Goal: Task Accomplishment & Management: Manage account settings

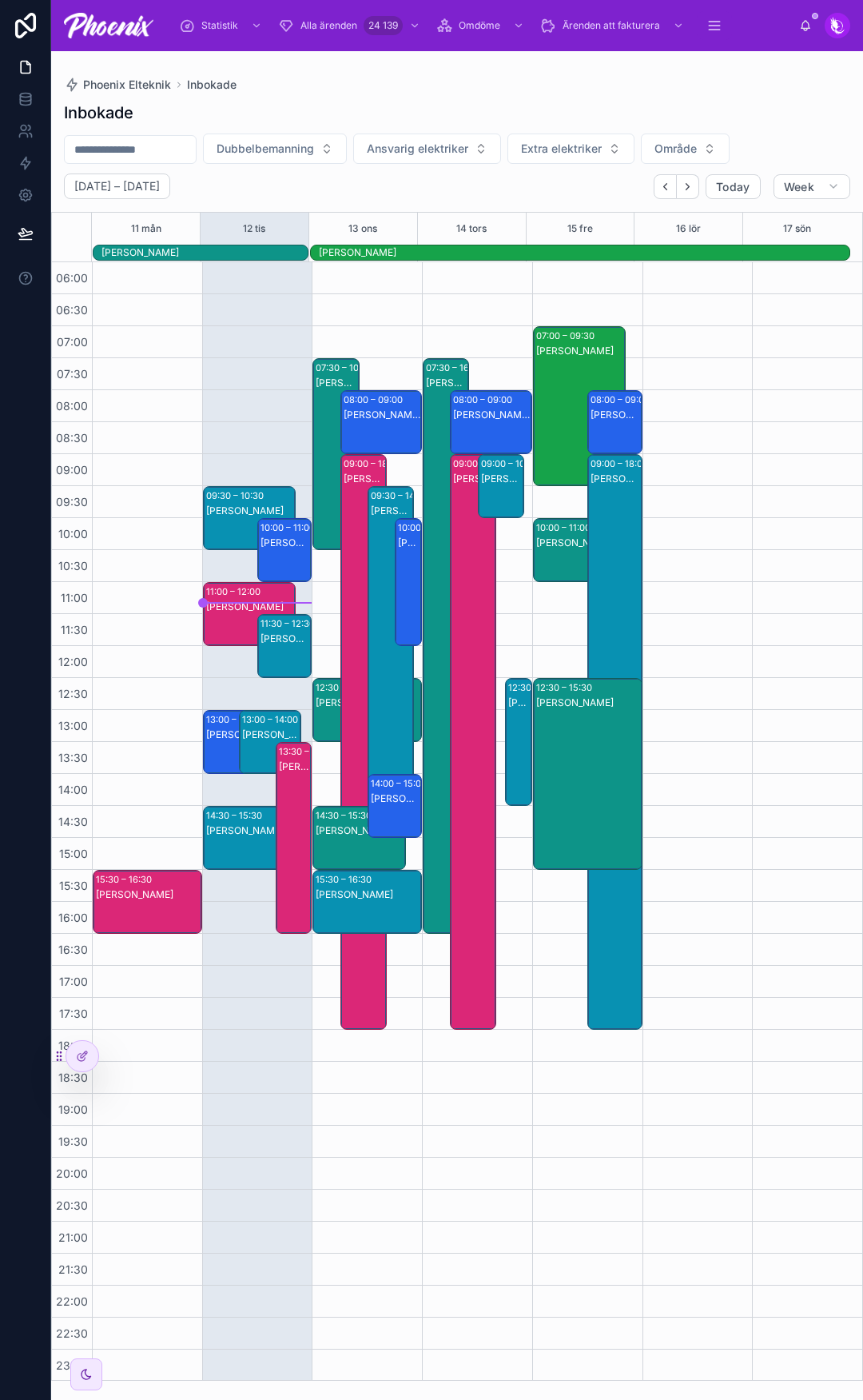
scroll to position [34, 0]
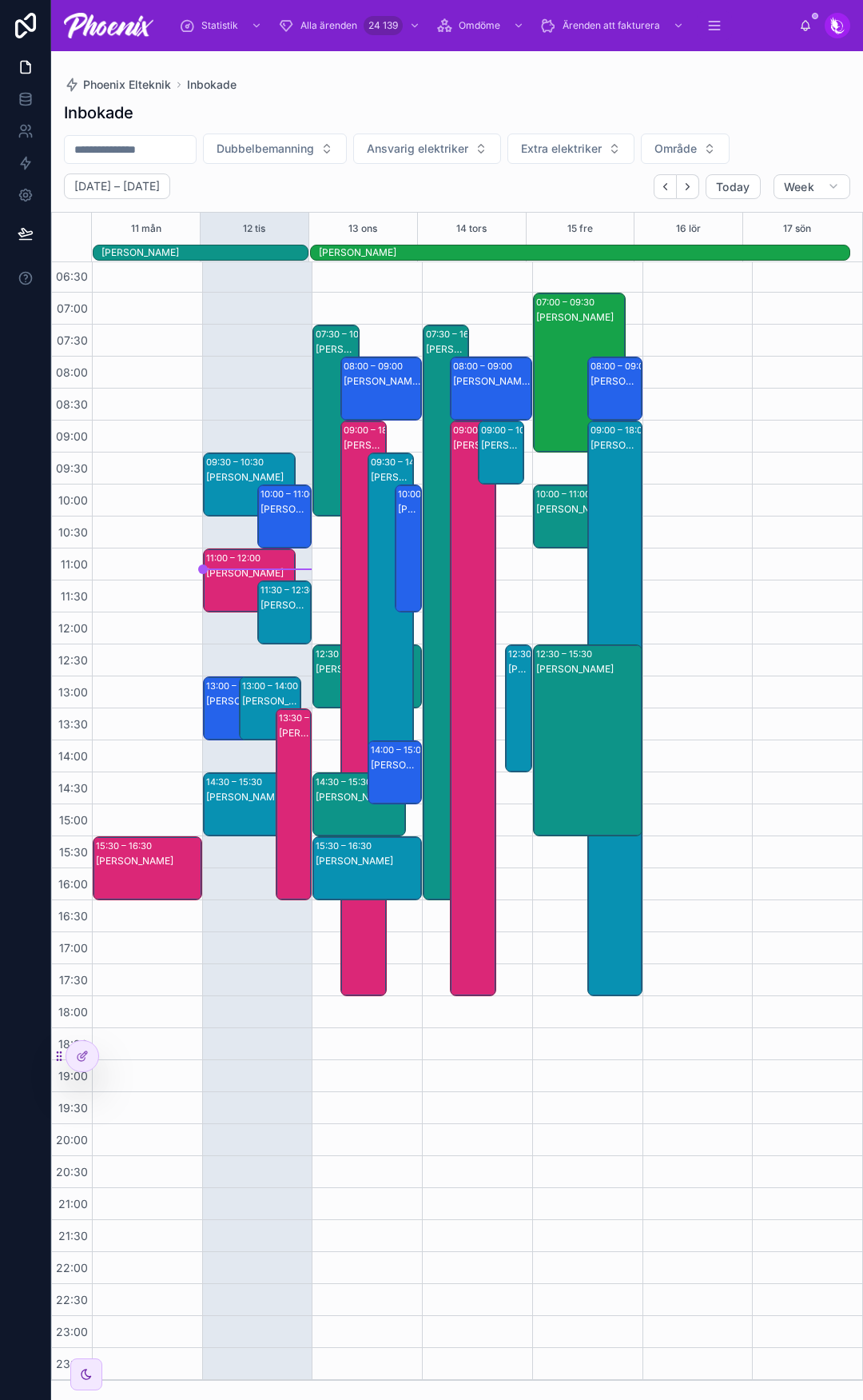
click at [780, 542] on div at bounding box center [808, 803] width 111 height 1151
click at [693, 190] on icon "Next" at bounding box center [687, 186] width 12 height 12
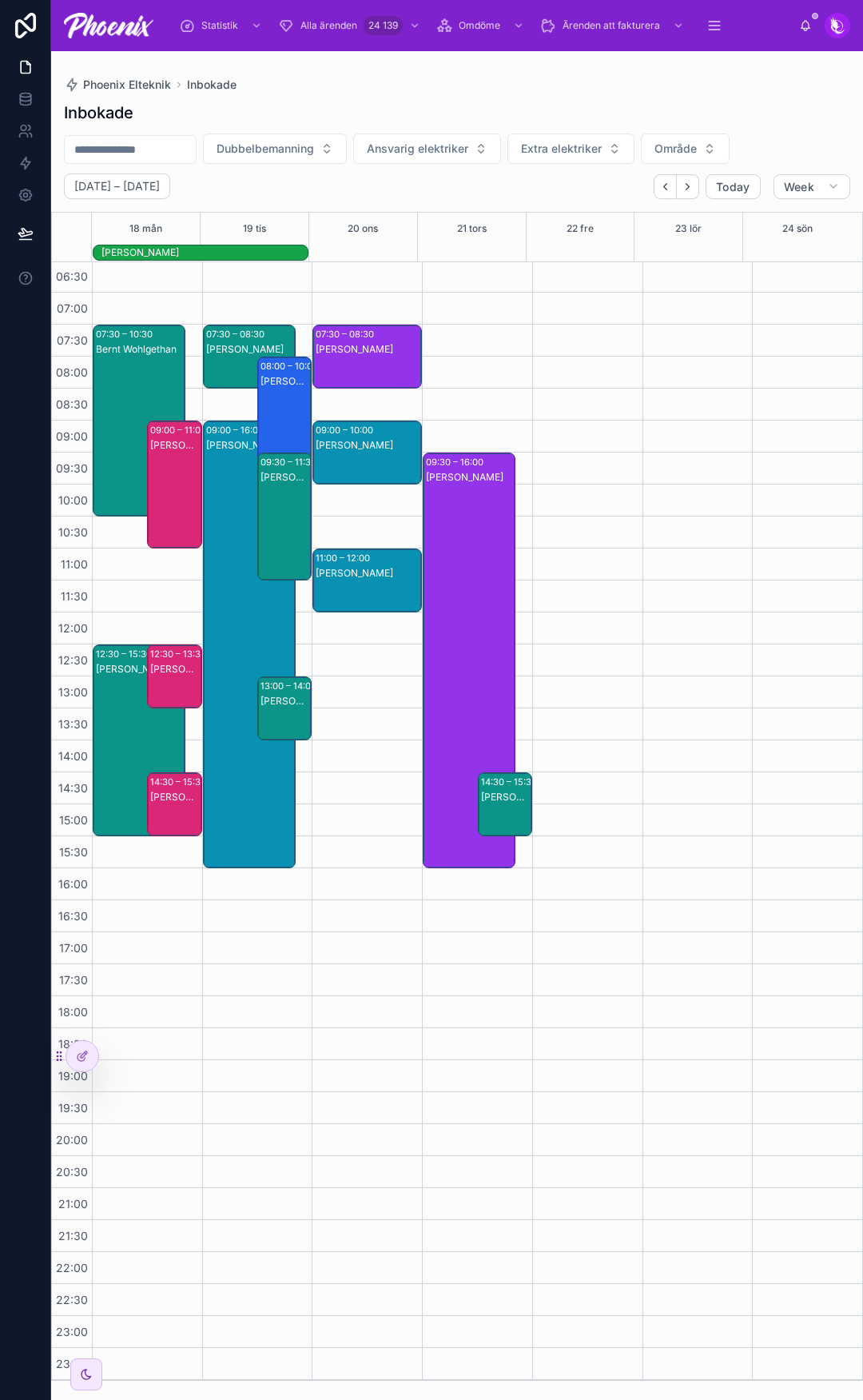
click at [275, 385] on div "Linda Arousell" at bounding box center [285, 381] width 50 height 12
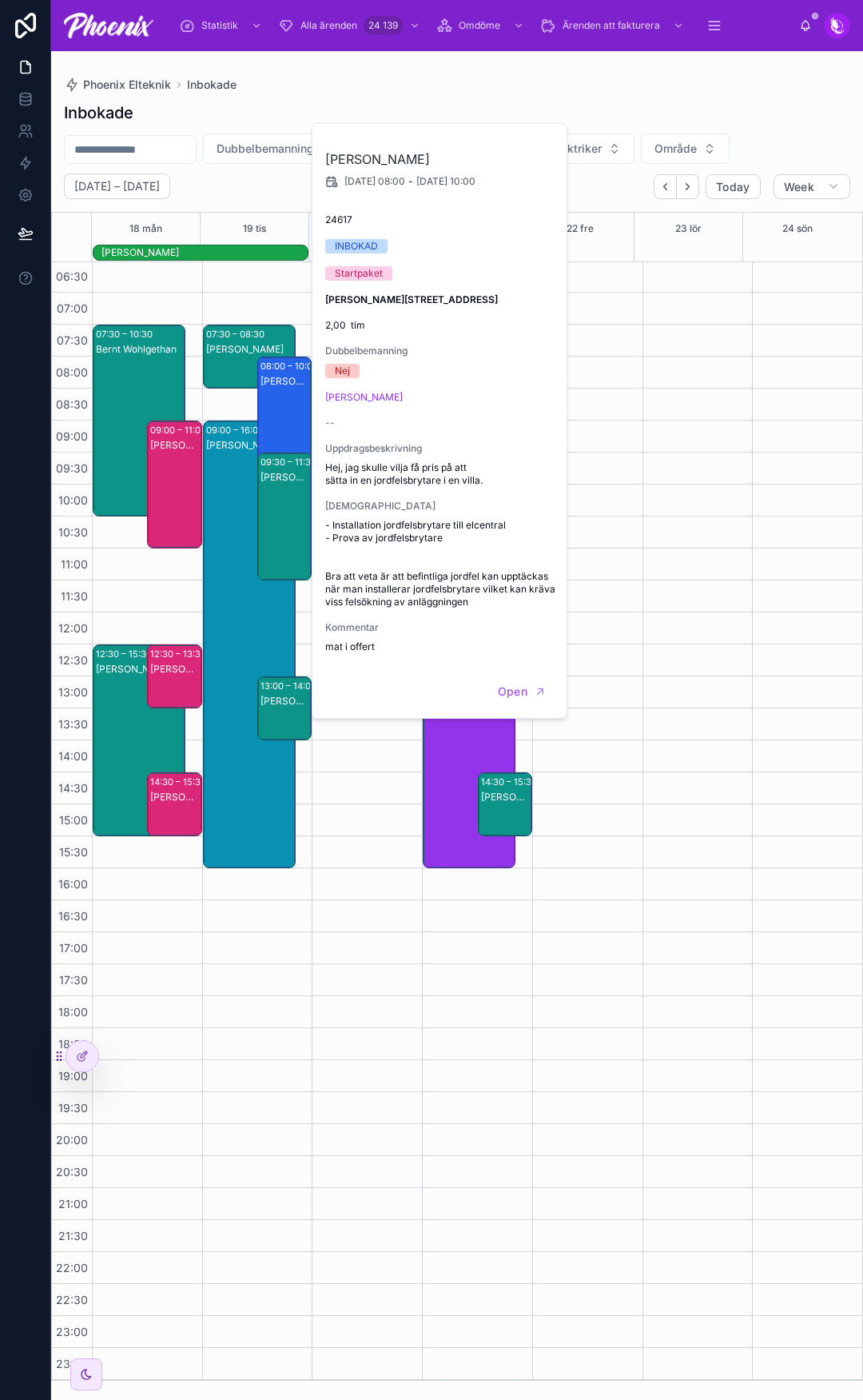
click at [210, 323] on div "07:30 – 08:30 Lars Melin 09:00 – 16:00 Anita Westin 08:00 – 10:00 Linda Arousel…" at bounding box center [258, 803] width 111 height 1151
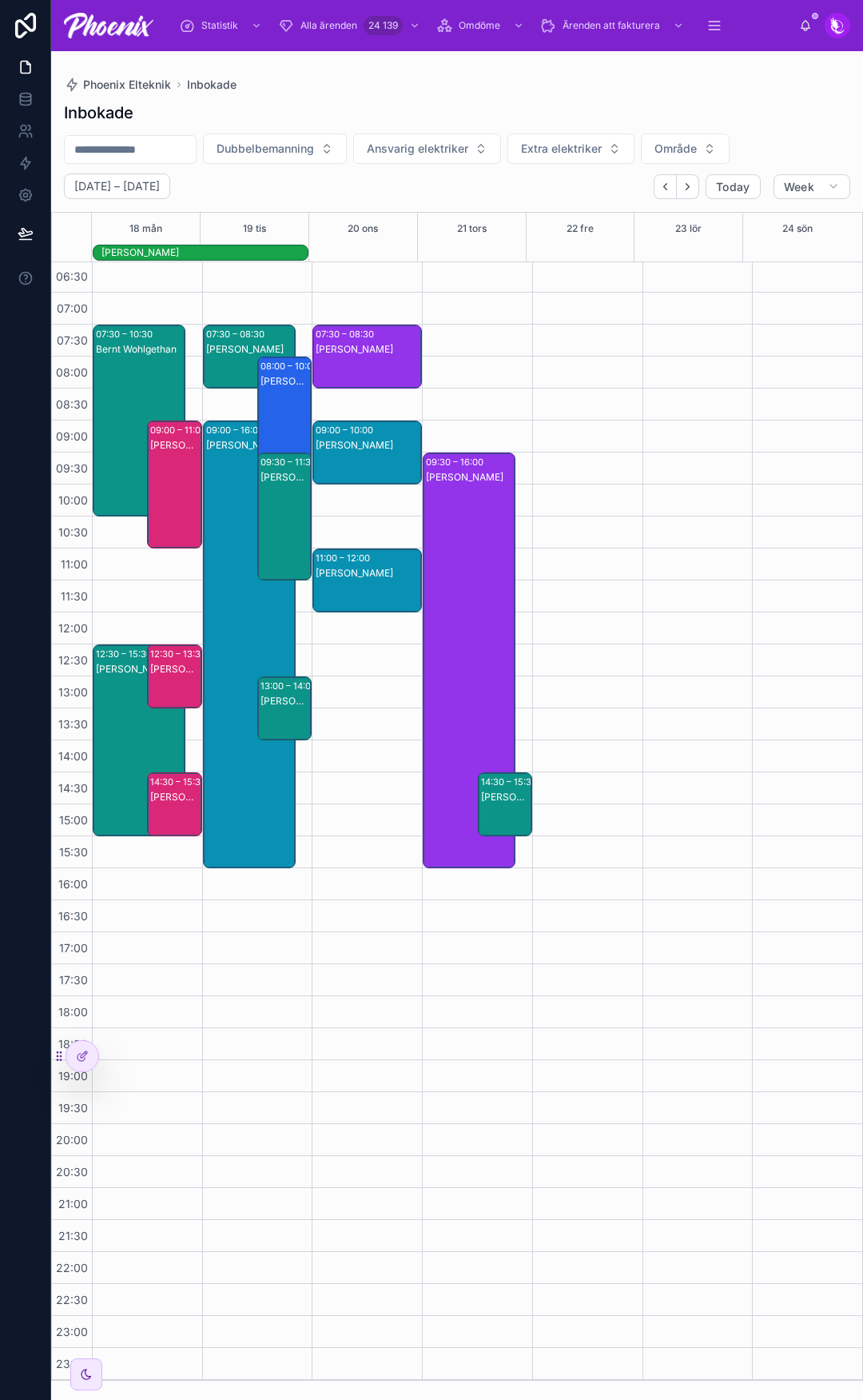
click at [229, 365] on div "Lars Melin" at bounding box center [250, 373] width 88 height 61
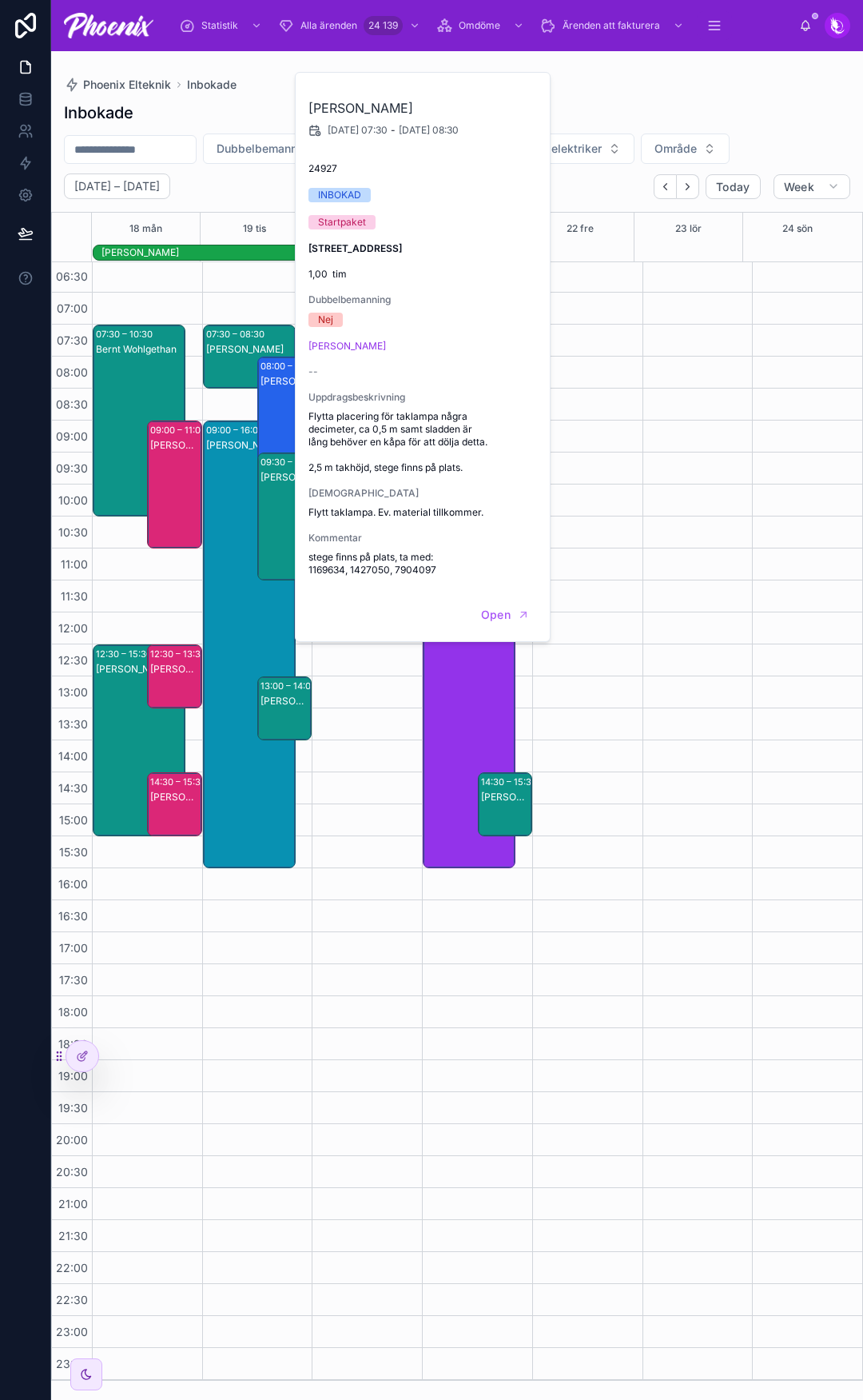
drag, startPoint x: 206, startPoint y: 467, endPoint x: 217, endPoint y: 466, distance: 11.0
click at [207, 467] on div "Anita Westin" at bounding box center [250, 660] width 88 height 444
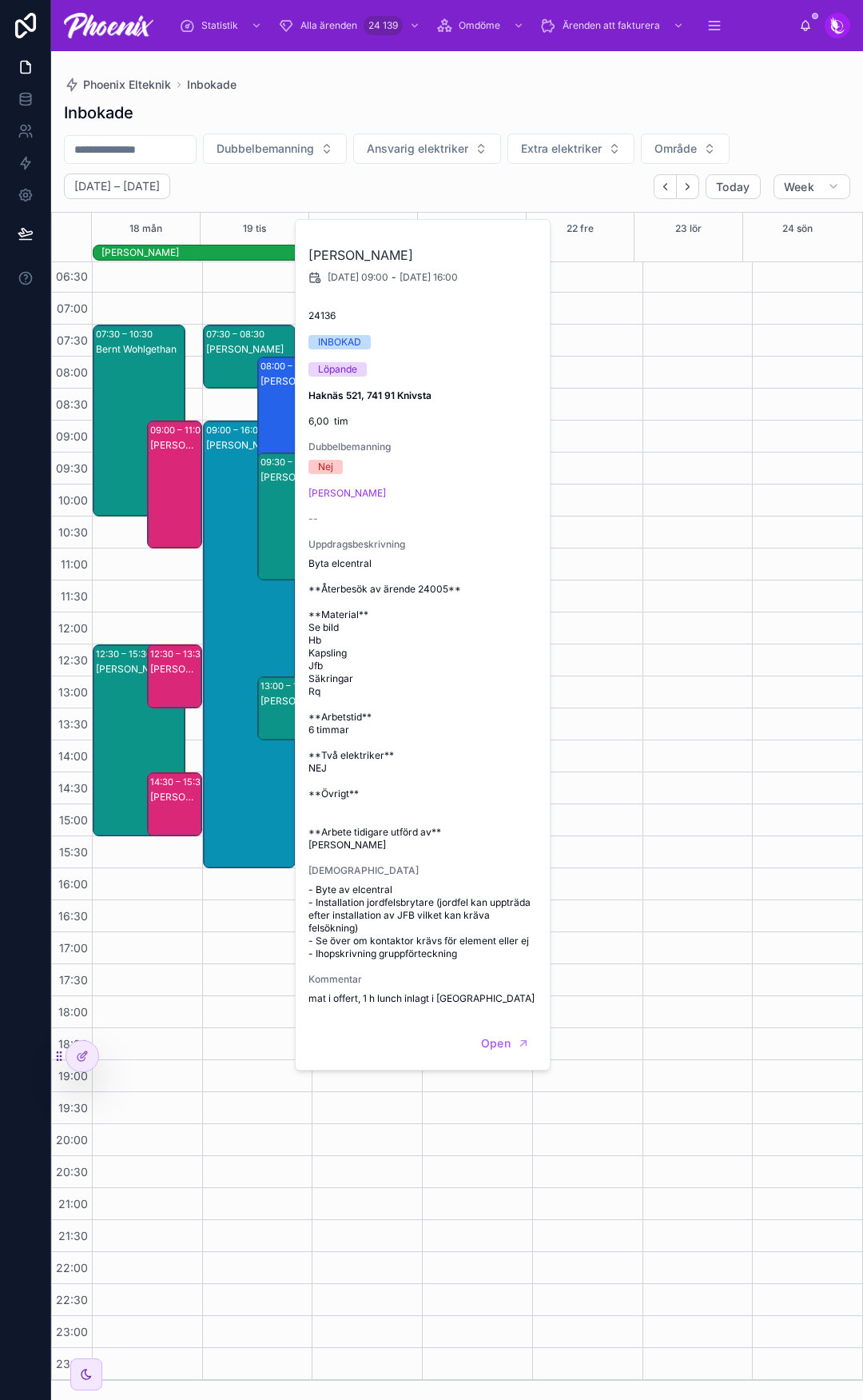
click at [271, 417] on div "Linda Arousell" at bounding box center [285, 437] width 50 height 125
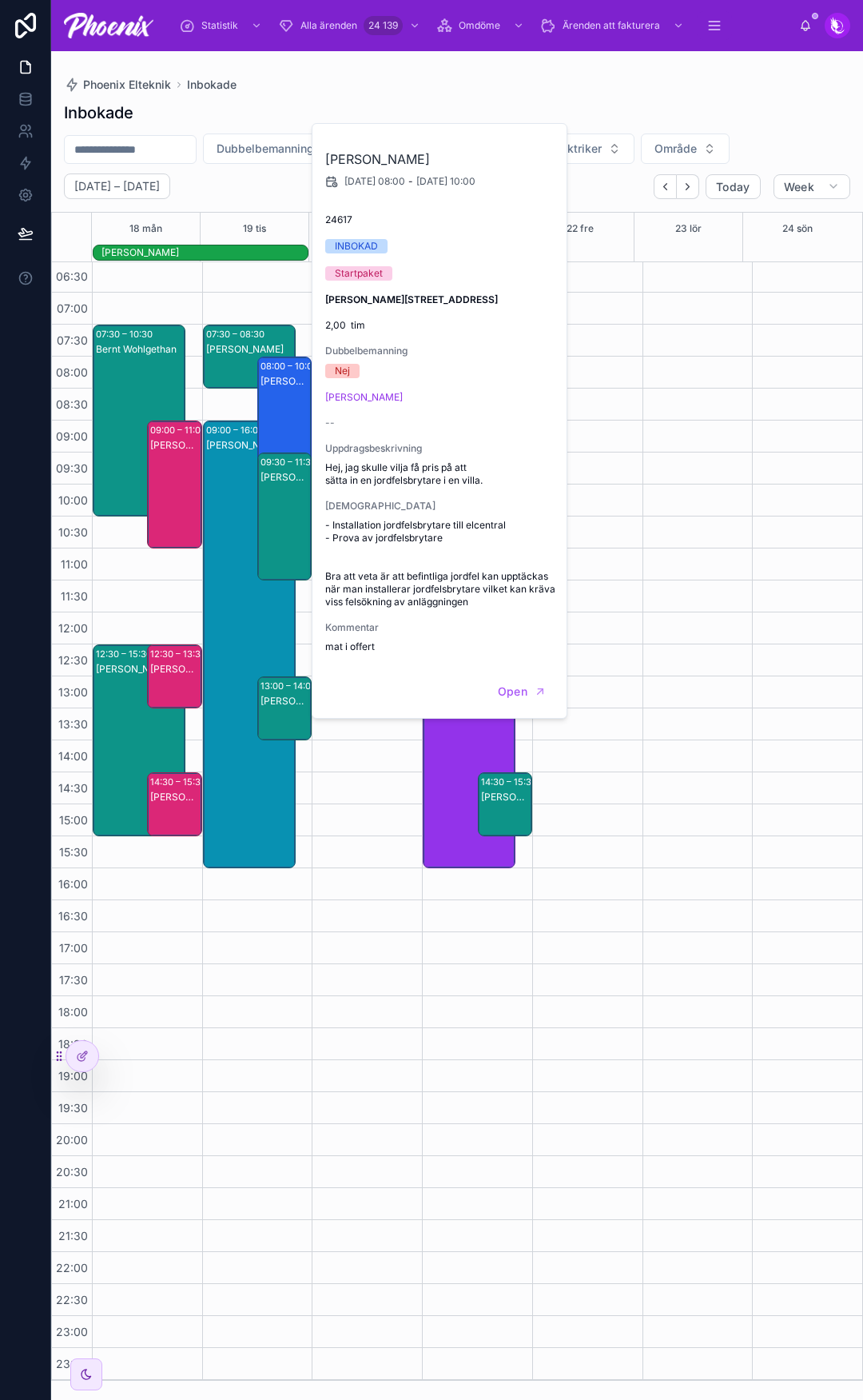
click at [287, 493] on div "Ida Håkansson" at bounding box center [285, 532] width 50 height 125
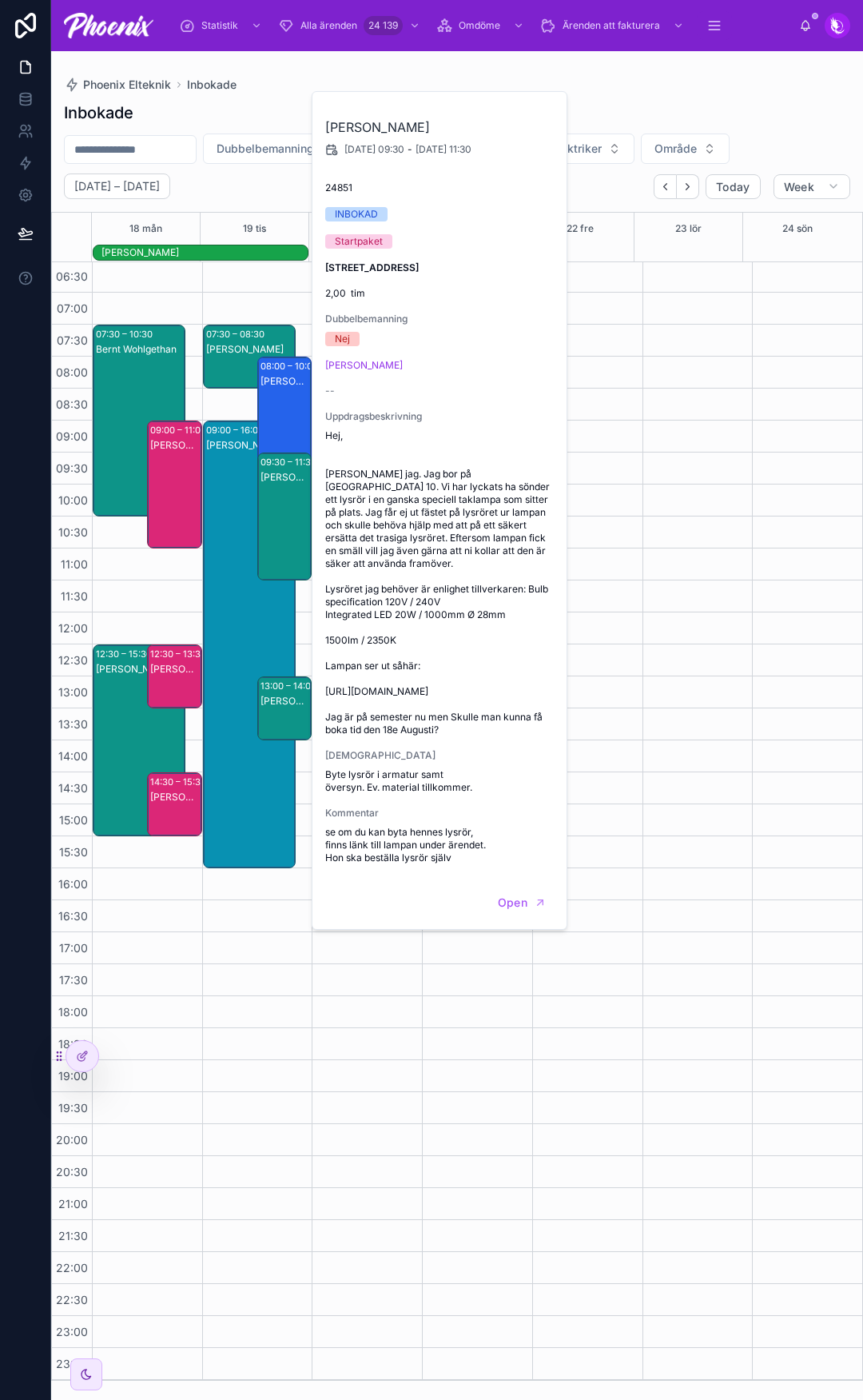
click at [303, 724] on div "Klara Junvik" at bounding box center [285, 724] width 50 height 61
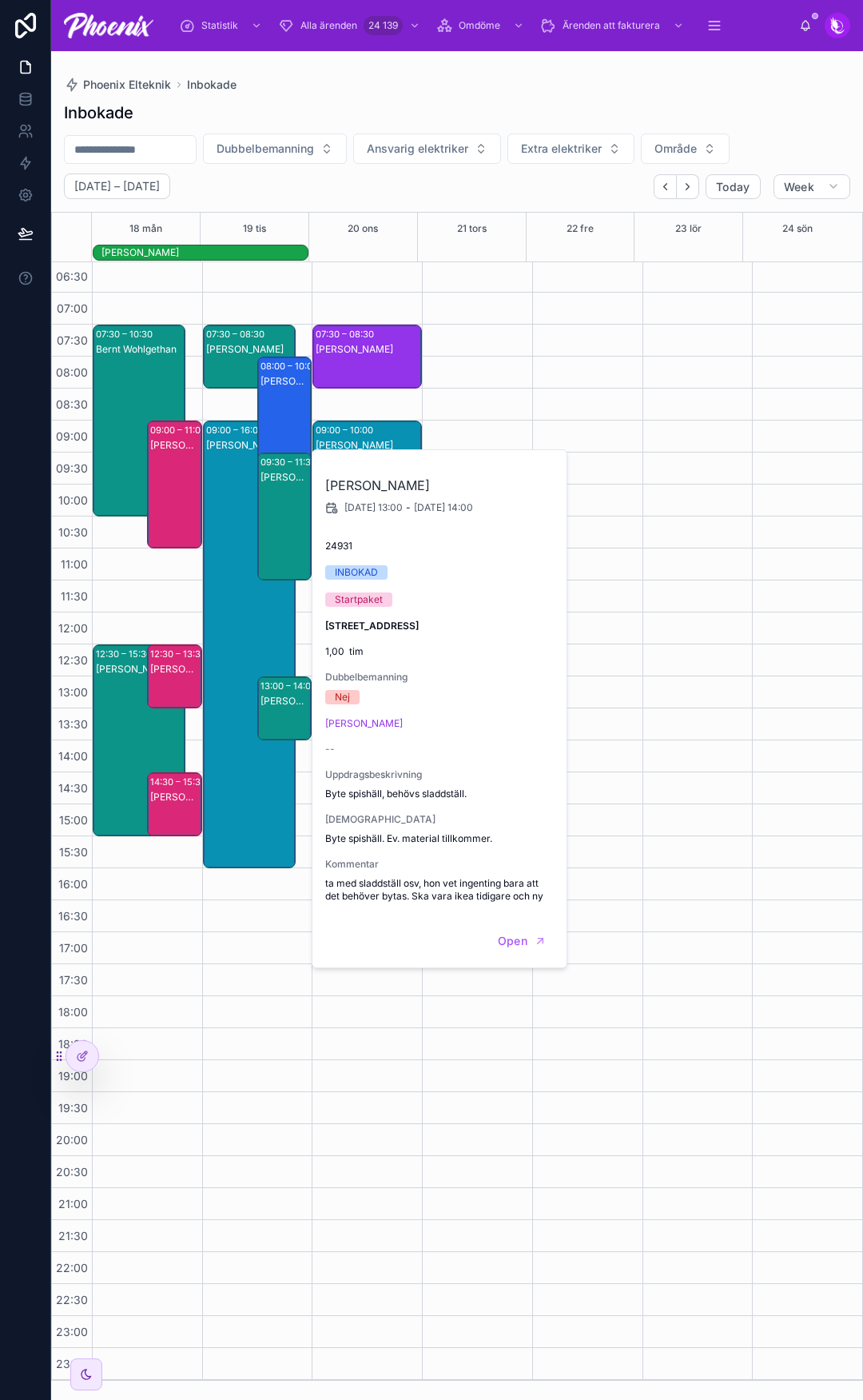
click at [267, 656] on div "Anita Westin" at bounding box center [250, 660] width 88 height 444
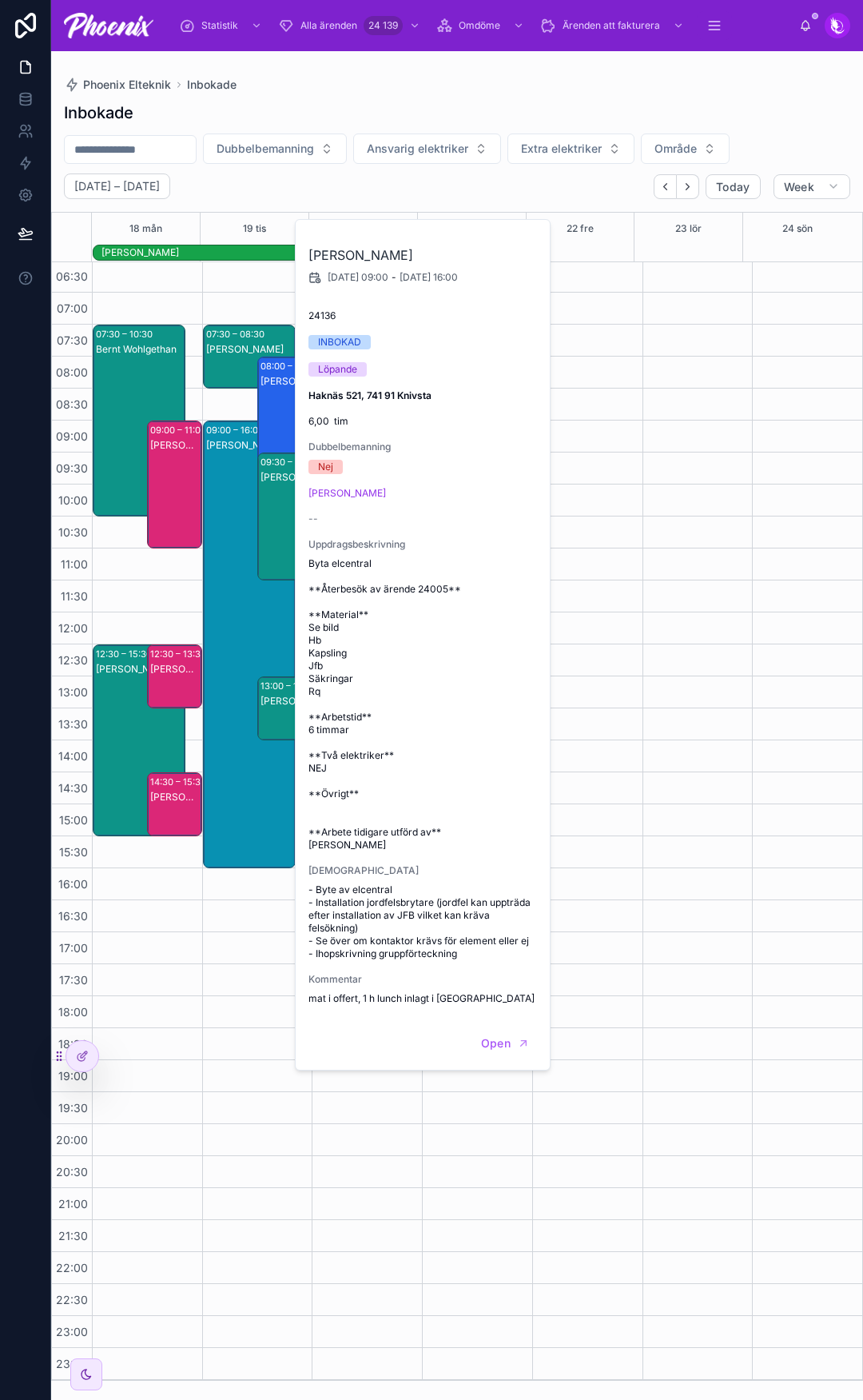
click at [274, 708] on div "Klara Junvik" at bounding box center [285, 701] width 50 height 14
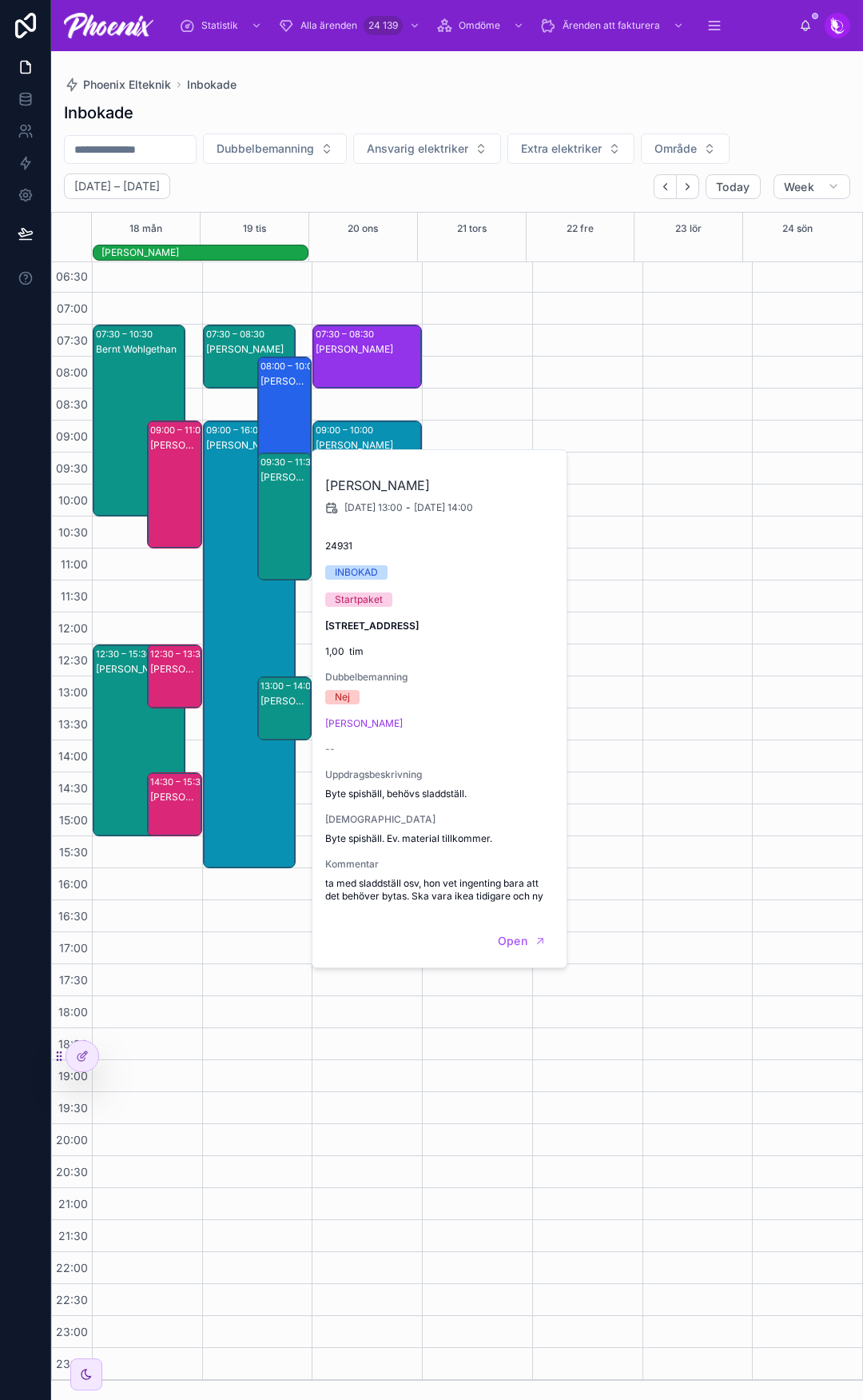
click at [267, 518] on div "Ida Håkansson" at bounding box center [285, 532] width 50 height 125
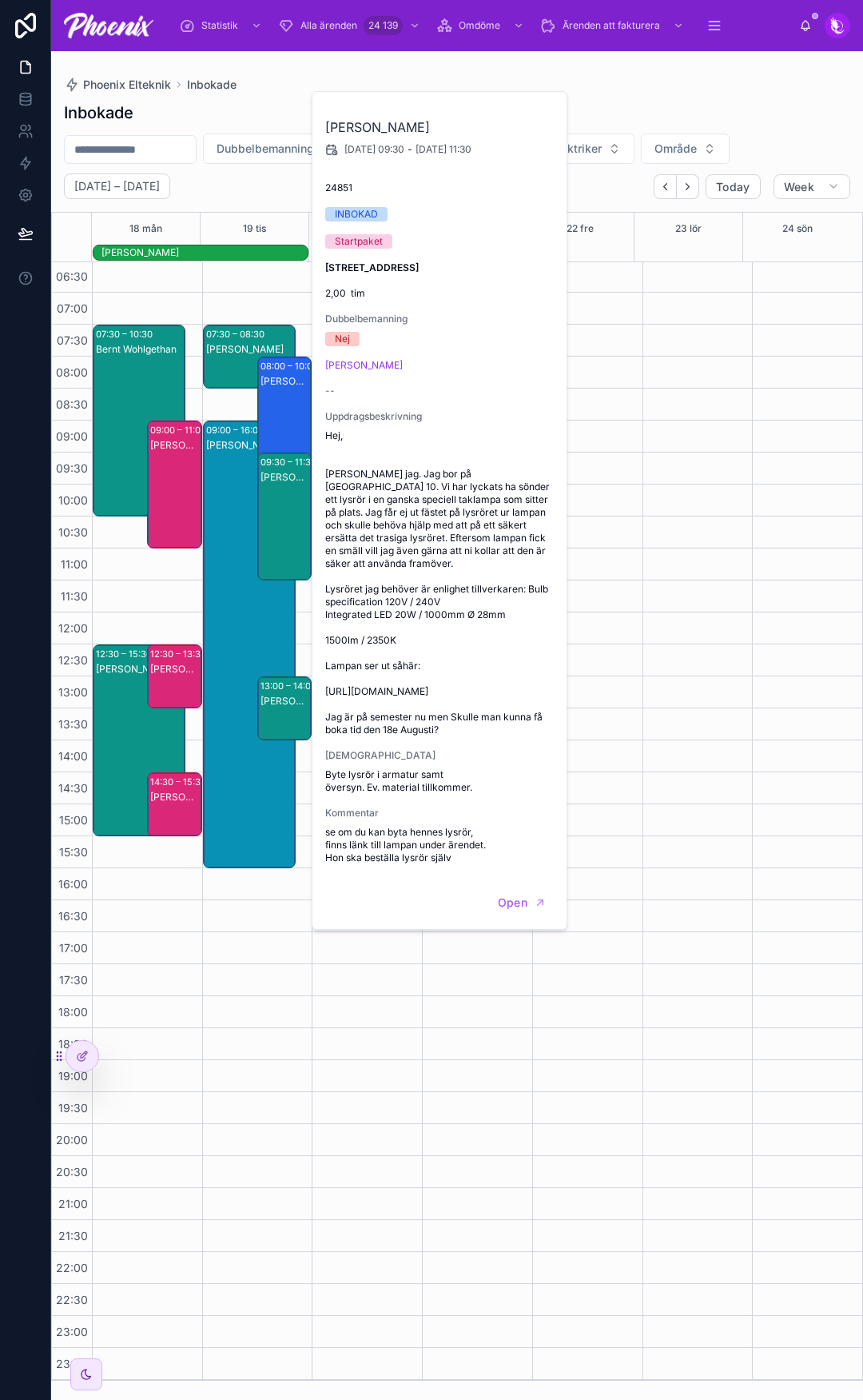
click at [276, 417] on div "Linda Arousell" at bounding box center [285, 437] width 50 height 125
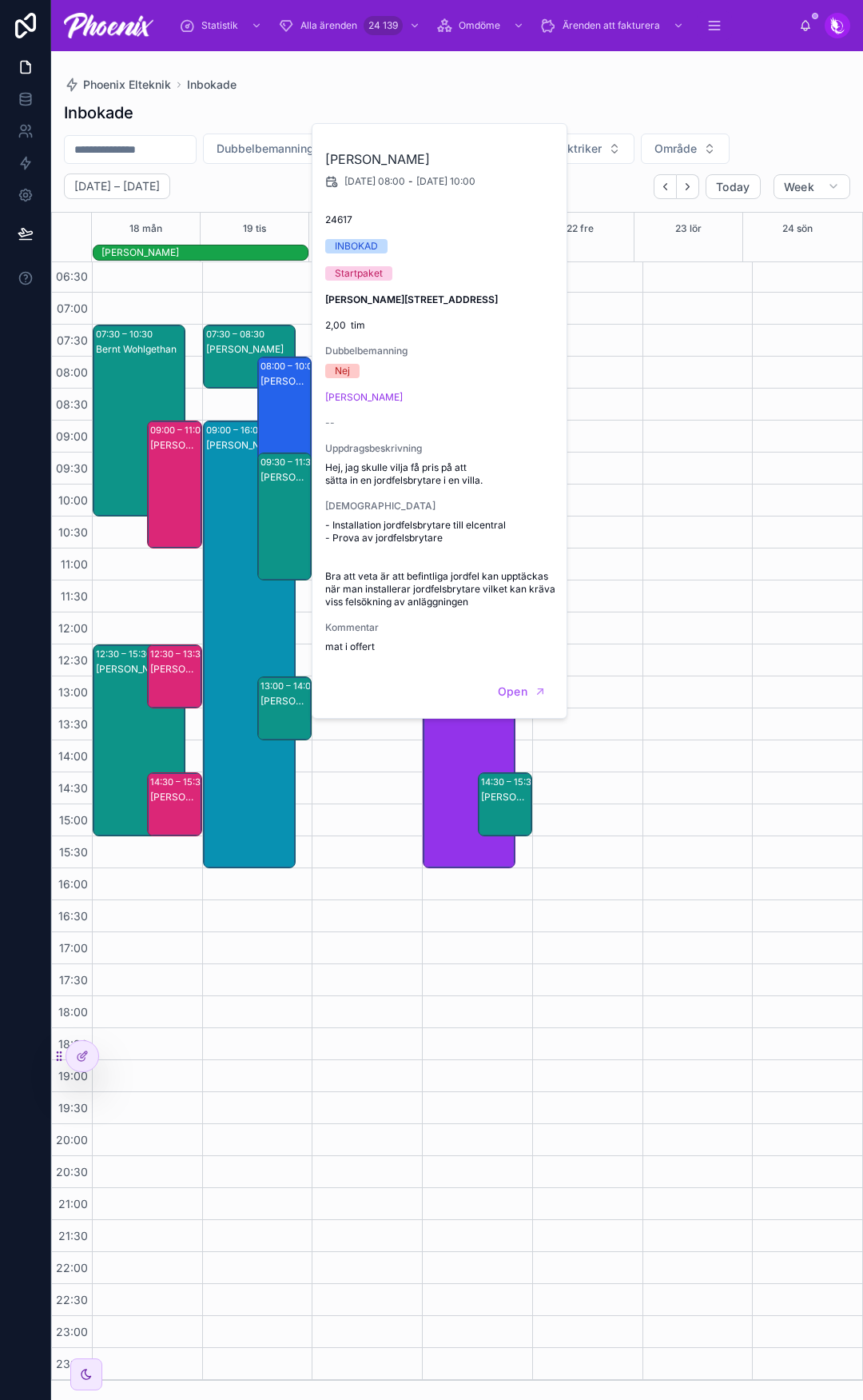
click at [224, 345] on div "Lars Melin" at bounding box center [250, 350] width 88 height 12
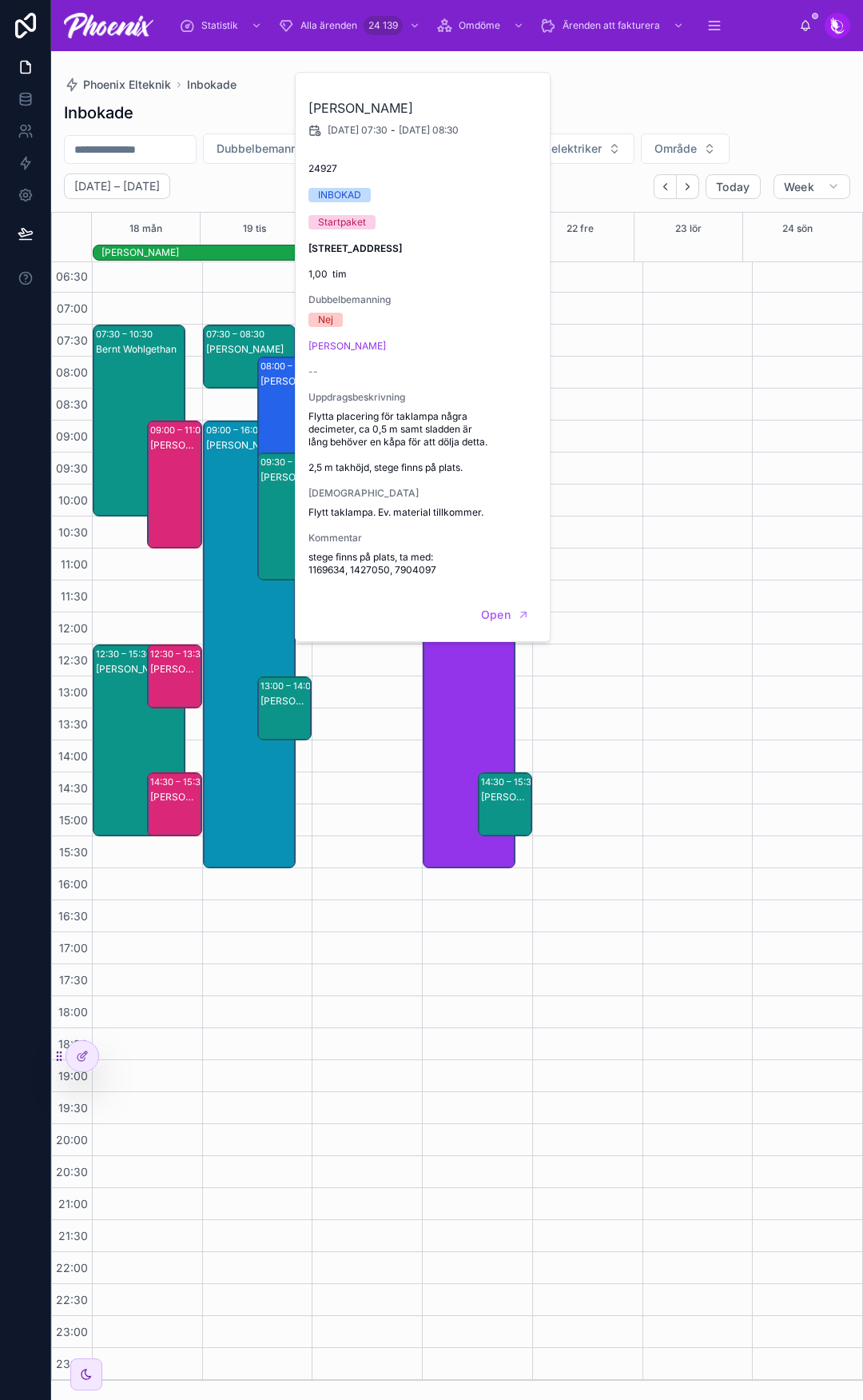
click at [214, 457] on div "Anita Westin" at bounding box center [250, 660] width 88 height 444
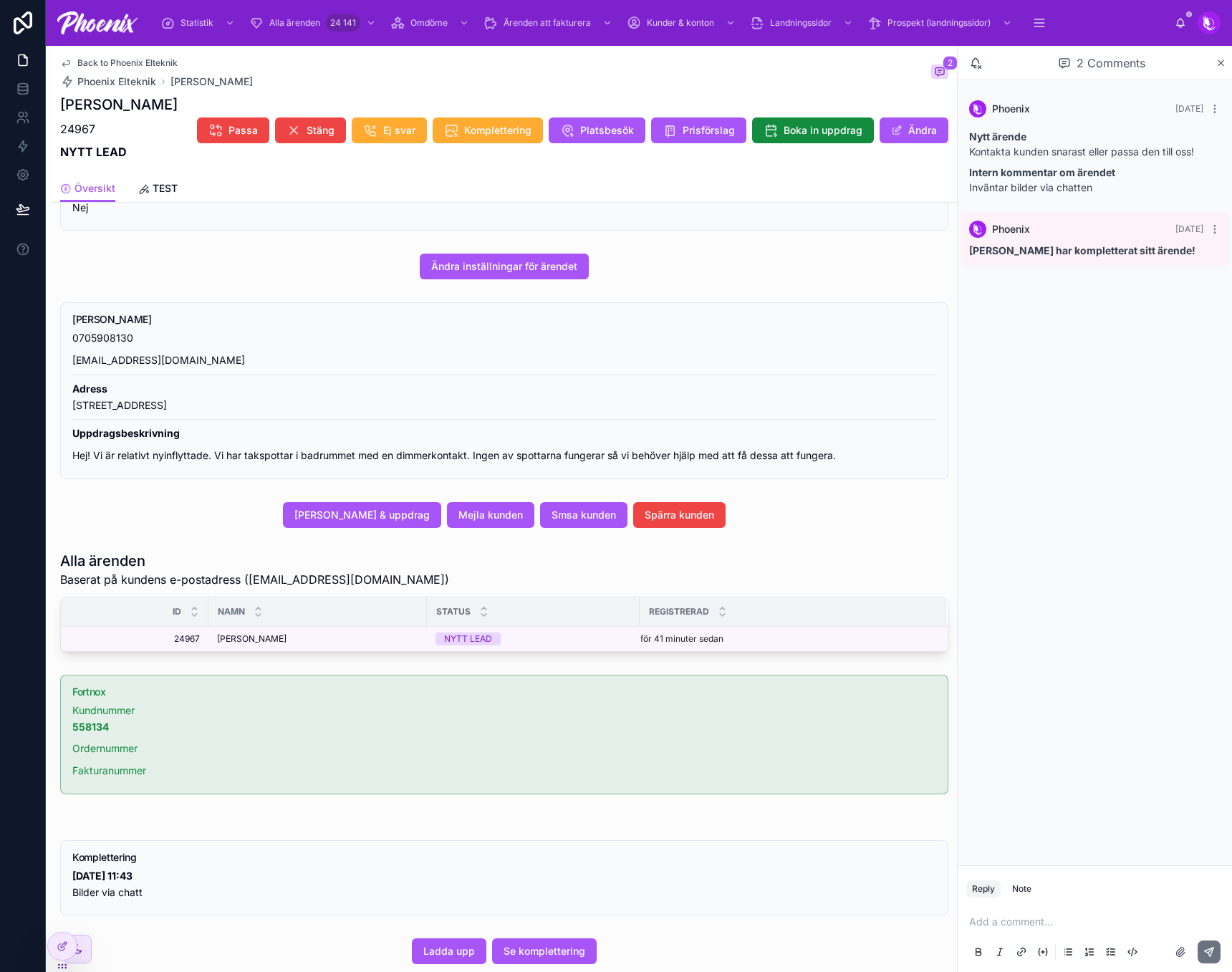
scroll to position [420, 0]
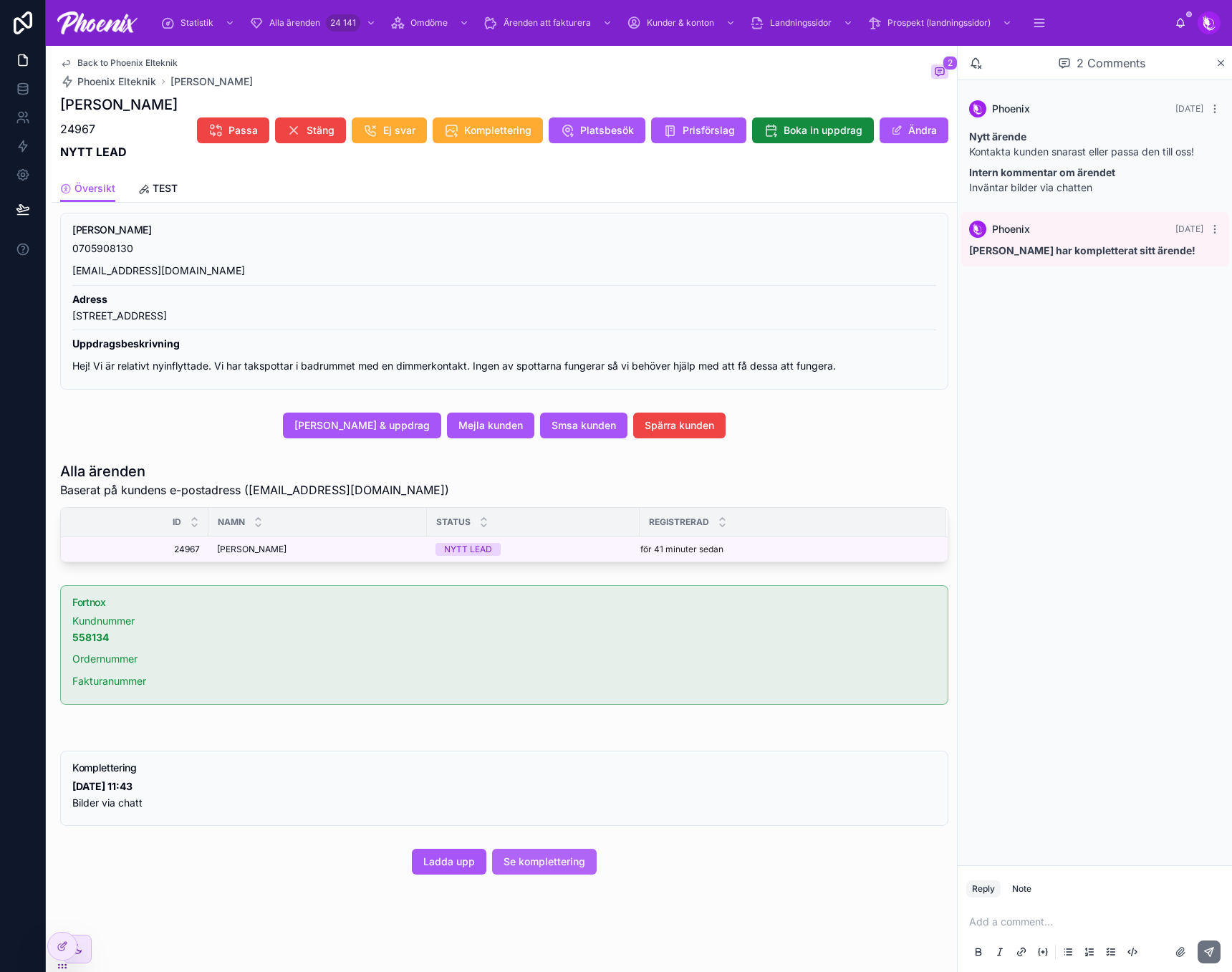
click at [546, 854] on span "Se komplettering" at bounding box center [544, 861] width 81 height 14
click at [324, 132] on span "Stäng" at bounding box center [320, 130] width 28 height 14
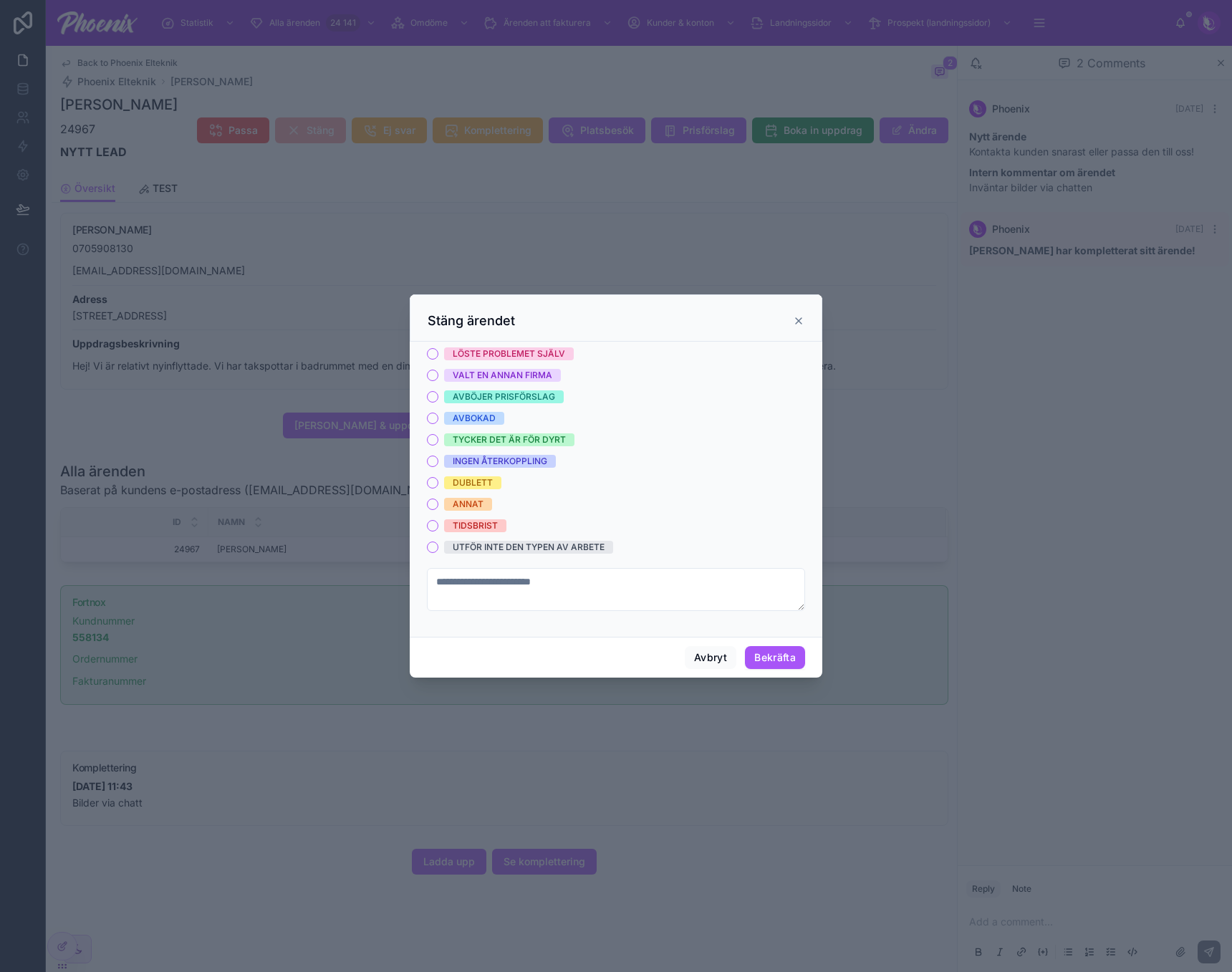
click at [704, 319] on div "Stäng ärendet" at bounding box center [616, 321] width 377 height 18
click at [801, 323] on icon at bounding box center [798, 320] width 6 height 6
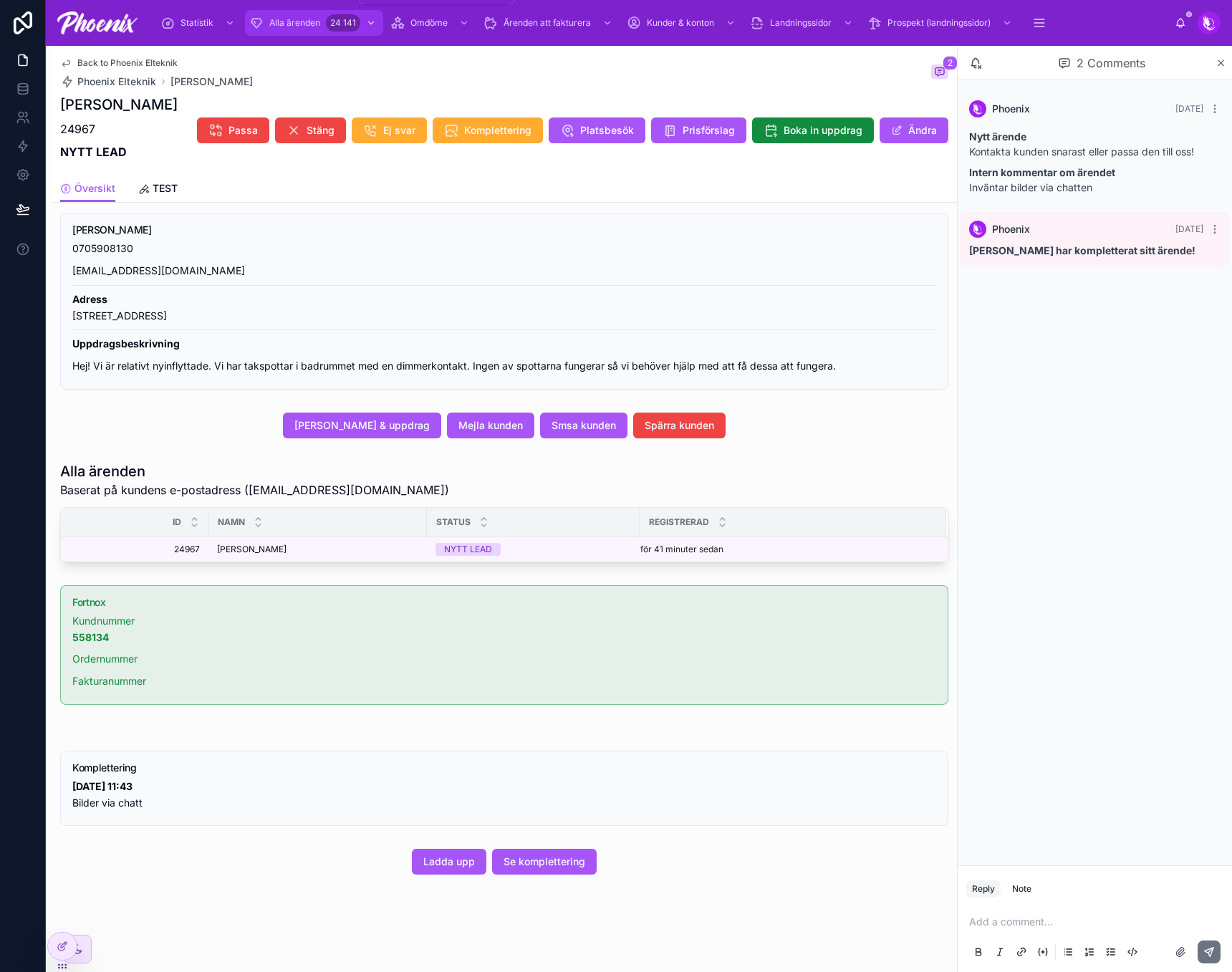
click at [287, 19] on span "Alla ärenden" at bounding box center [295, 23] width 51 height 11
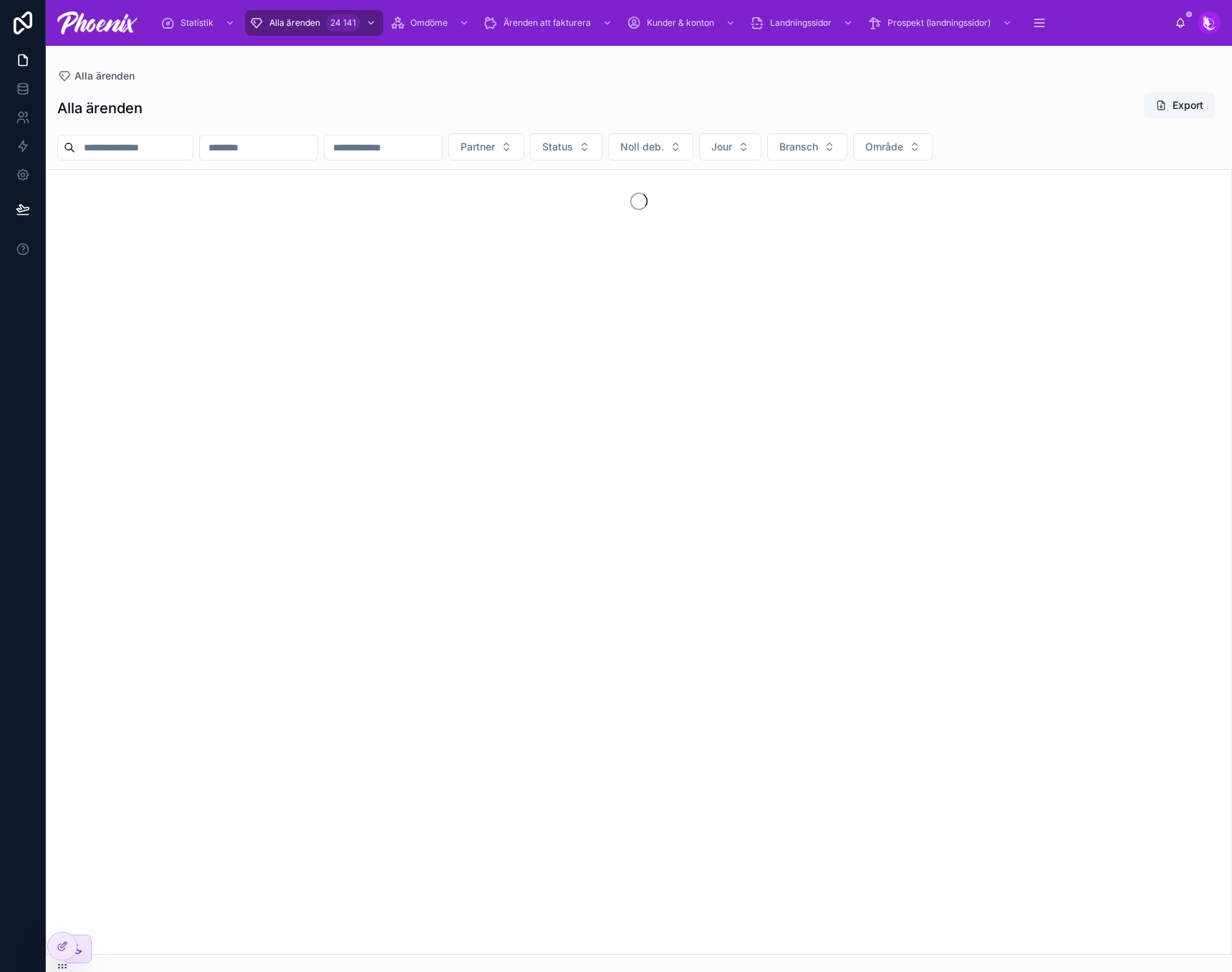
click at [169, 157] on div at bounding box center [125, 148] width 136 height 26
drag, startPoint x: 181, startPoint y: 150, endPoint x: 190, endPoint y: 149, distance: 9.1
click at [181, 150] on input "text" at bounding box center [133, 147] width 117 height 20
paste input "**********"
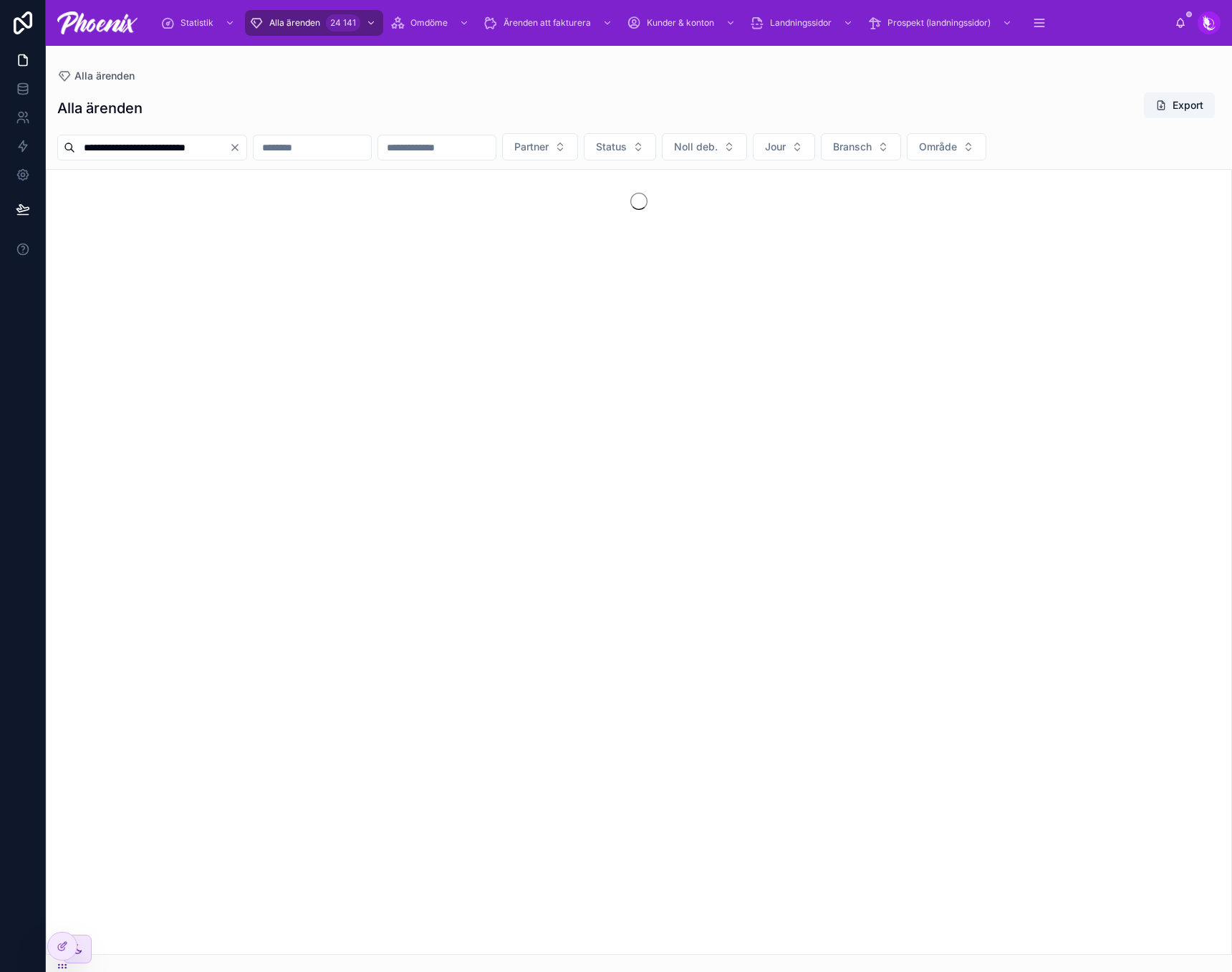
type input "**********"
click at [453, 65] on div "**********" at bounding box center [638, 500] width 1186 height 909
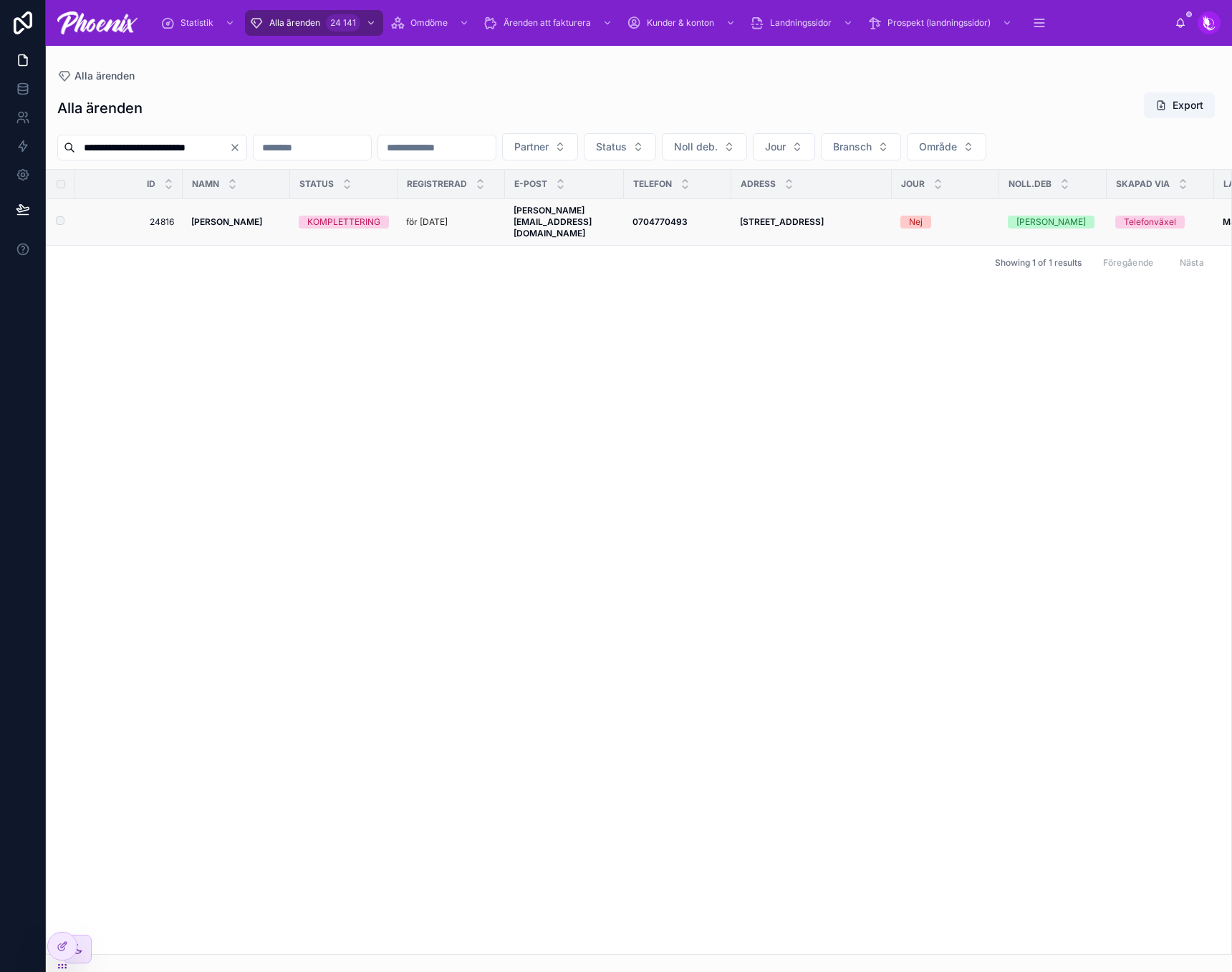
click at [339, 216] on div "KOMPLETTERING" at bounding box center [344, 222] width 73 height 13
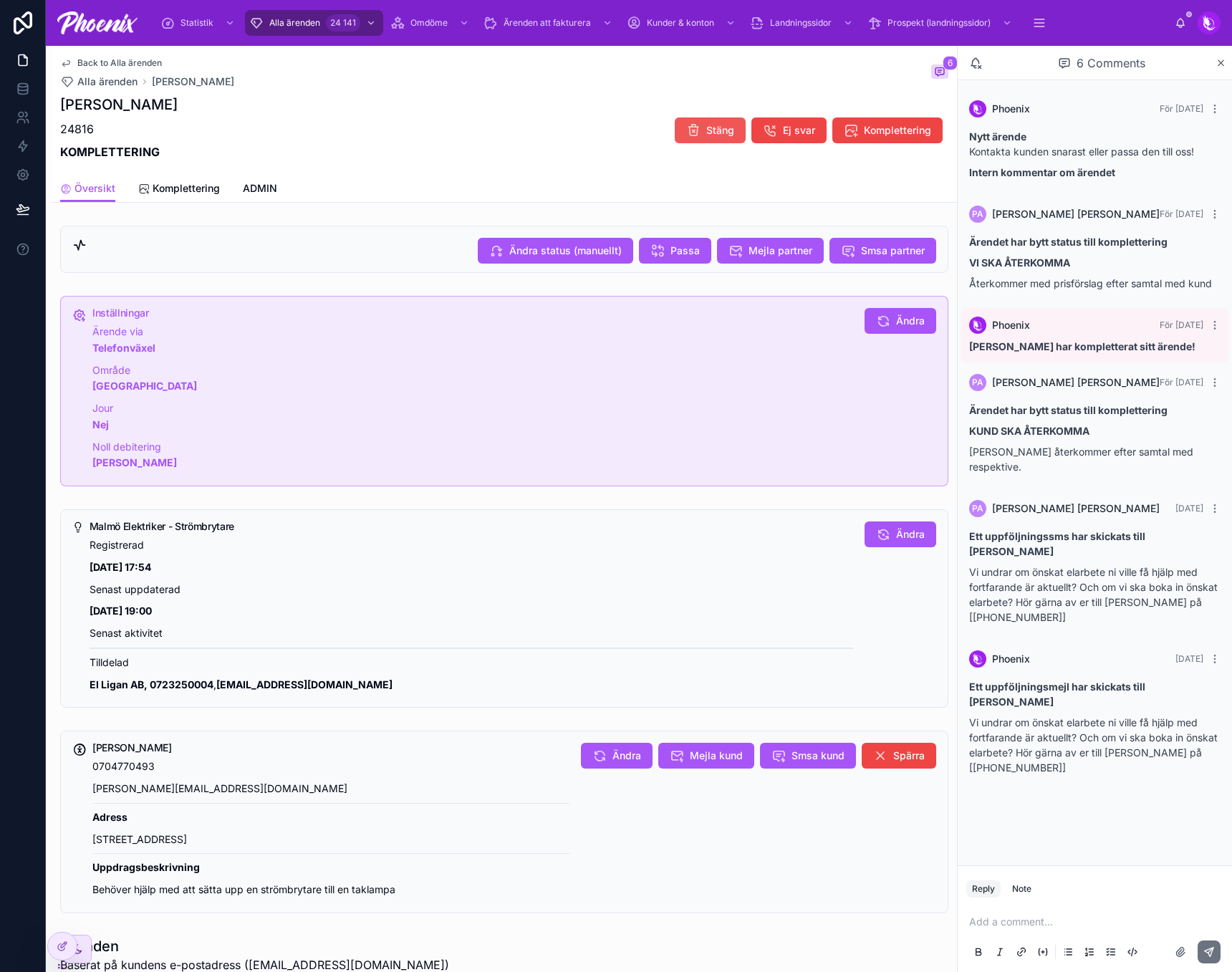
click at [686, 128] on icon at bounding box center [693, 130] width 14 height 14
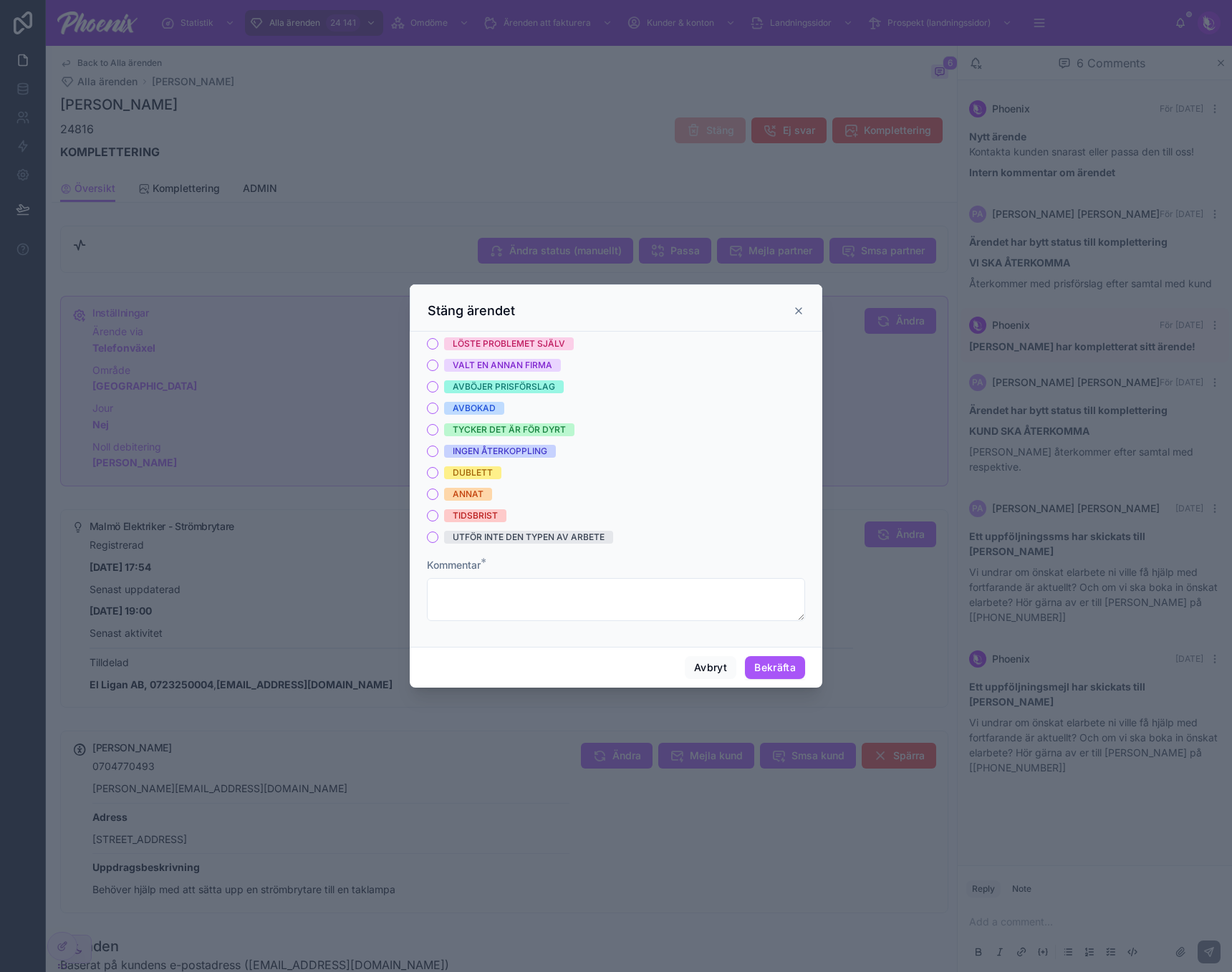
click at [465, 364] on div "VALT EN ANNAN FIRMA" at bounding box center [503, 365] width 100 height 13
click at [439, 364] on button "VALT EN ANNAN FIRMA" at bounding box center [432, 365] width 11 height 11
click at [519, 433] on div "TYCKER DET ÄR FÖR DYRT" at bounding box center [510, 430] width 113 height 13
click at [439, 433] on button "TYCKER DET ÄR FÖR DYRT" at bounding box center [432, 430] width 11 height 11
drag, startPoint x: 557, startPoint y: 628, endPoint x: 641, endPoint y: 626, distance: 84.0
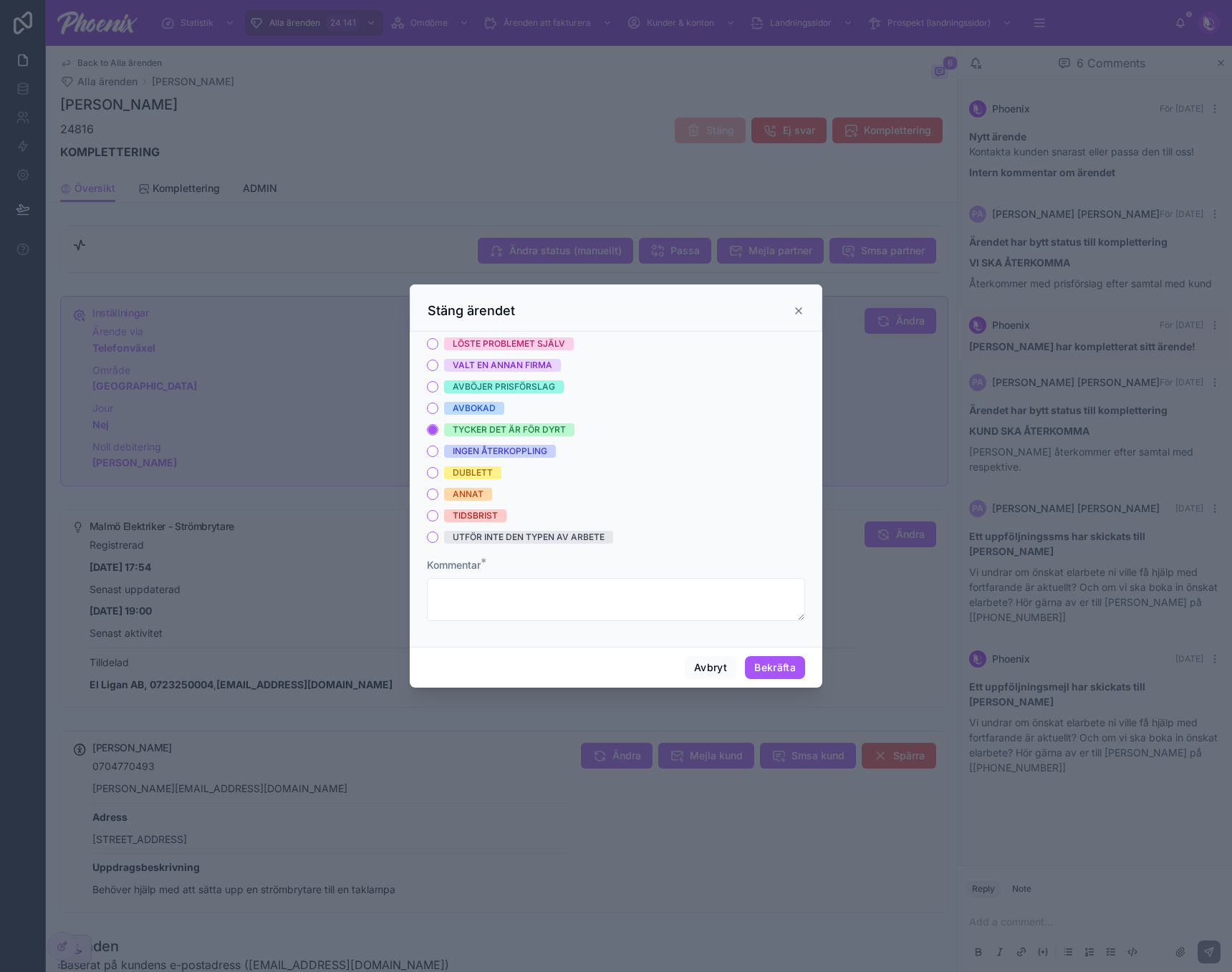
click at [558, 627] on form "LÖSTE PROBLEMET SJÄLV VALT EN ANNAN FIRMA AVBÖJER PRISFÖRSLAG AVBOKAD TYCKER DE…" at bounding box center [615, 486] width 378 height 298
click at [694, 617] on textarea at bounding box center [615, 599] width 378 height 43
paste textarea "**********"
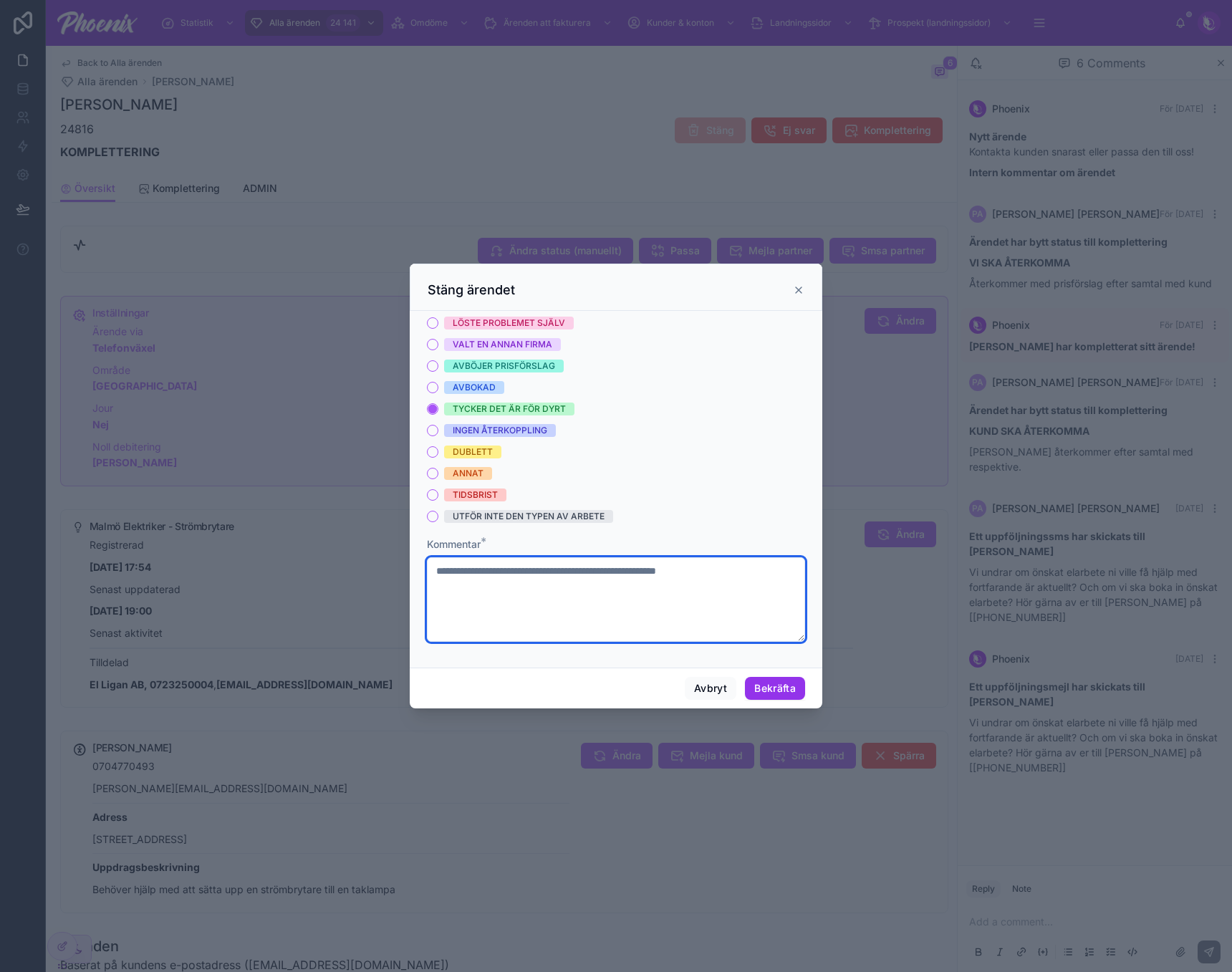
type textarea "**********"
click at [785, 678] on button "Bekräfta" at bounding box center [774, 688] width 60 height 23
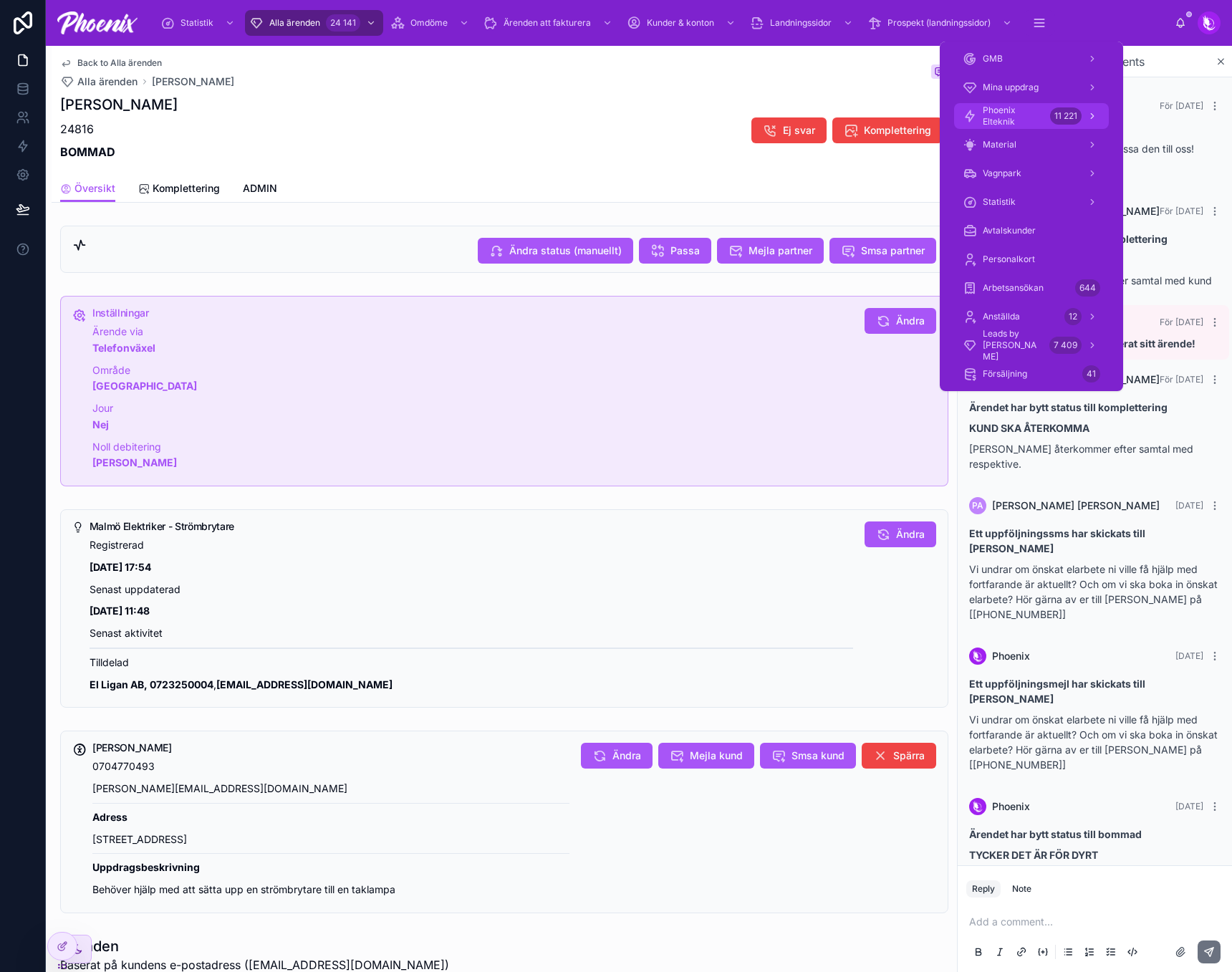
click at [1046, 114] on div "Phoenix Elteknik 11 221" at bounding box center [1031, 116] width 137 height 23
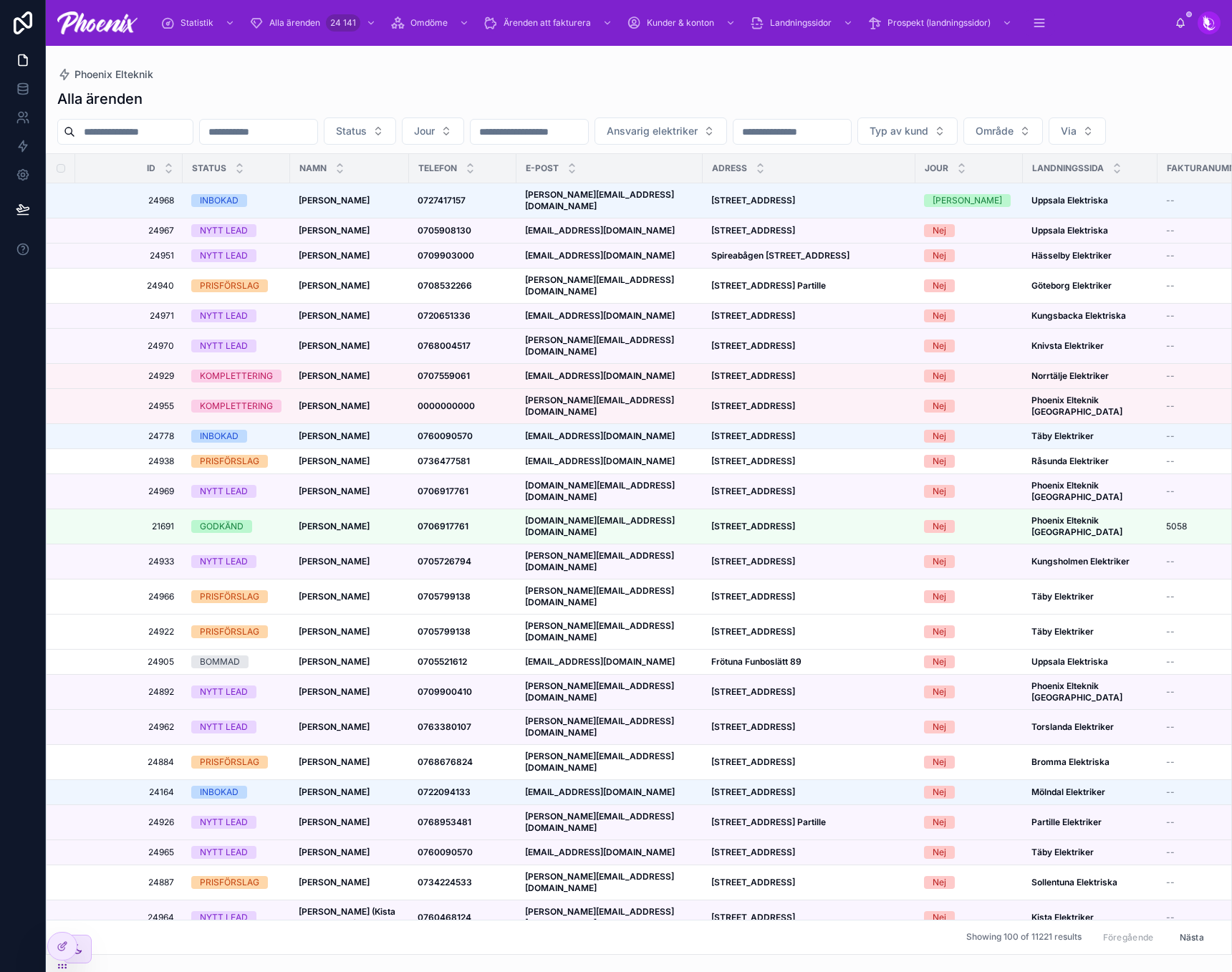
click at [163, 144] on div at bounding box center [125, 132] width 136 height 26
click at [167, 137] on input "text" at bounding box center [133, 131] width 117 height 20
paste input "*********"
type input "*********"
click at [313, 94] on div "Alla ärenden" at bounding box center [639, 98] width 1163 height 20
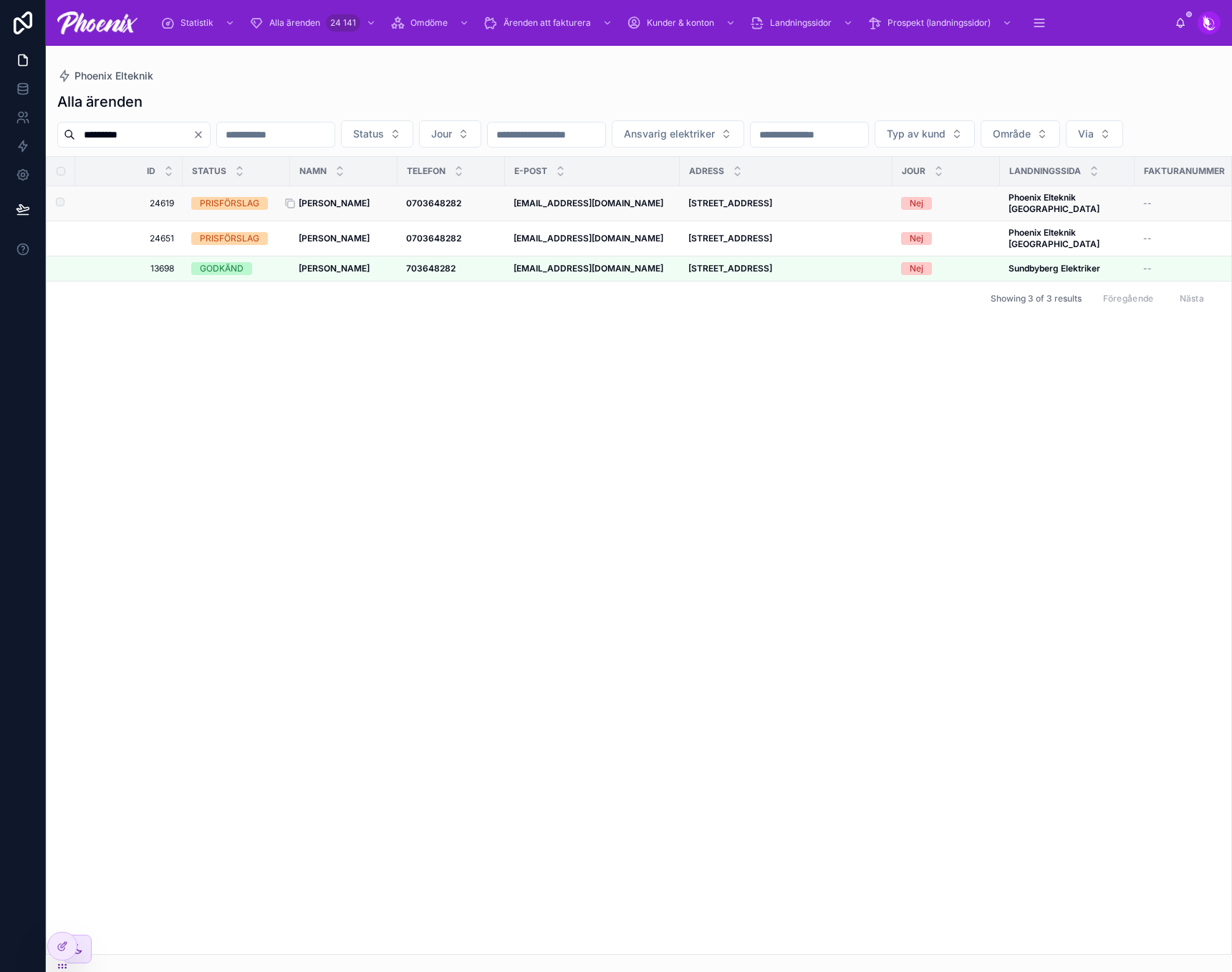
click at [372, 209] on div "[PERSON_NAME] [PERSON_NAME]" at bounding box center [344, 203] width 90 height 11
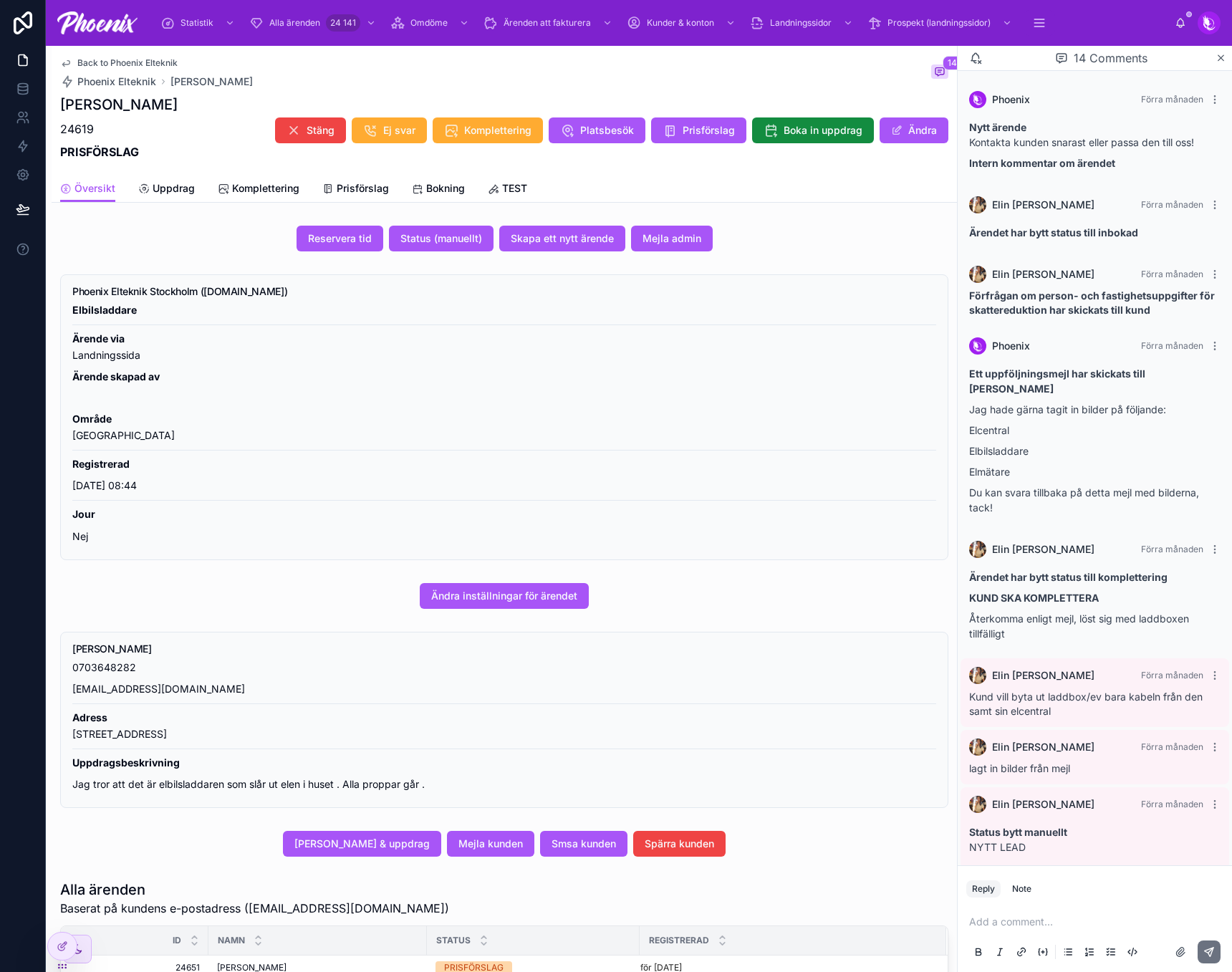
scroll to position [653, 0]
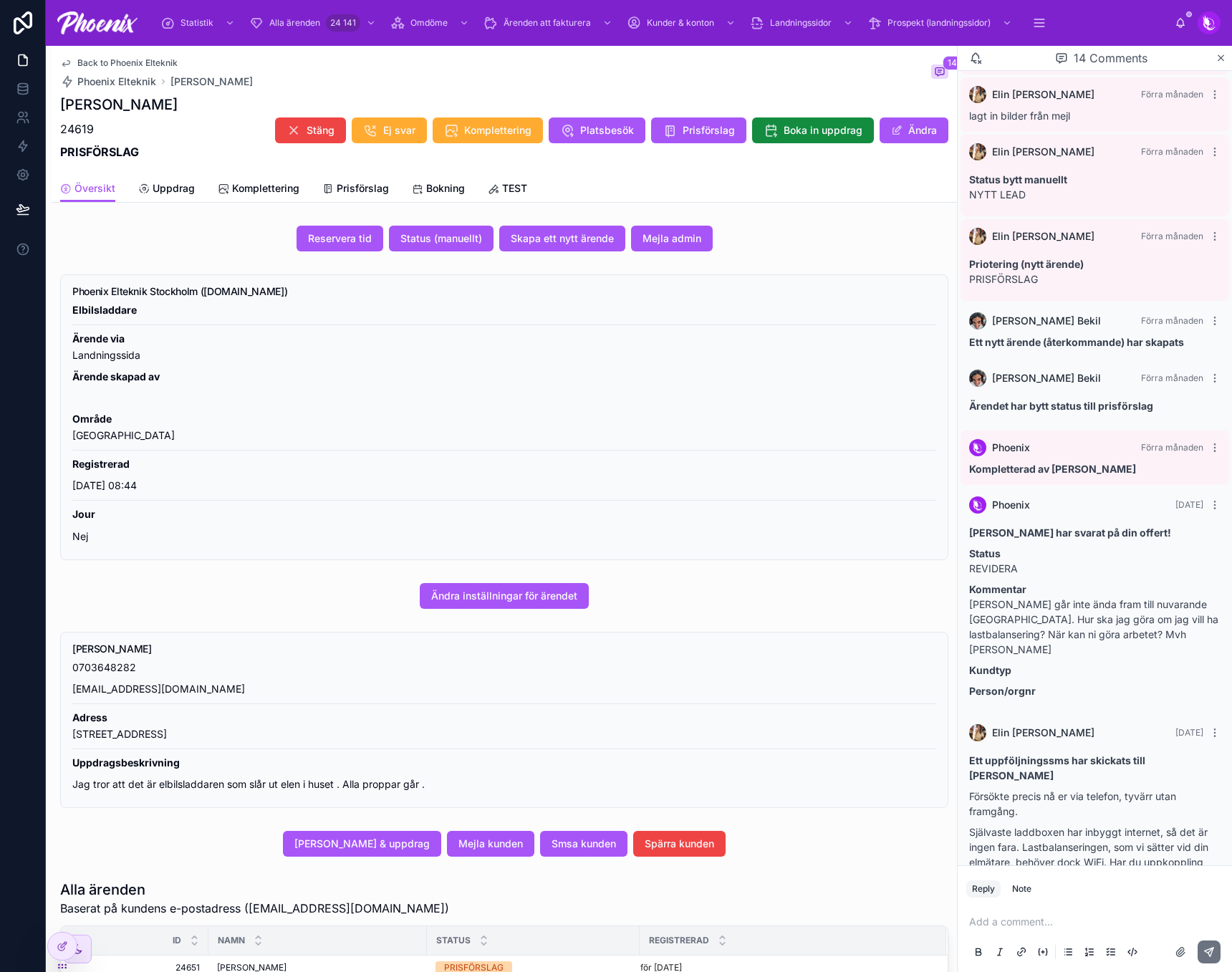
click at [998, 930] on div "Add a comment..." at bounding box center [1095, 935] width 257 height 60
click at [1000, 926] on p at bounding box center [1098, 922] width 257 height 14
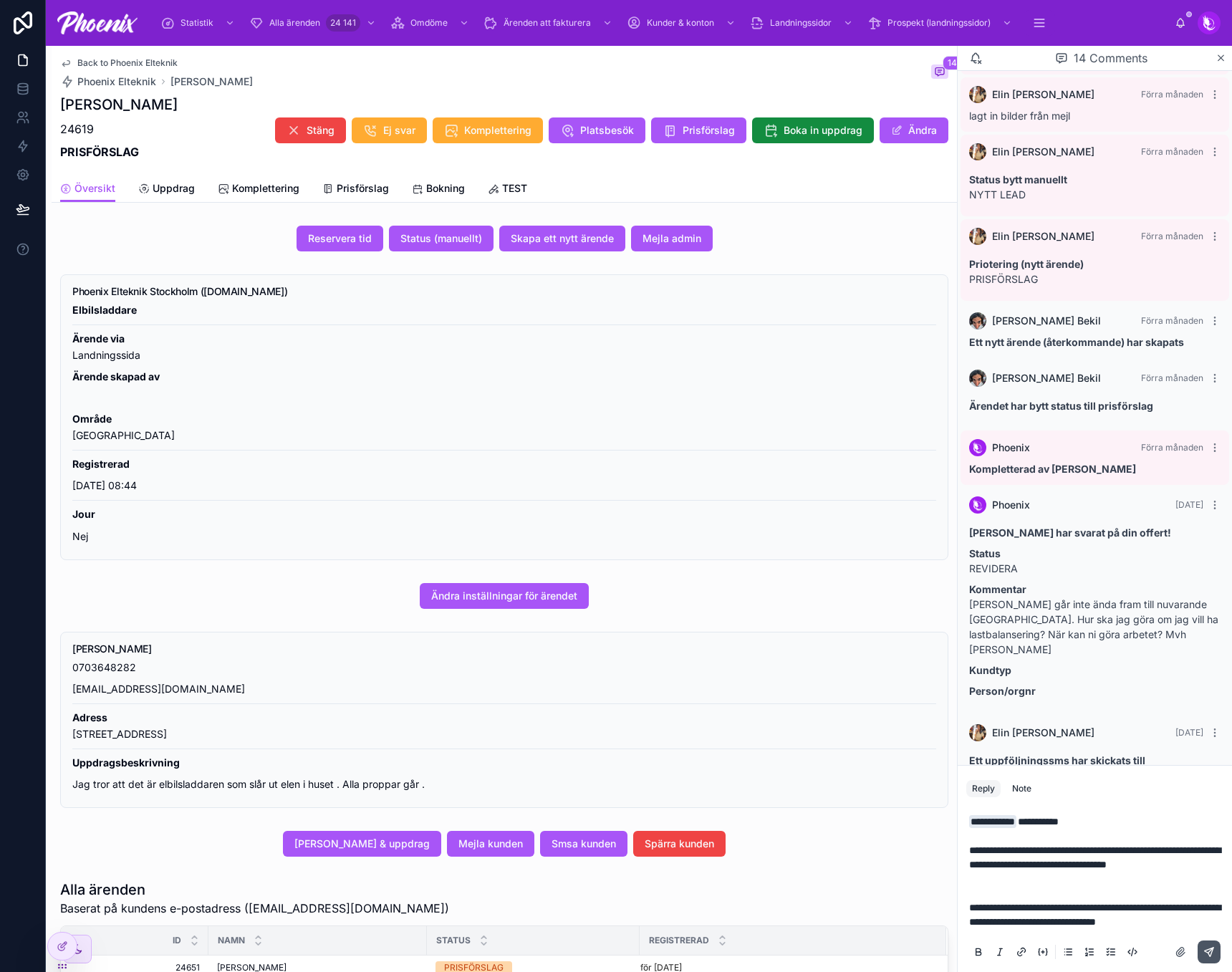
click at [1206, 942] on button at bounding box center [1209, 951] width 23 height 23
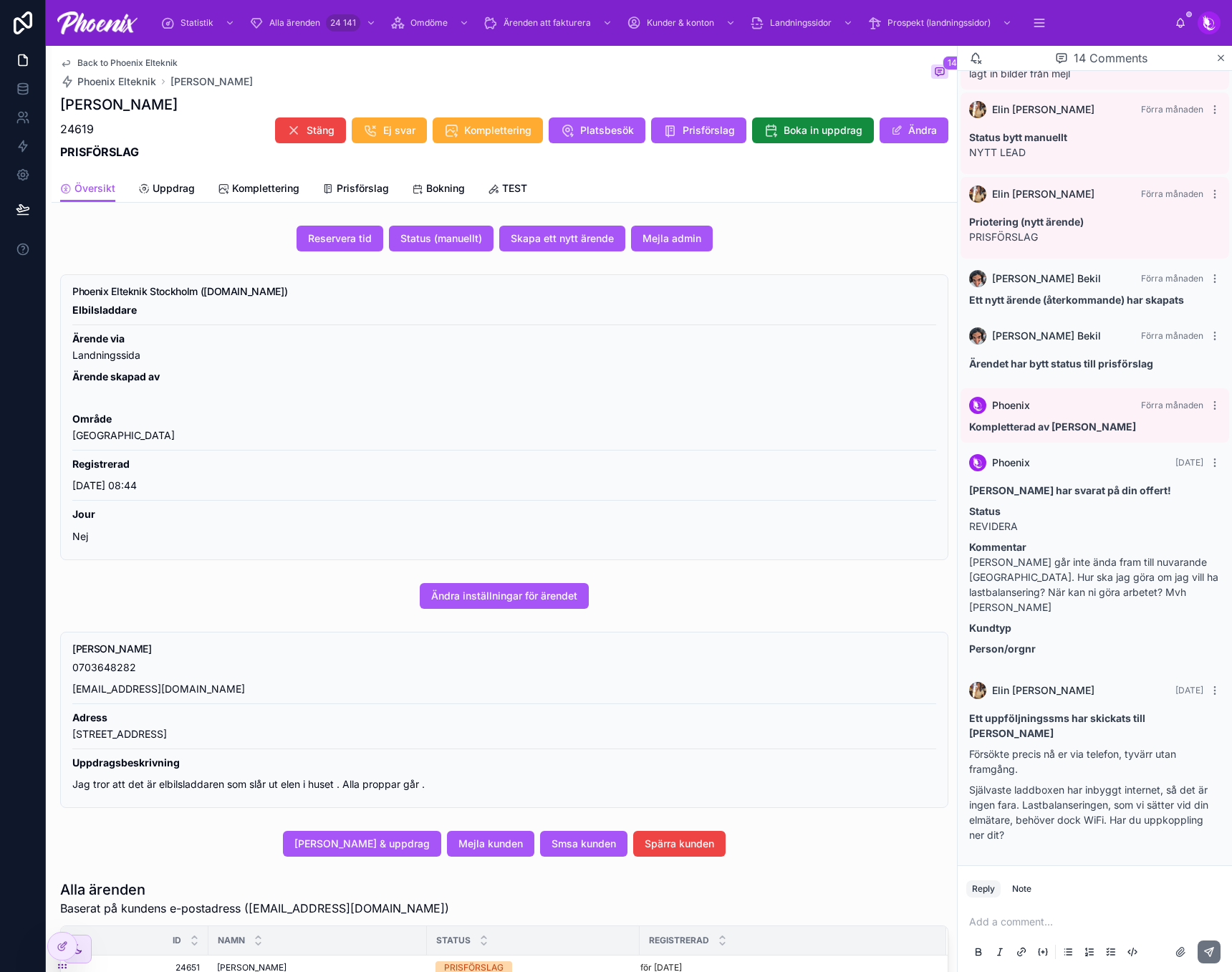
scroll to position [817, 0]
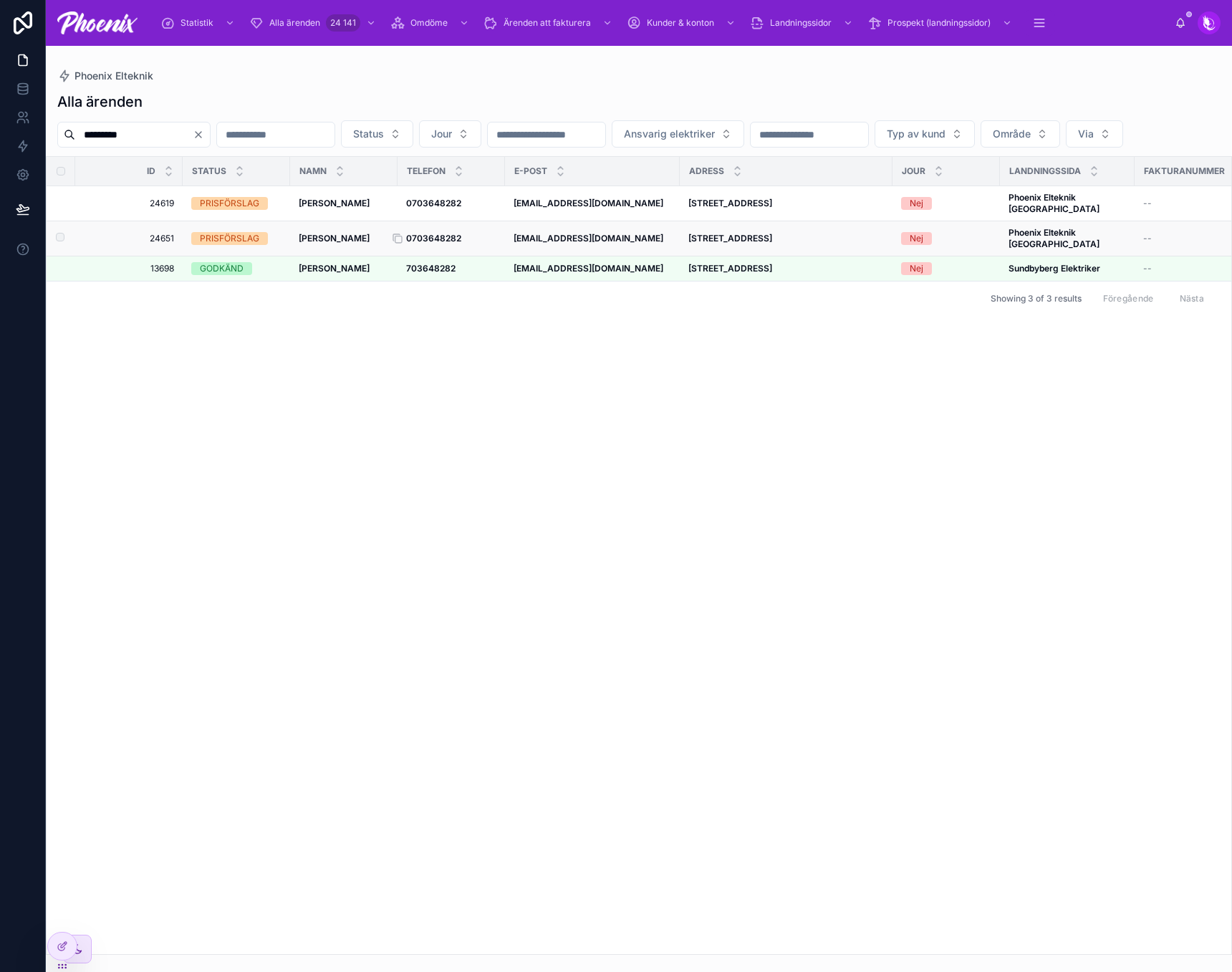
click at [461, 244] on div "0703648282 0703648282" at bounding box center [451, 238] width 90 height 11
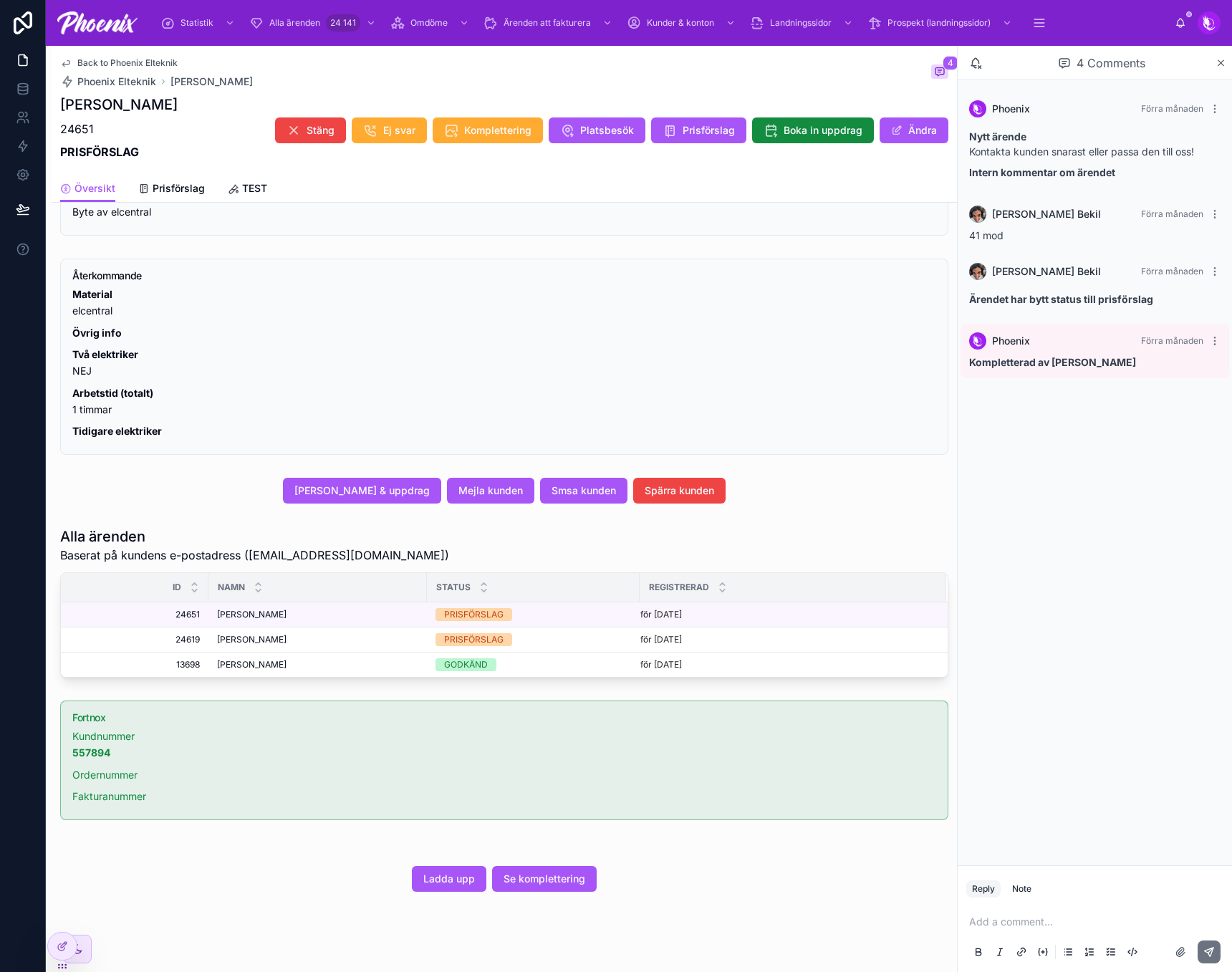
scroll to position [589, 0]
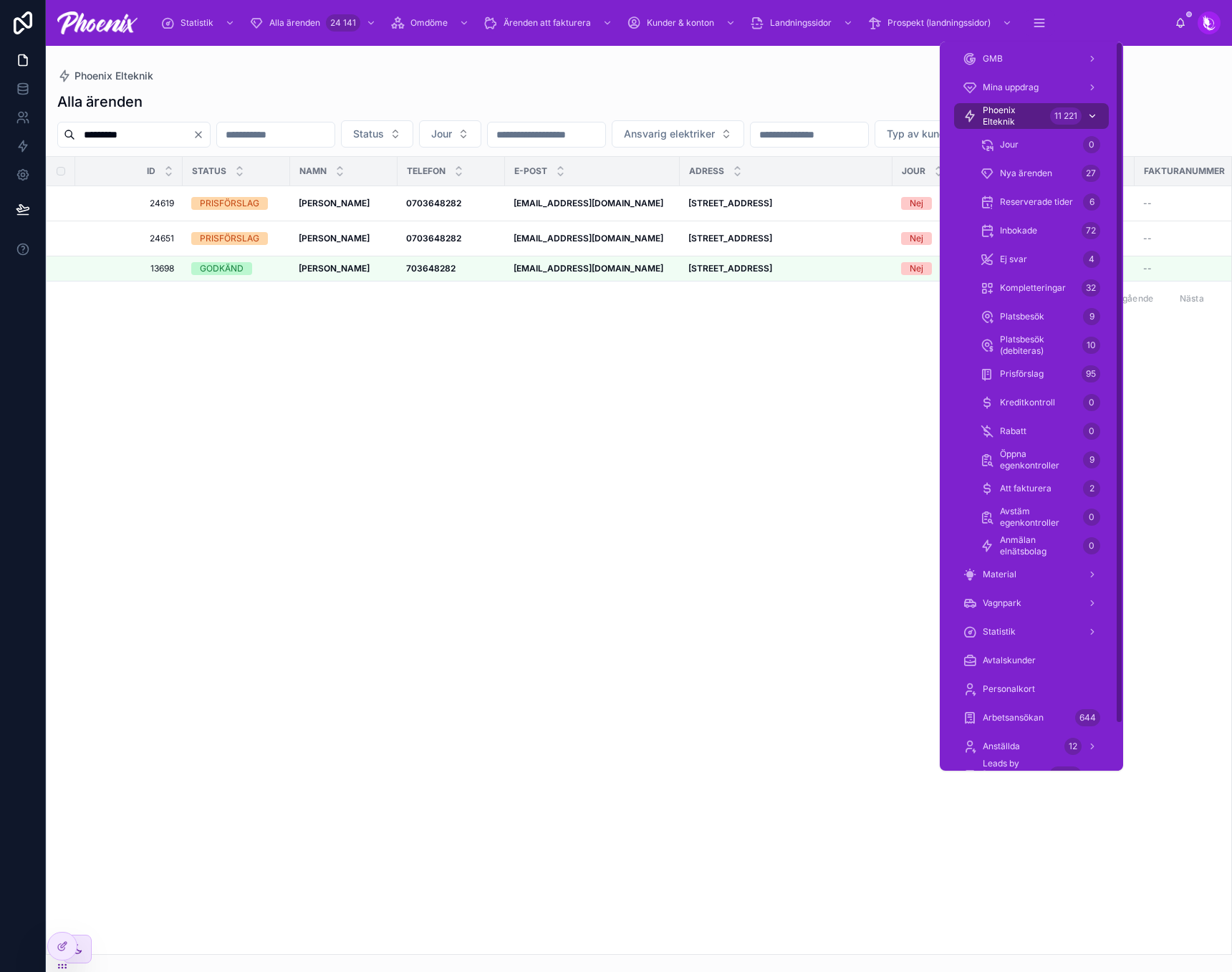
click at [1048, 120] on div "Phoenix Elteknik 11 221" at bounding box center [1031, 116] width 137 height 23
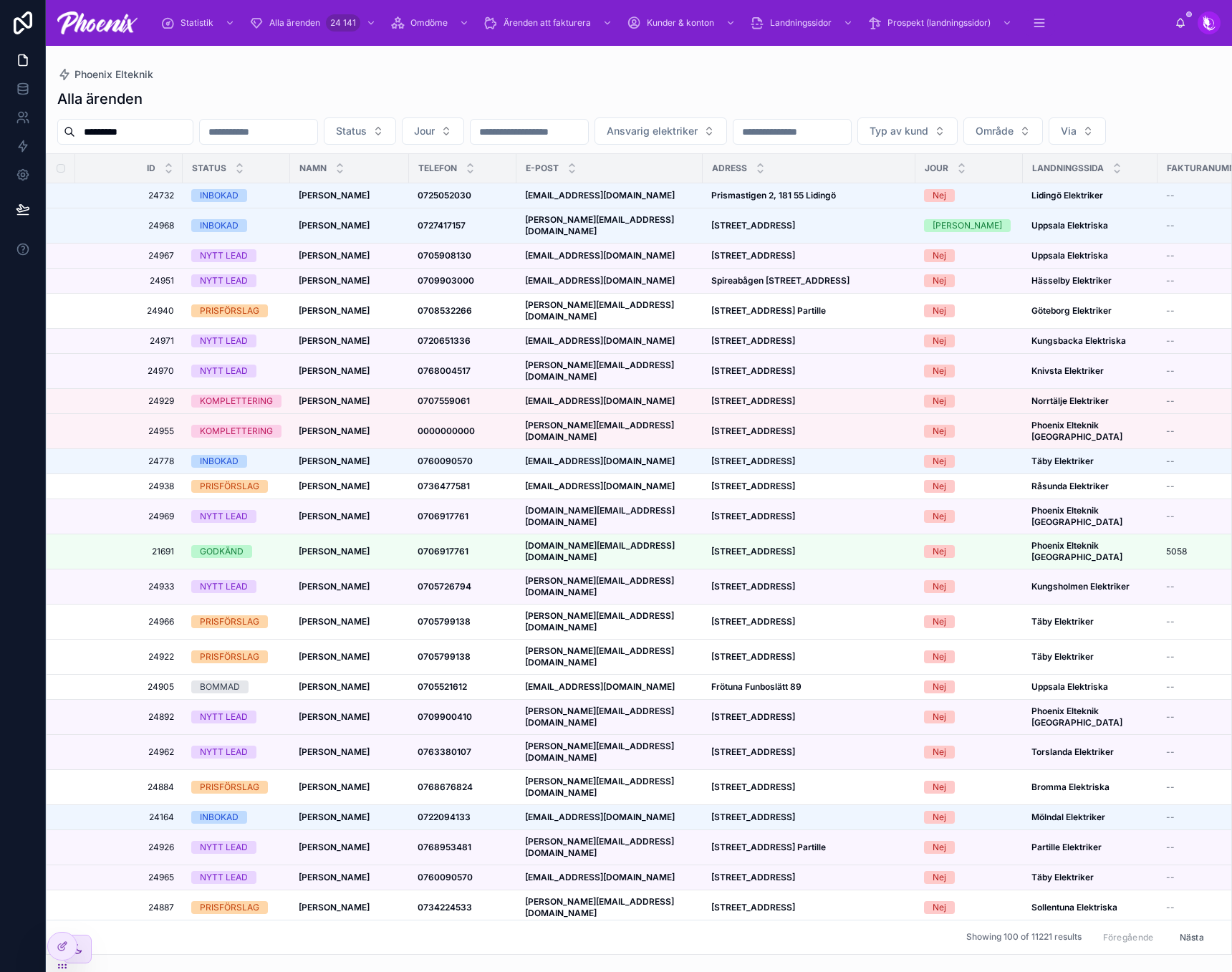
click at [181, 132] on input "*********" at bounding box center [133, 131] width 117 height 20
click at [182, 129] on input "*********" at bounding box center [133, 131] width 117 height 20
paste input "**********"
type input "**********"
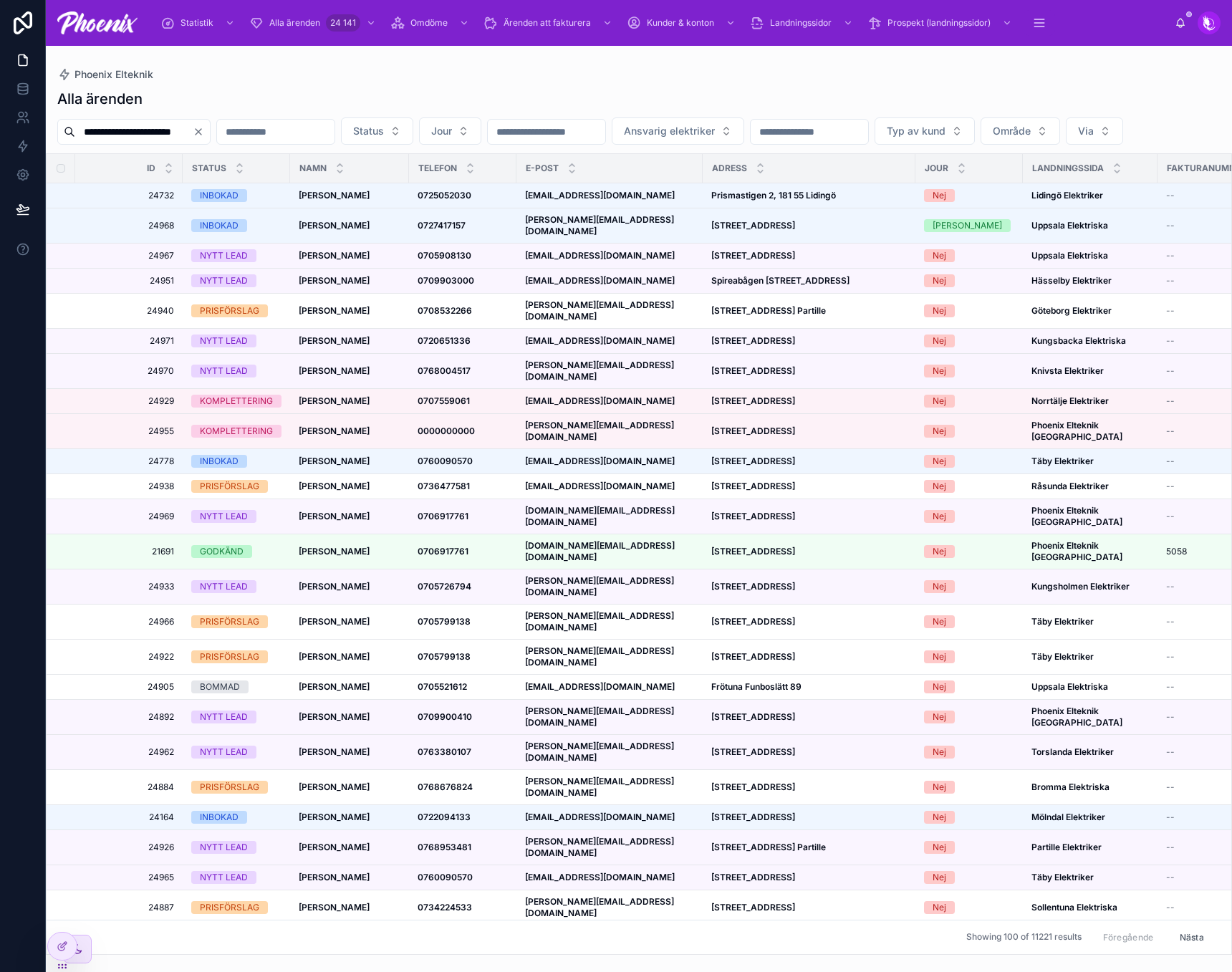
click at [292, 77] on div "Phoenix Elteknik" at bounding box center [639, 74] width 1163 height 11
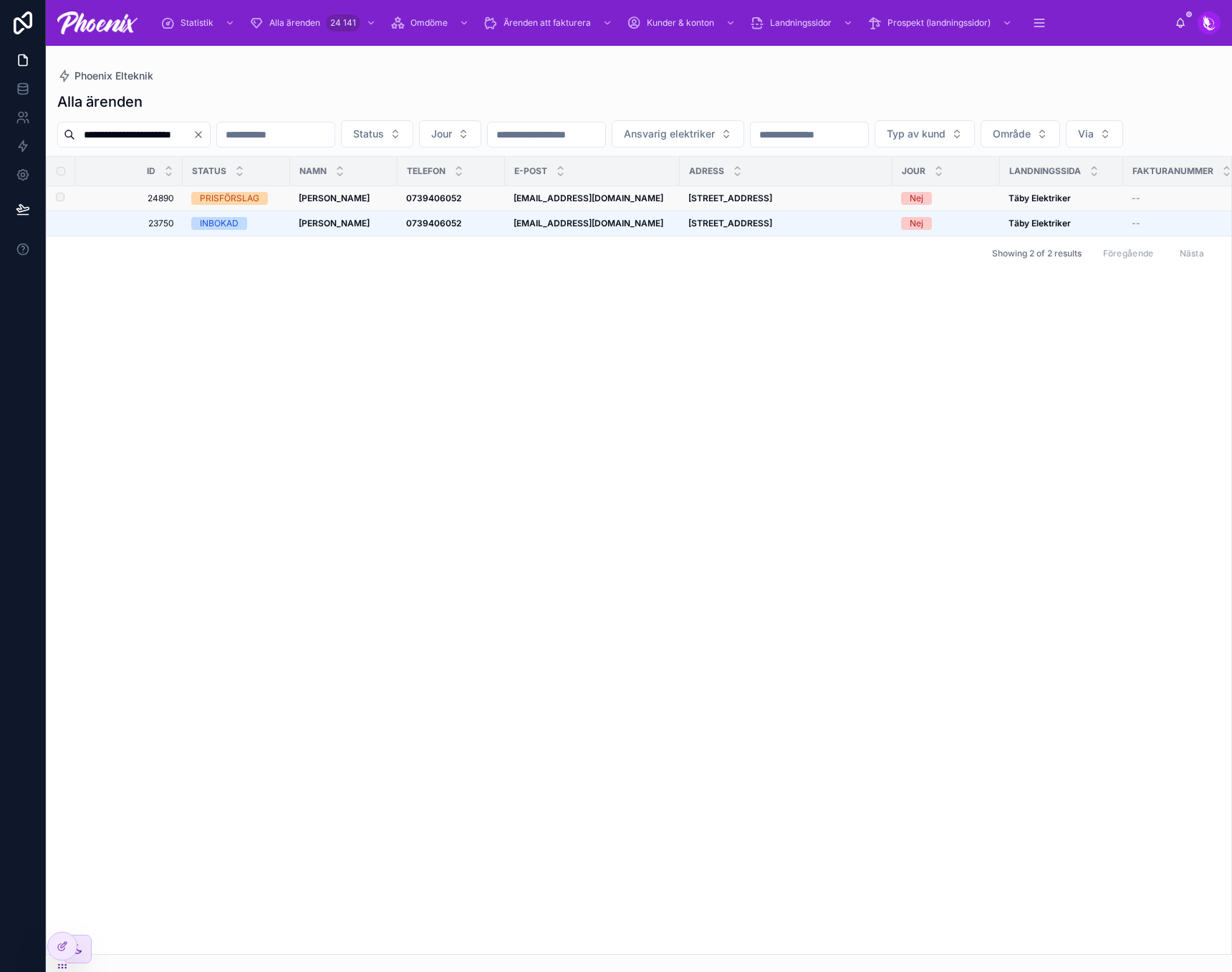
click at [214, 204] on div "PRISFÖRSLAG" at bounding box center [229, 198] width 59 height 13
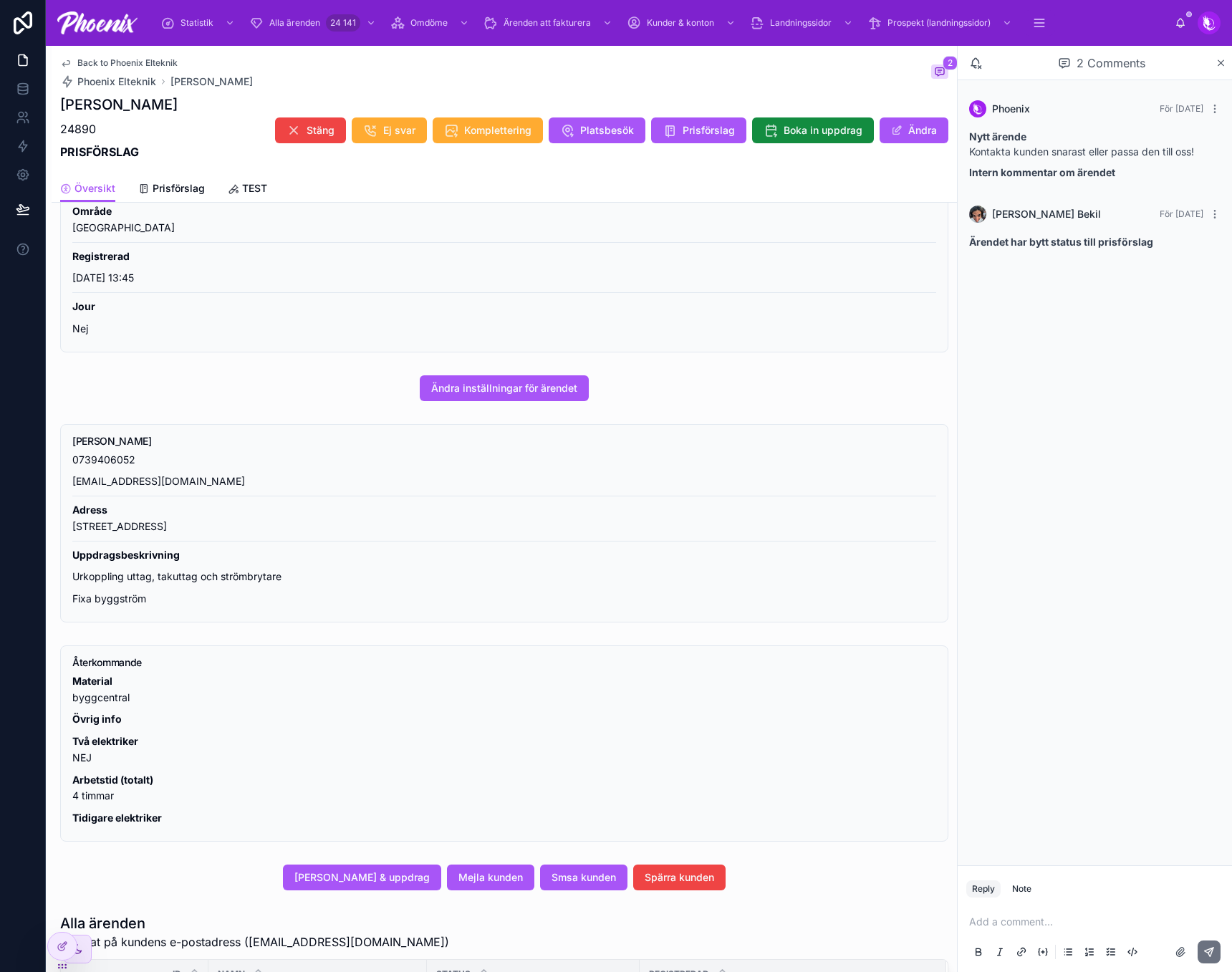
scroll to position [215, 0]
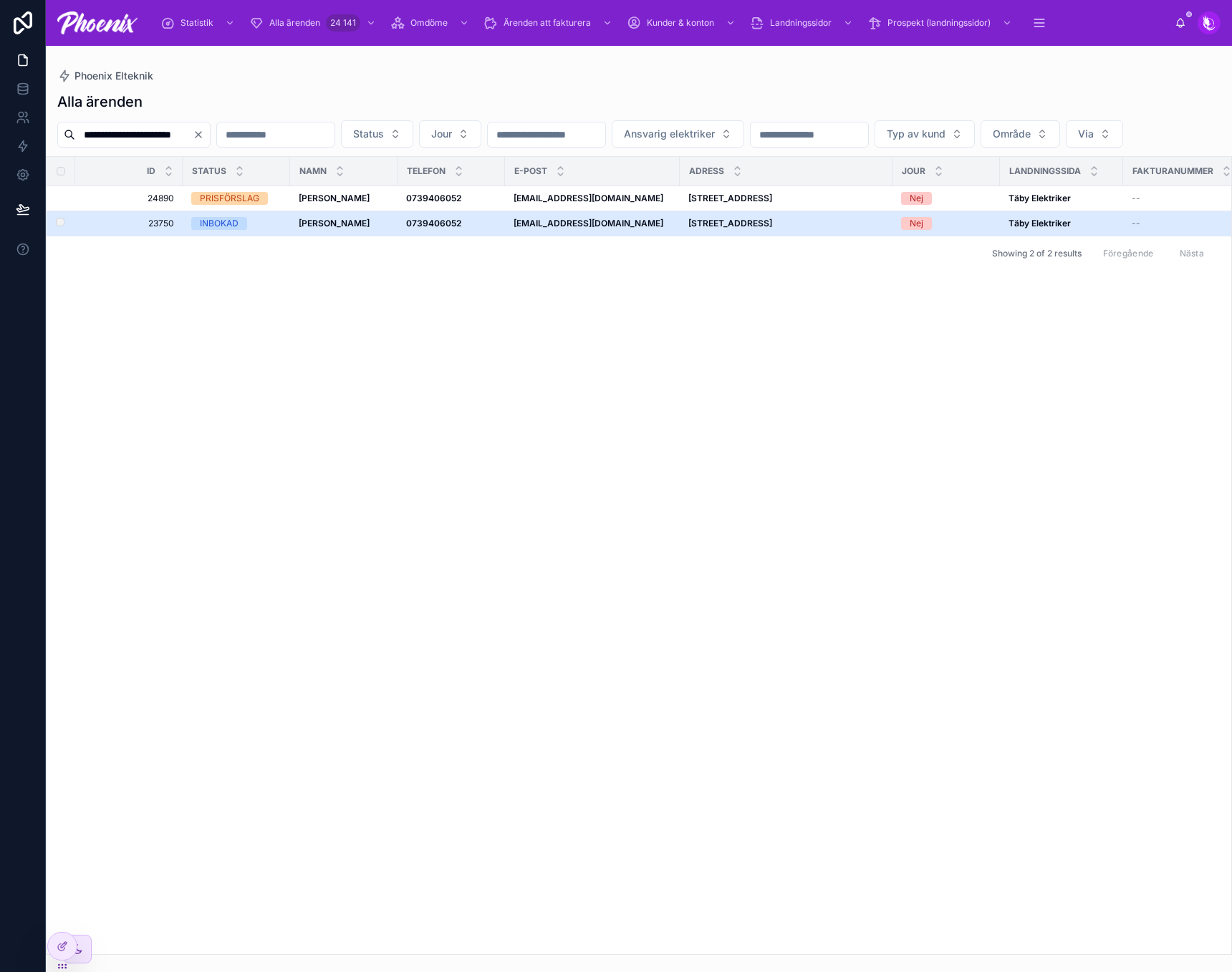
click at [221, 230] on div "INBOKAD" at bounding box center [219, 224] width 38 height 13
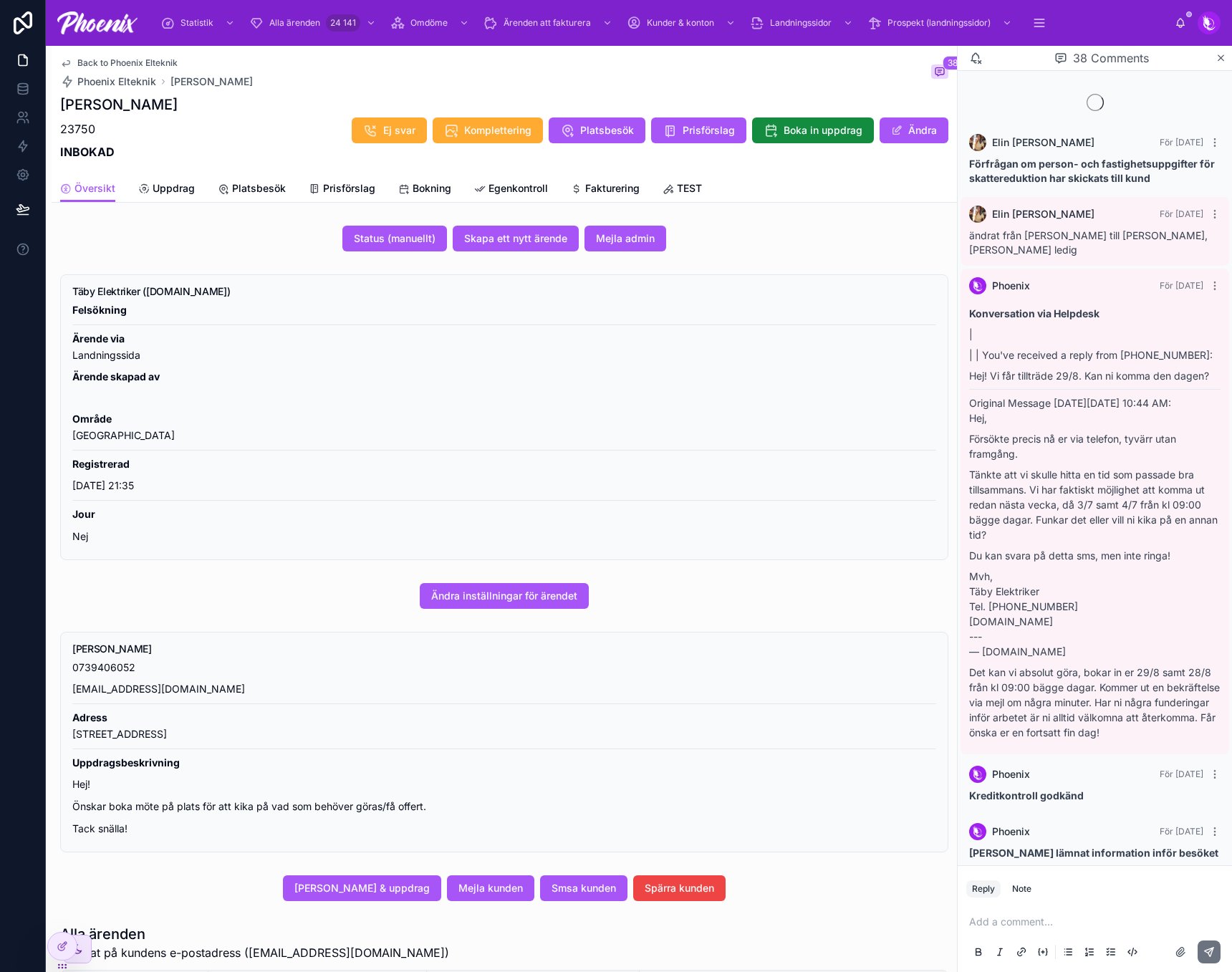
scroll to position [2593, 0]
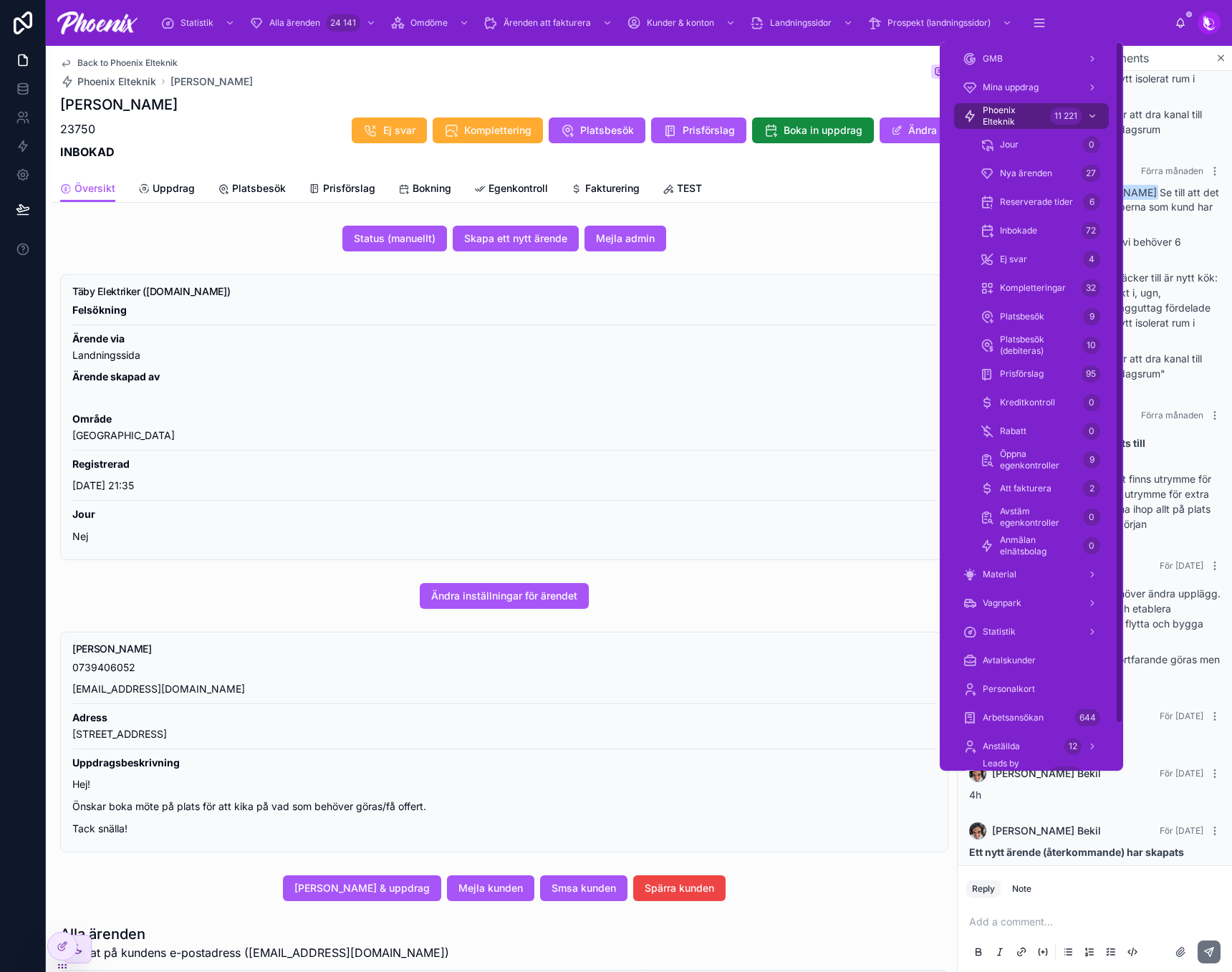
drag, startPoint x: 1030, startPoint y: 117, endPoint x: 969, endPoint y: 136, distance: 63.9
click at [1030, 117] on span "Phoenix Elteknik" at bounding box center [1013, 116] width 62 height 23
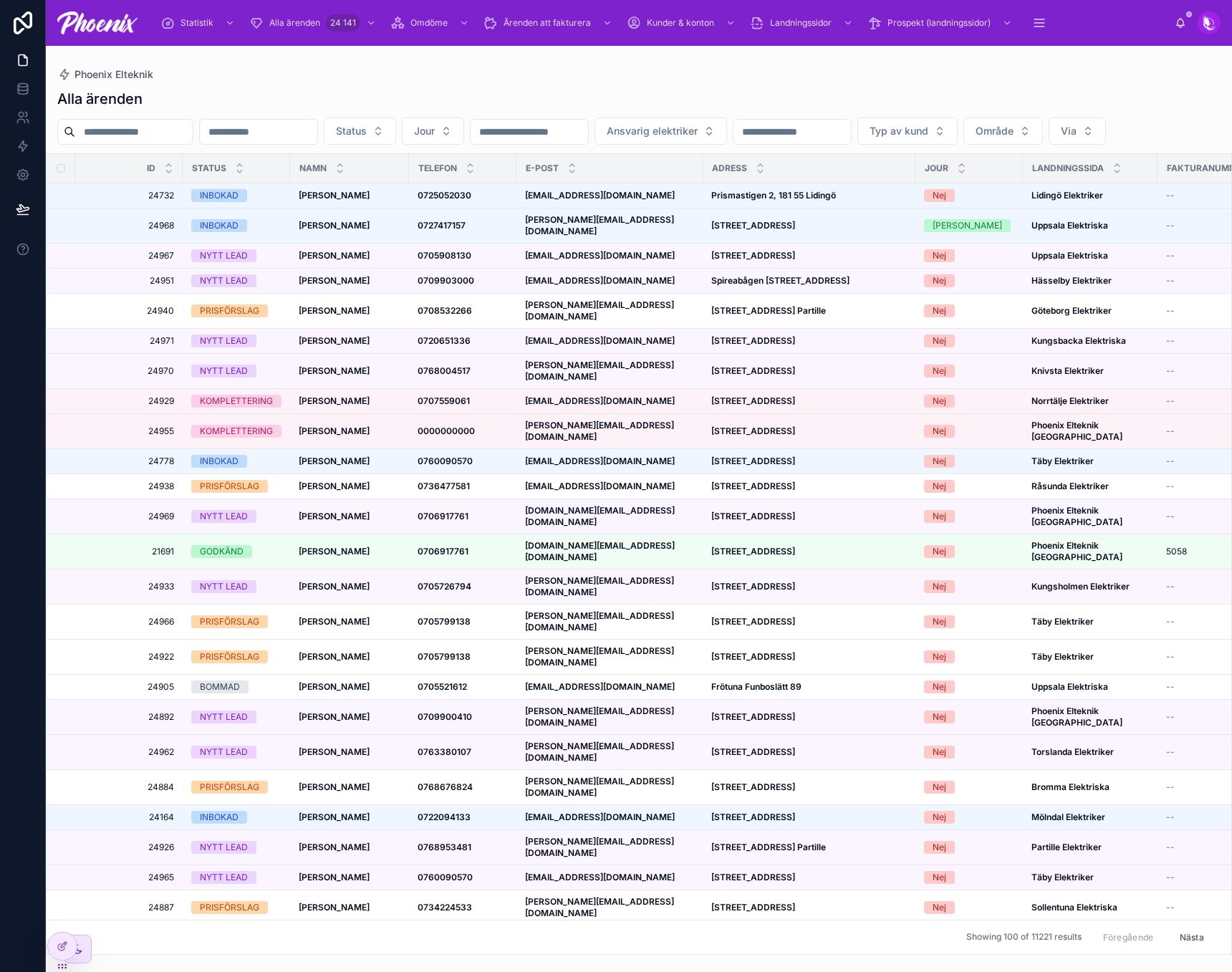
click at [170, 125] on input "text" at bounding box center [133, 131] width 117 height 20
paste input "**********"
type input "**********"
click at [310, 97] on div "Alla ärenden" at bounding box center [639, 98] width 1163 height 20
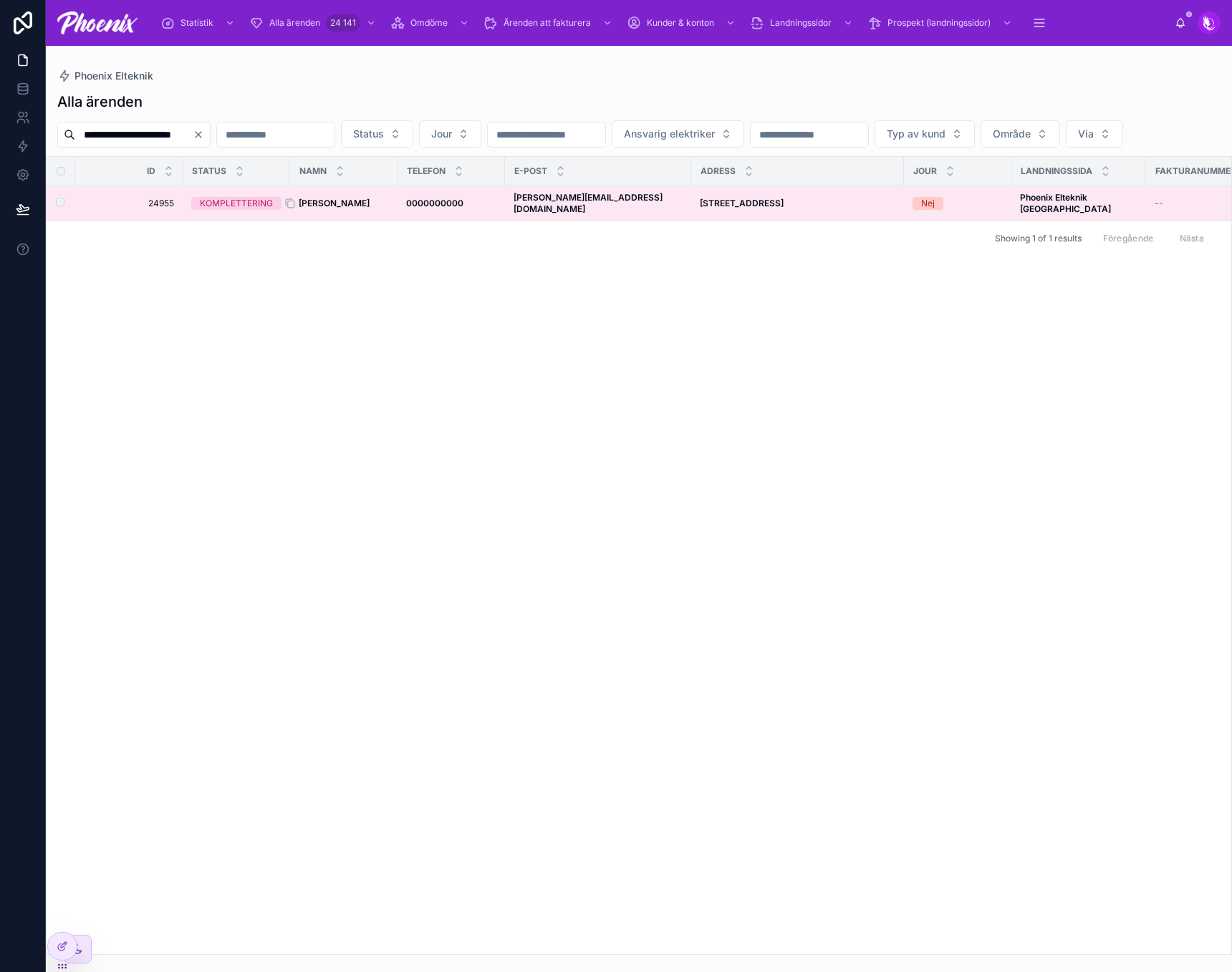
click at [359, 208] on strong "[PERSON_NAME]" at bounding box center [334, 202] width 71 height 10
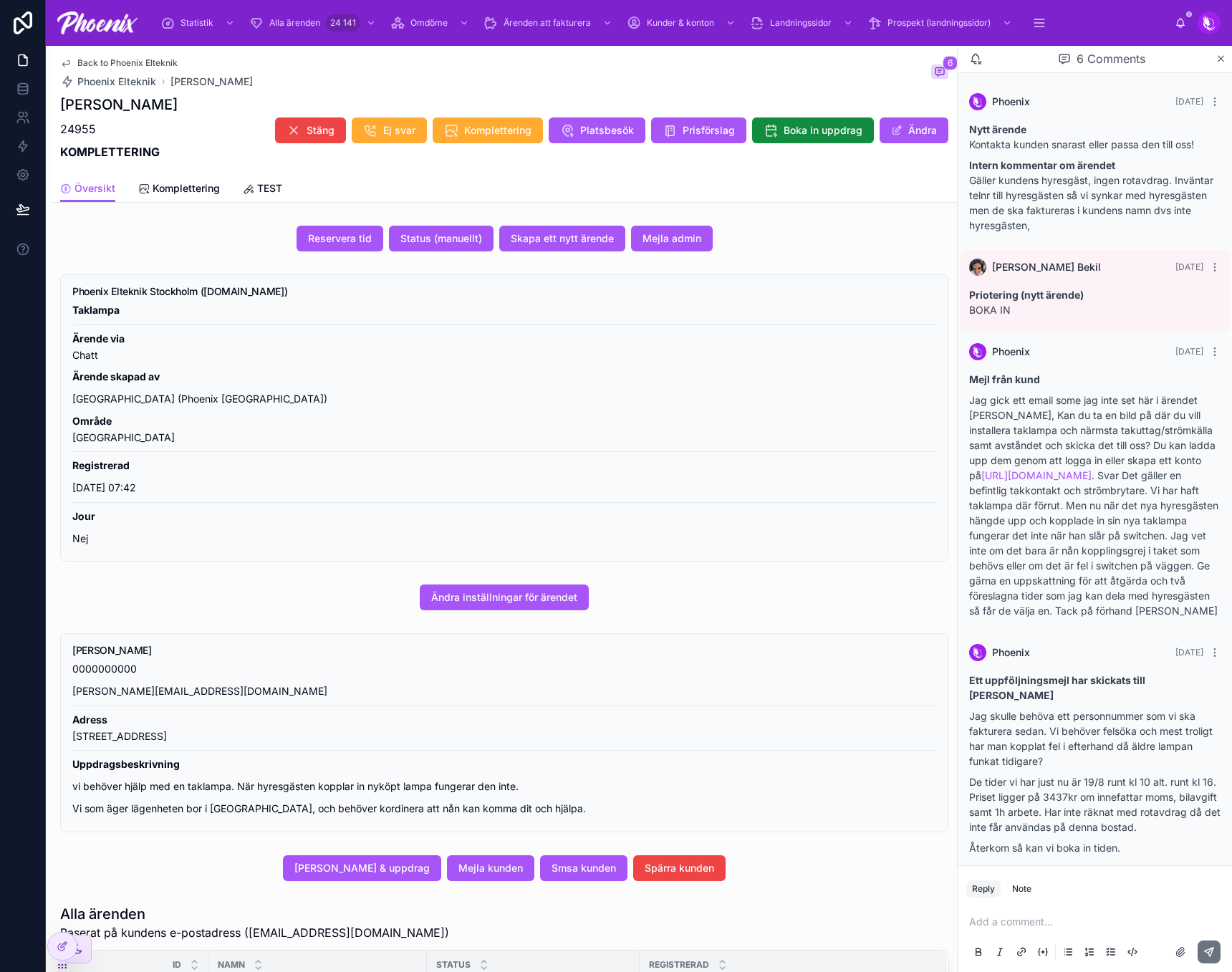
scroll to position [241, 0]
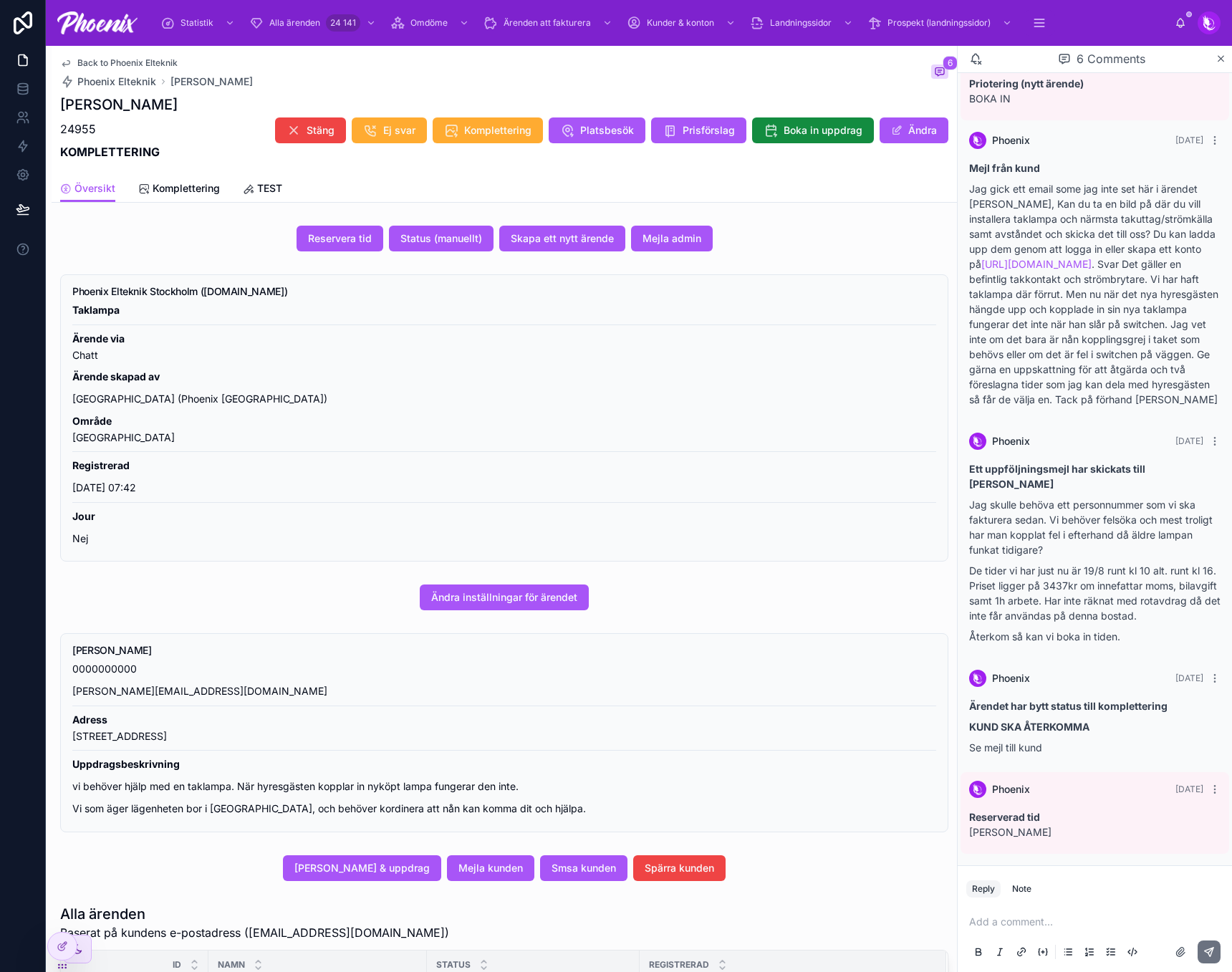
click at [1027, 923] on p at bounding box center [1098, 922] width 257 height 14
click at [1214, 955] on icon at bounding box center [1209, 951] width 11 height 11
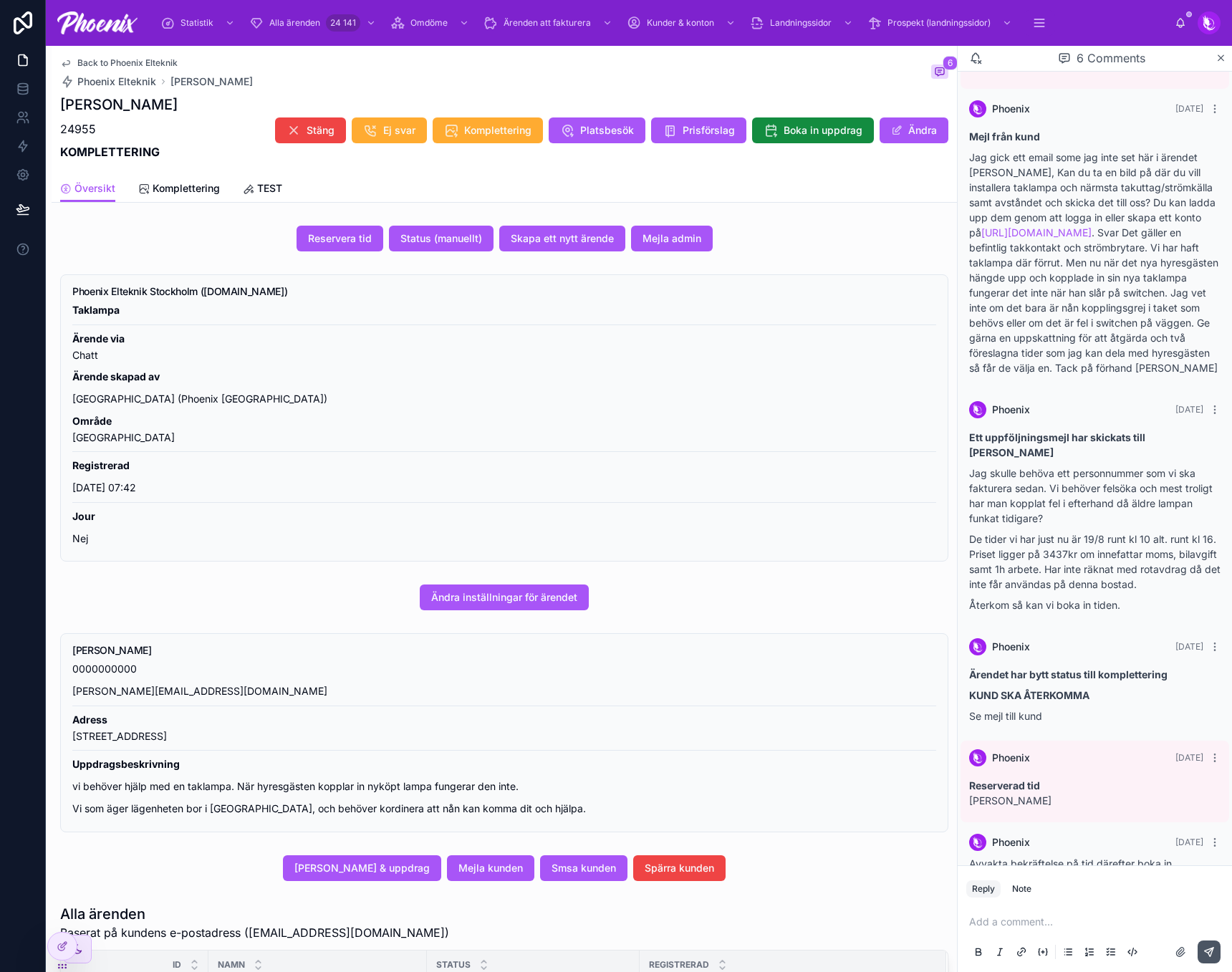
click at [1061, 902] on div "Add a comment..." at bounding box center [1095, 936] width 274 height 72
drag, startPoint x: 1051, startPoint y: 916, endPoint x: 1050, endPoint y: 923, distance: 7.1
click at [1051, 918] on div "Add a comment..." at bounding box center [1095, 935] width 257 height 60
click at [1044, 930] on div "Add a comment..." at bounding box center [1095, 935] width 257 height 60
drag, startPoint x: 1063, startPoint y: 911, endPoint x: 1057, endPoint y: 918, distance: 9.2
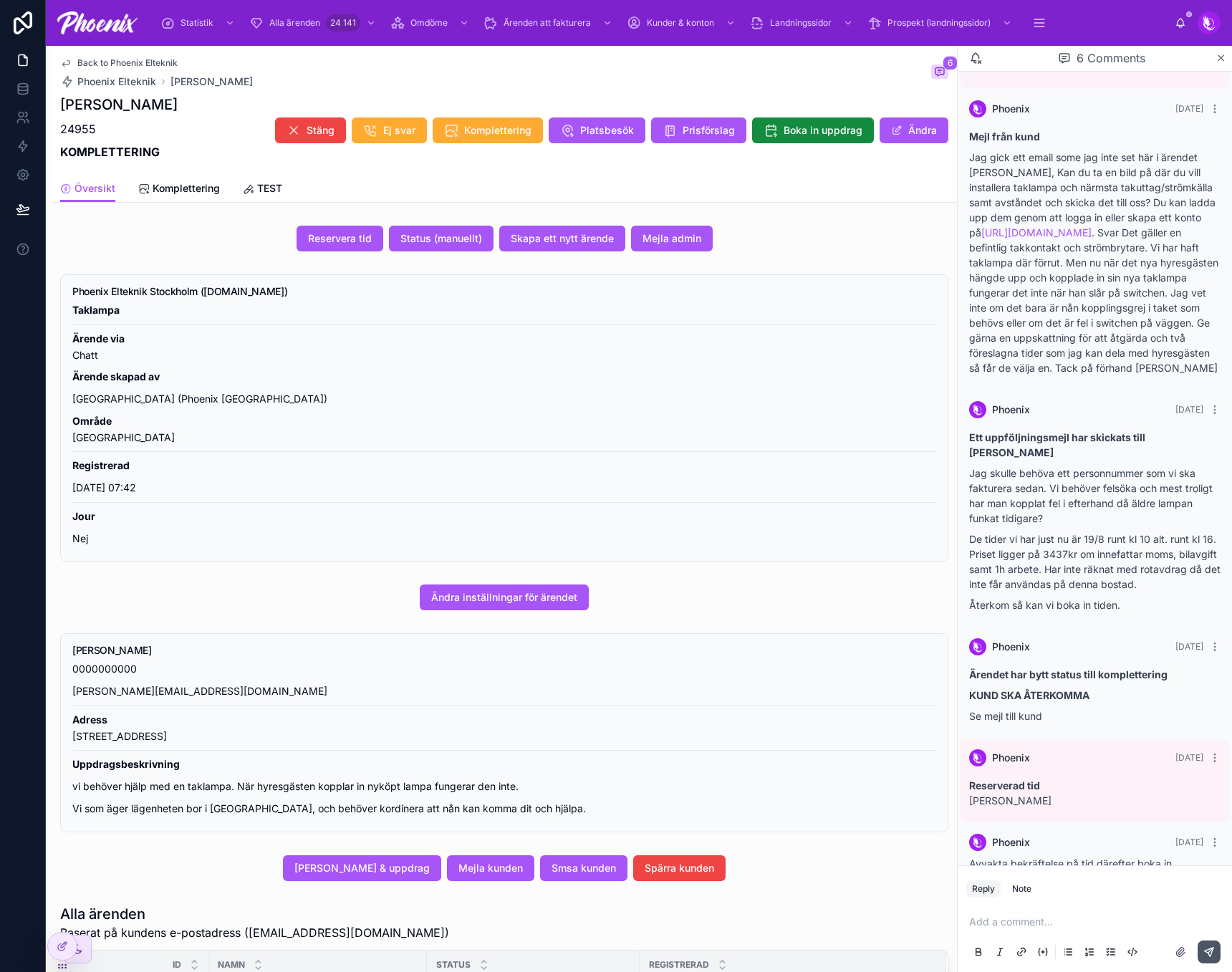
click at [1057, 918] on div "Add a comment..." at bounding box center [1095, 935] width 257 height 60
click at [1049, 924] on p at bounding box center [1098, 922] width 257 height 14
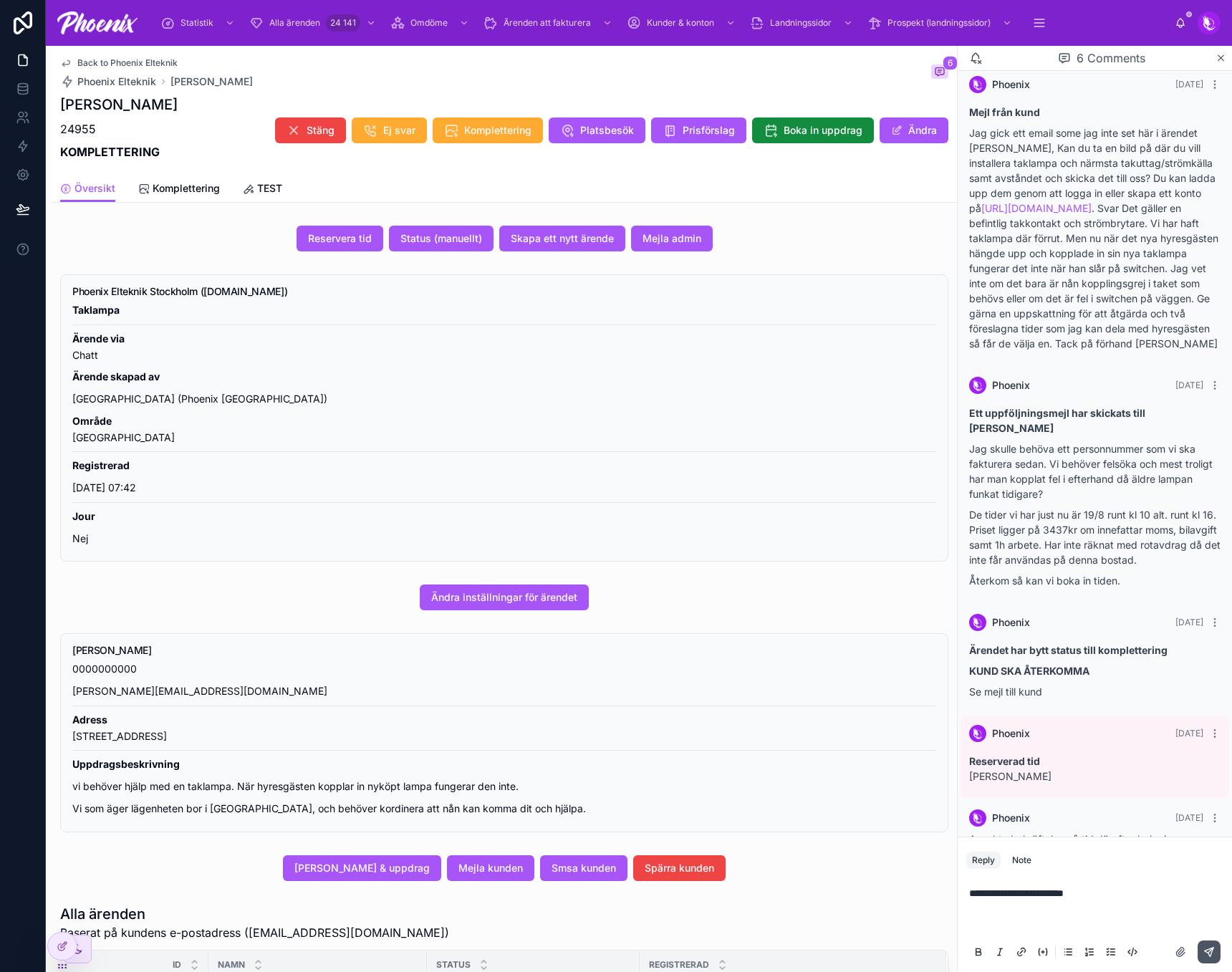
scroll to position [325, 0]
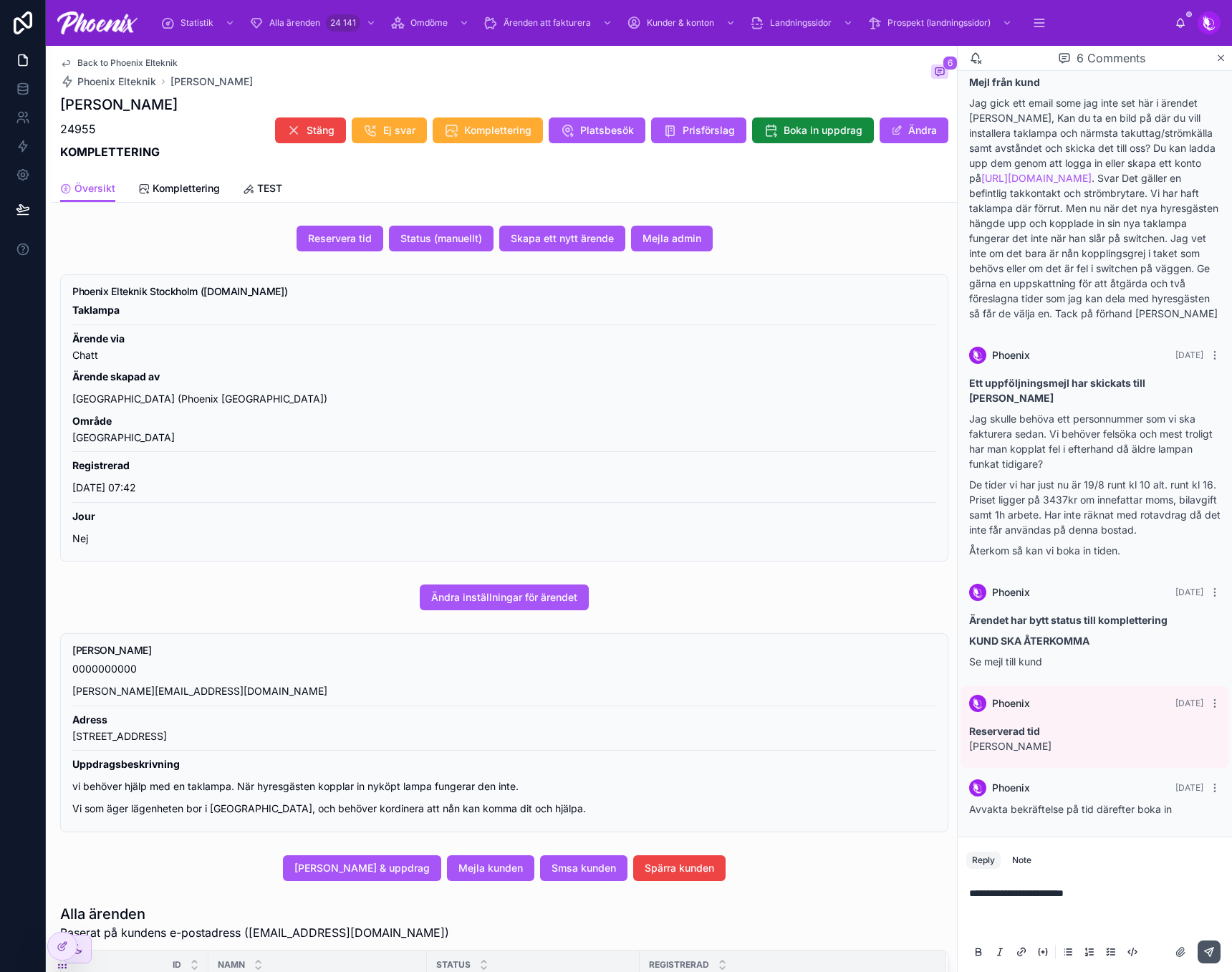
click at [1210, 958] on button at bounding box center [1209, 951] width 23 height 23
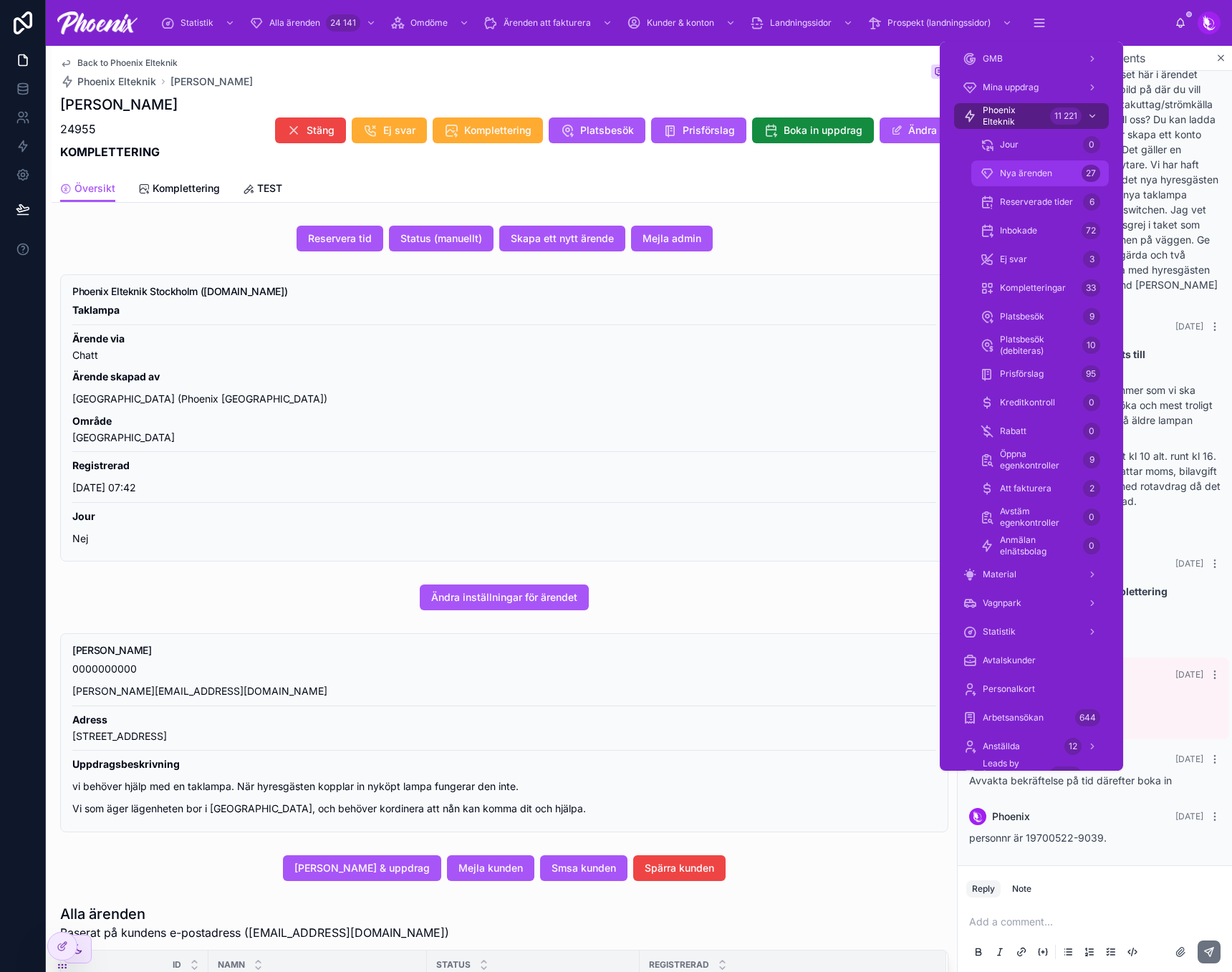
click at [1059, 167] on div "Nya ärenden 27" at bounding box center [1039, 173] width 121 height 23
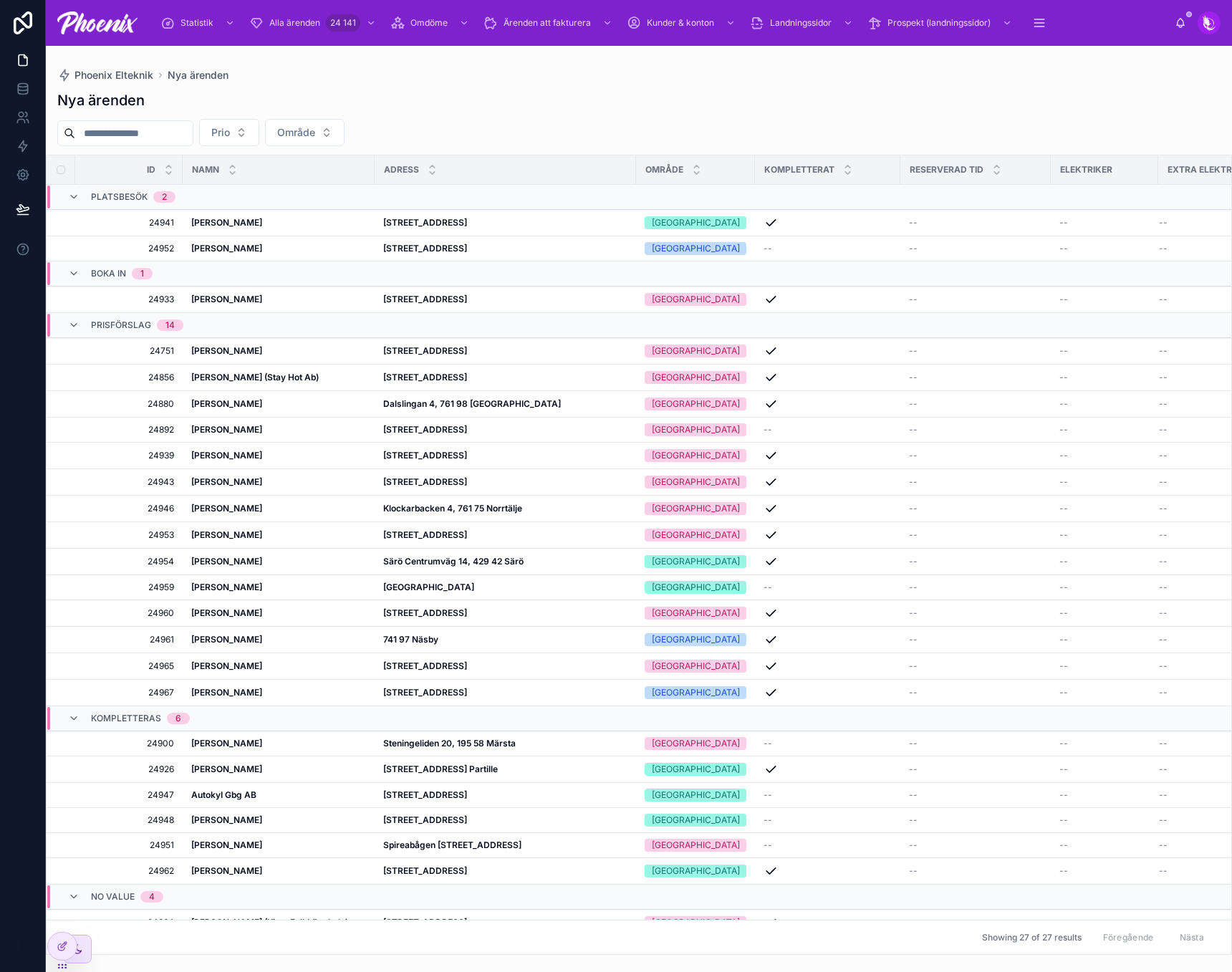
click at [626, 107] on div "Nya ärenden" at bounding box center [639, 100] width 1163 height 20
click at [26, 141] on icon at bounding box center [23, 146] width 14 height 14
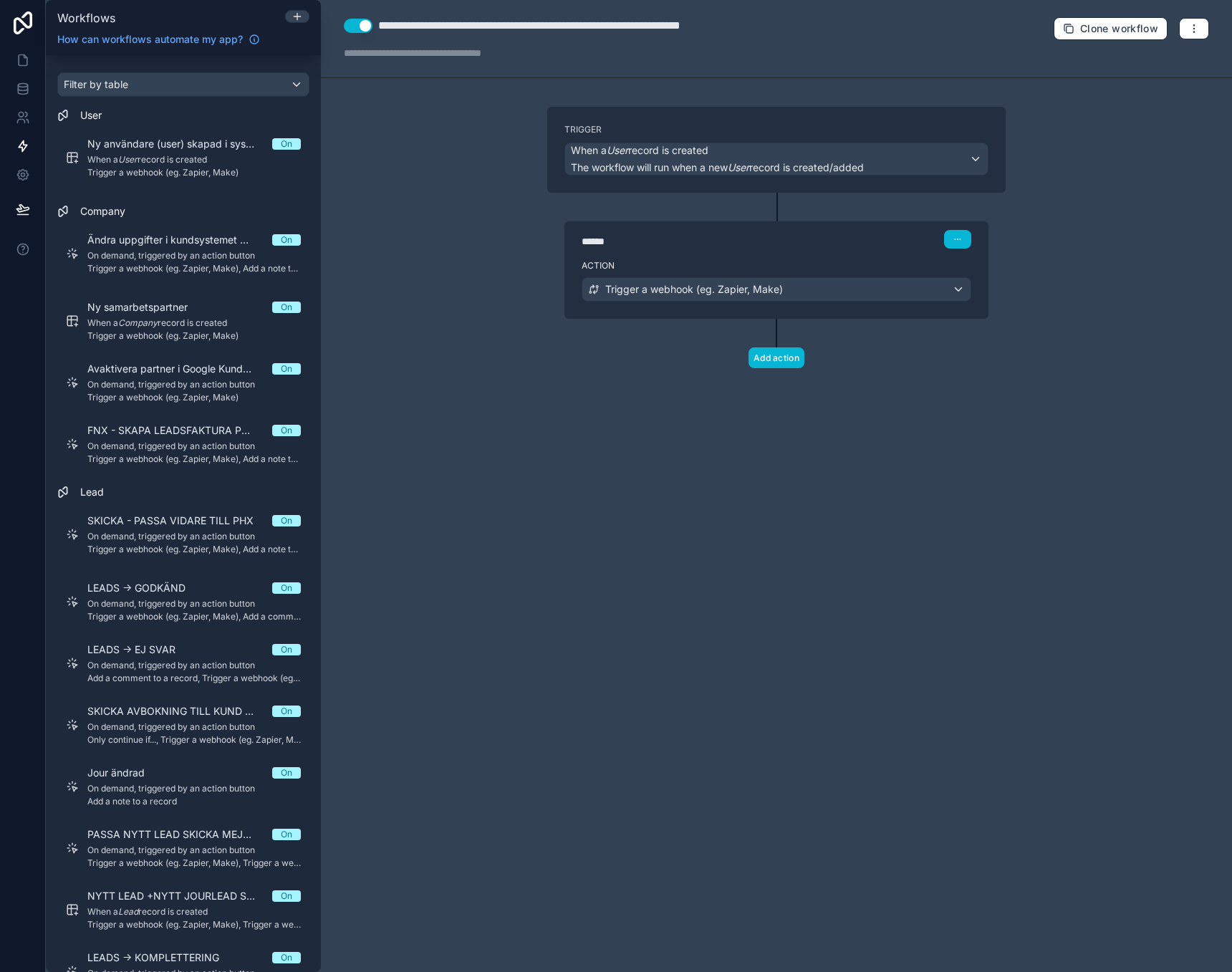
click at [387, 147] on div "**********" at bounding box center [777, 486] width 911 height 972
click at [205, 880] on link "NYTT LEAD +NYTT JOURLEAD SKICKA MEJL On When a Lead record is created Trigger a…" at bounding box center [184, 910] width 252 height 59
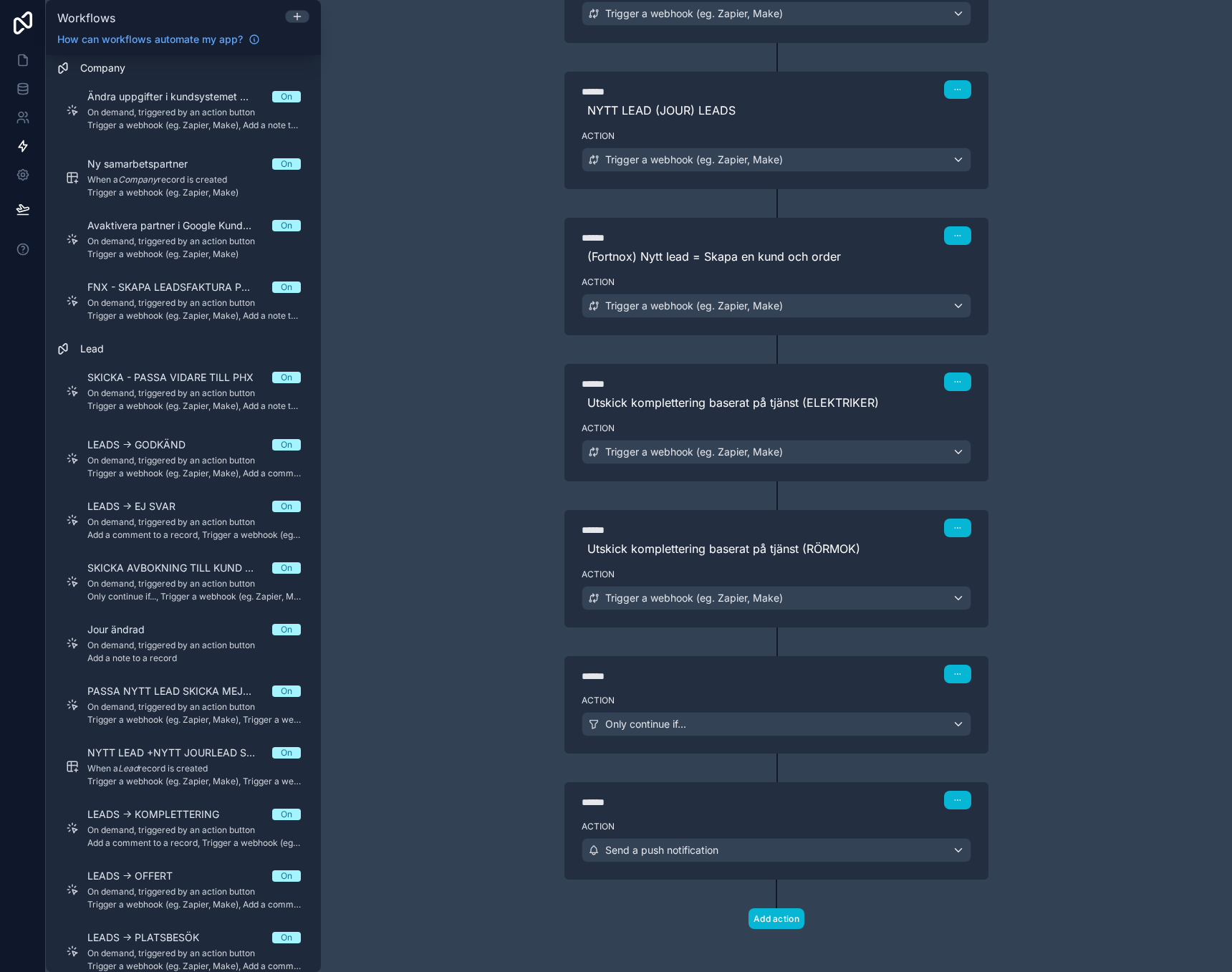
scroll to position [474, 0]
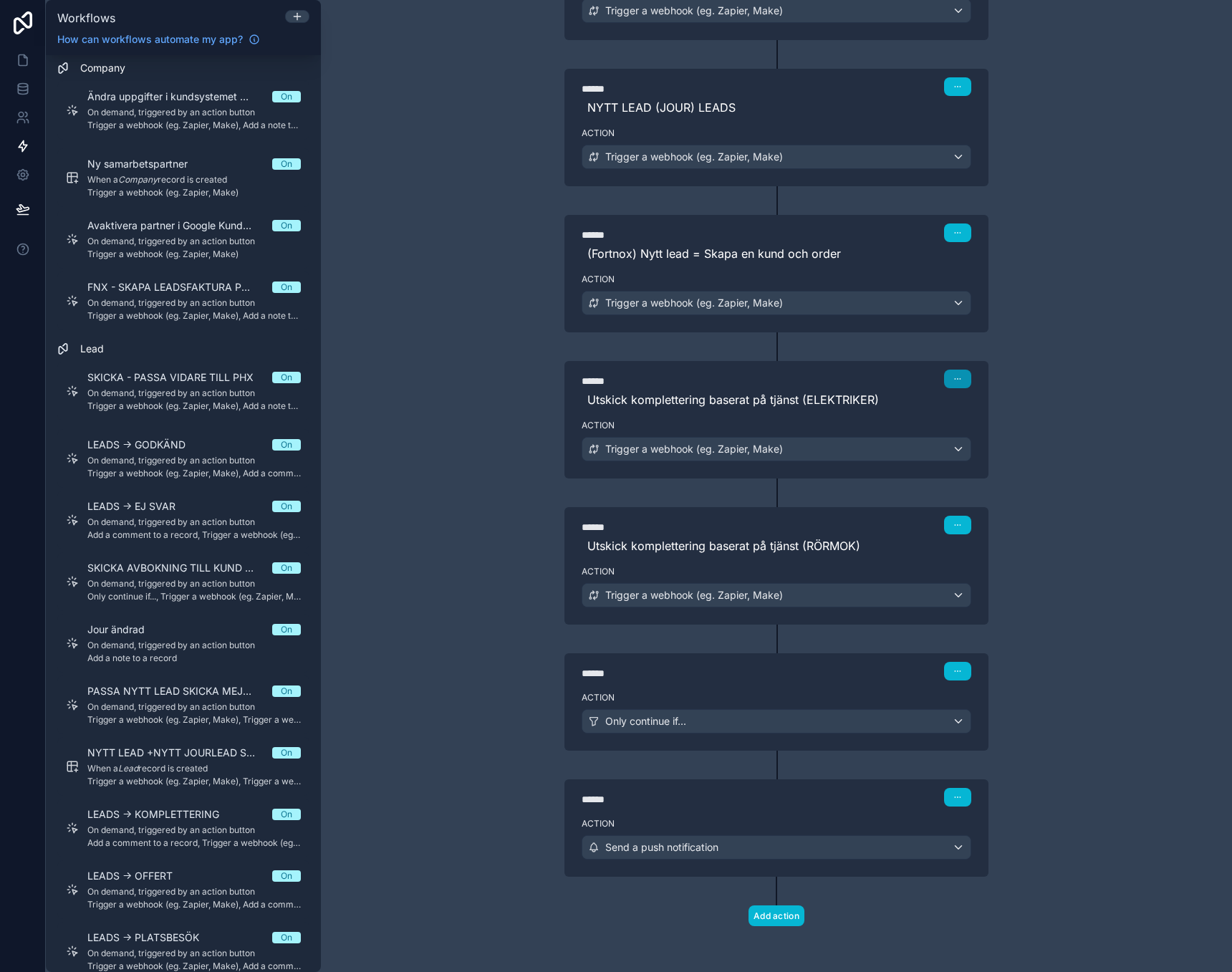
click at [948, 383] on button "button" at bounding box center [958, 379] width 27 height 18
click at [964, 426] on button "Delete" at bounding box center [986, 434] width 98 height 23
click at [956, 523] on icon "button" at bounding box center [957, 525] width 9 height 9
click at [976, 582] on span "Delete" at bounding box center [979, 580] width 26 height 11
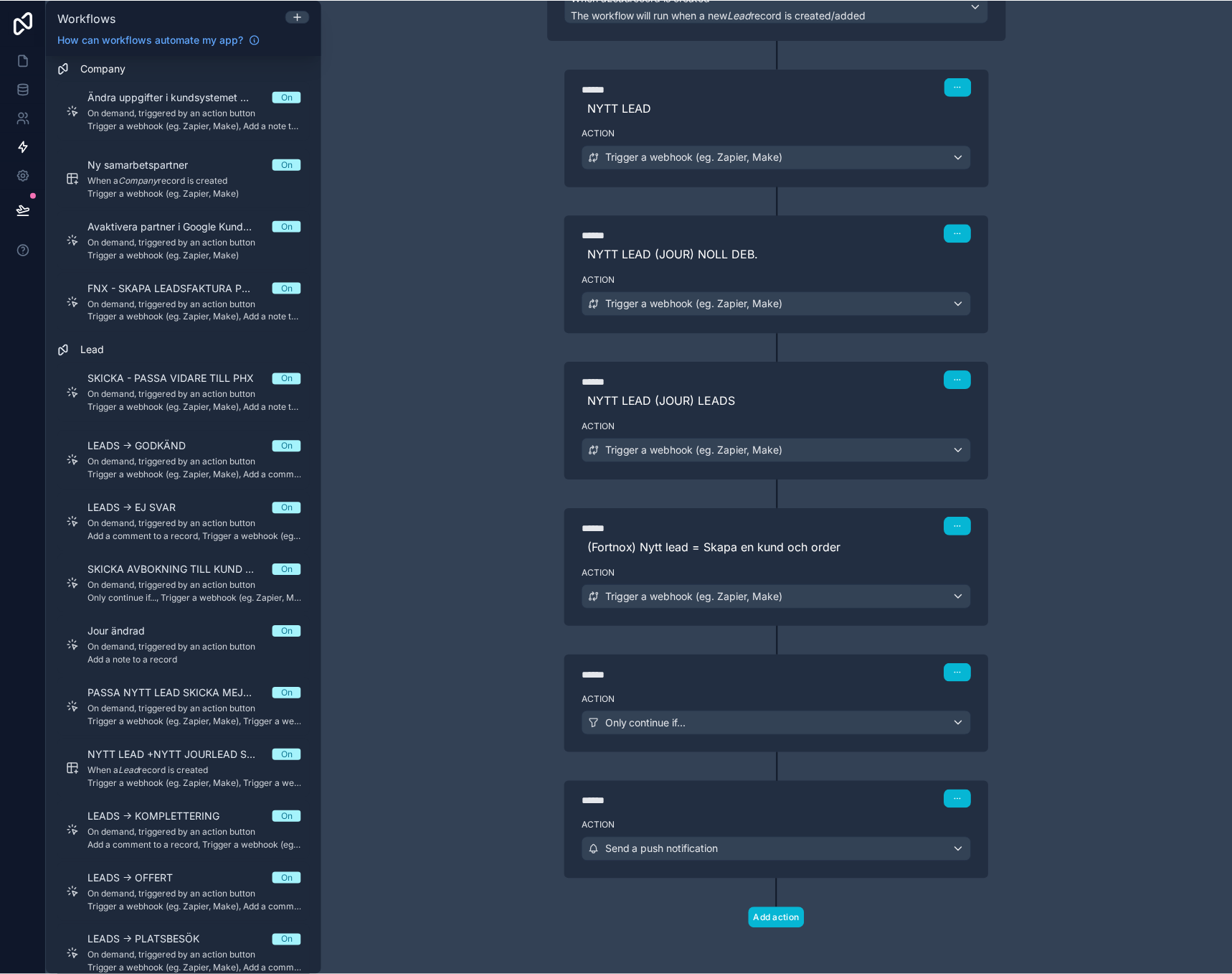
scroll to position [182, 0]
click at [1116, 539] on div "**********" at bounding box center [778, 487] width 912 height 974
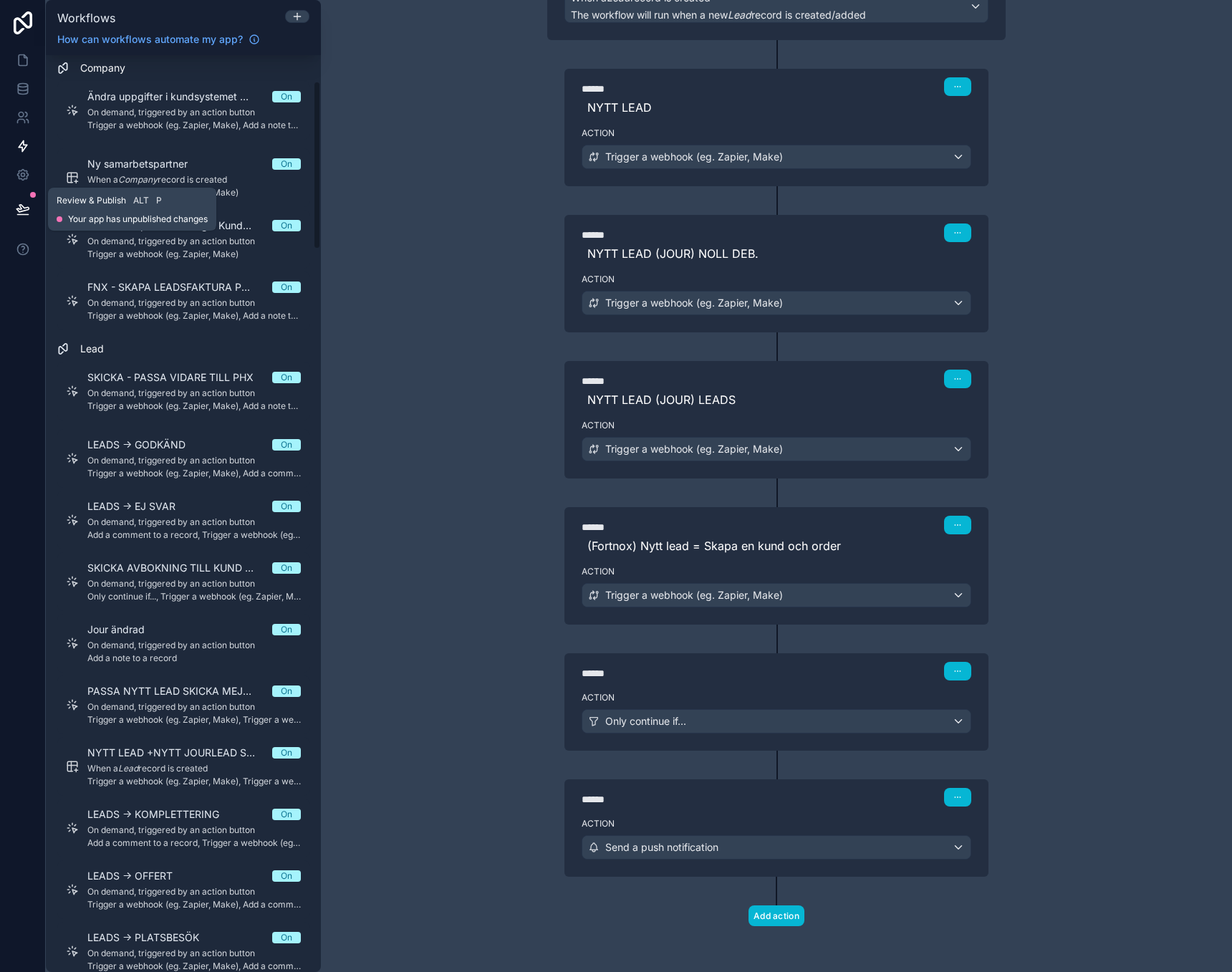
click at [34, 205] on button at bounding box center [22, 209] width 31 height 40
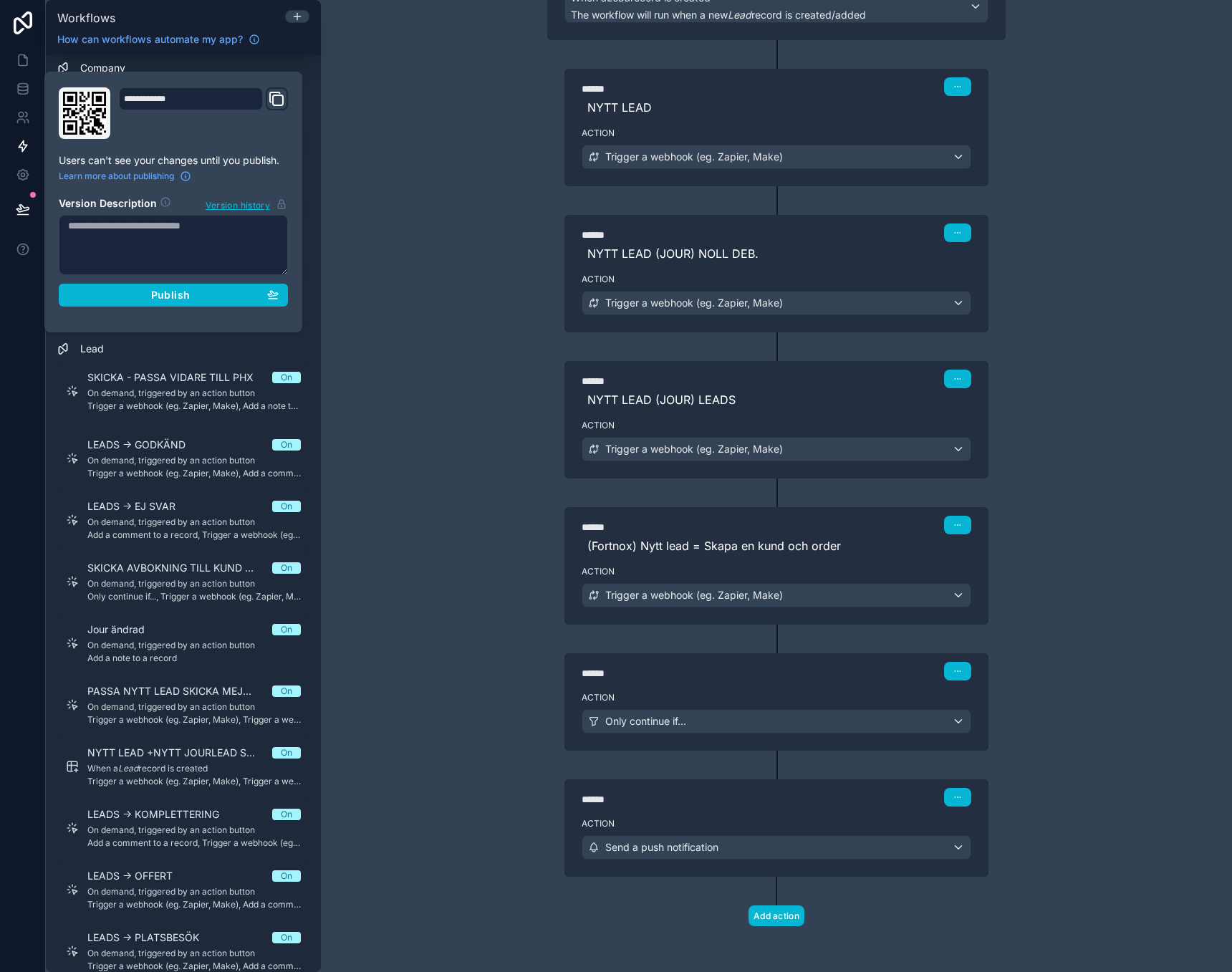
click at [137, 307] on div "**********" at bounding box center [173, 201] width 240 height 229
click at [149, 290] on div "Publish" at bounding box center [173, 295] width 211 height 13
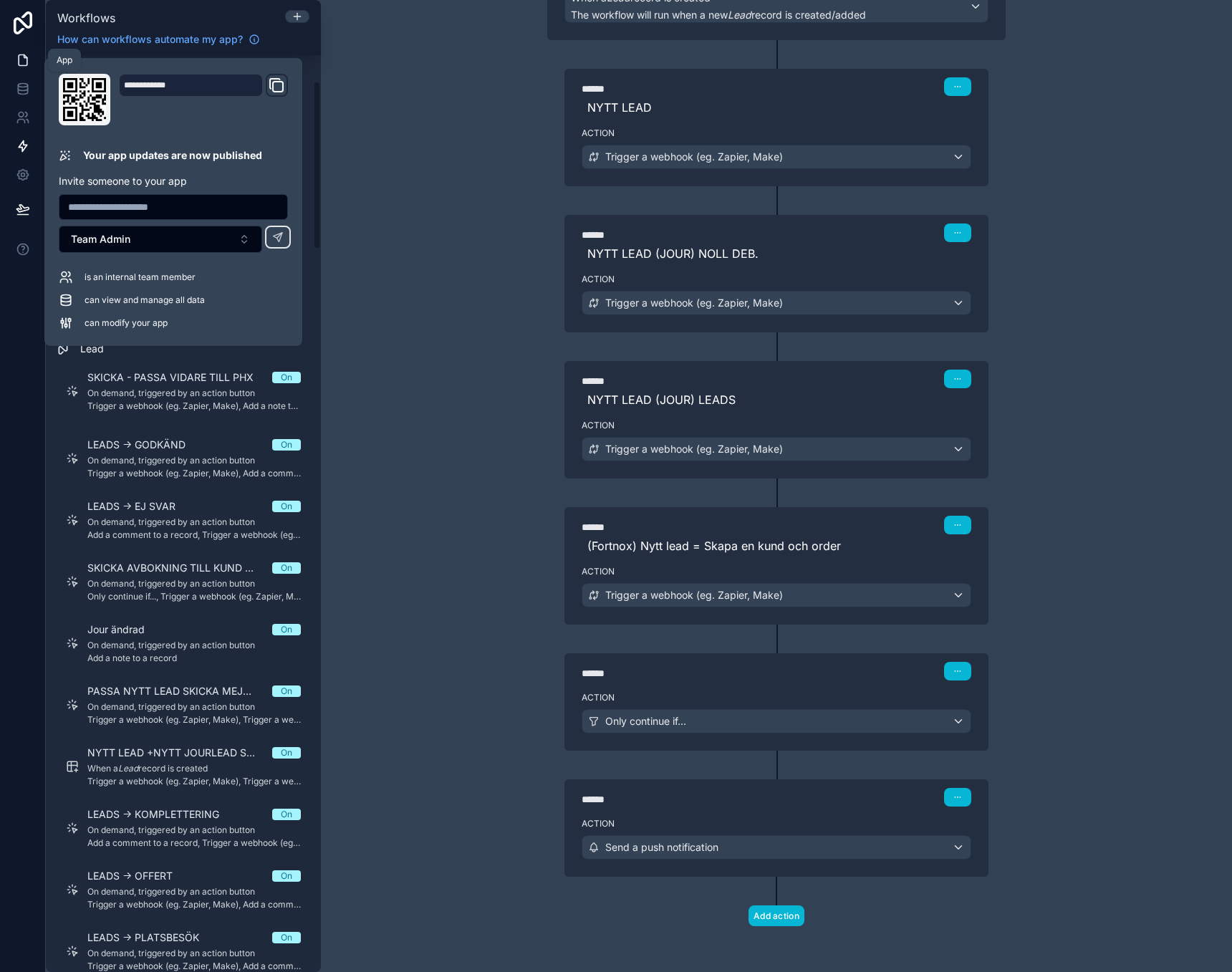
click at [24, 58] on icon at bounding box center [26, 57] width 3 height 3
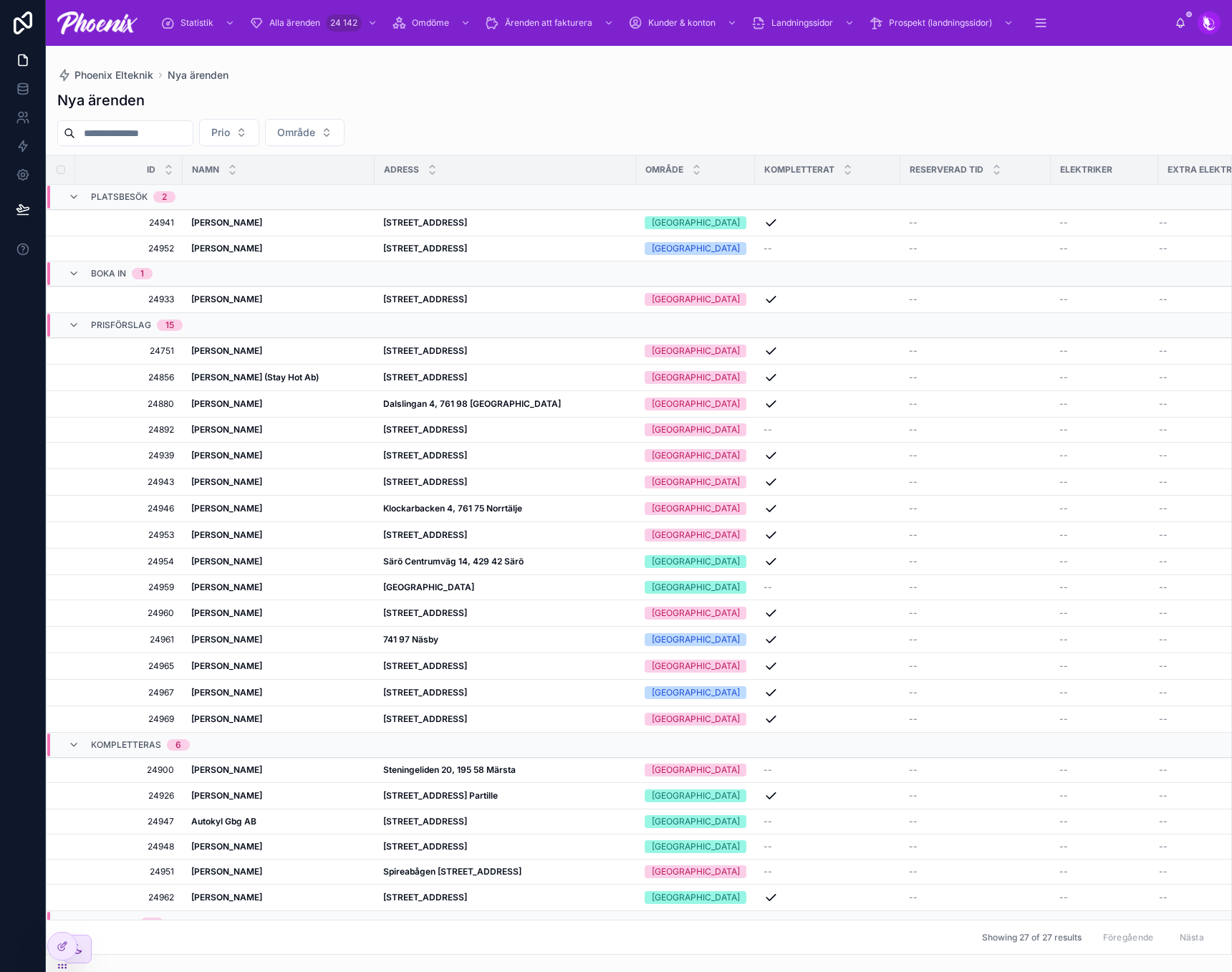
click at [1229, 109] on div "Nya ärenden Prio Område Id NAMN ADRESS Område kompletterat reserverad tid Elekt…" at bounding box center [638, 518] width 1186 height 873
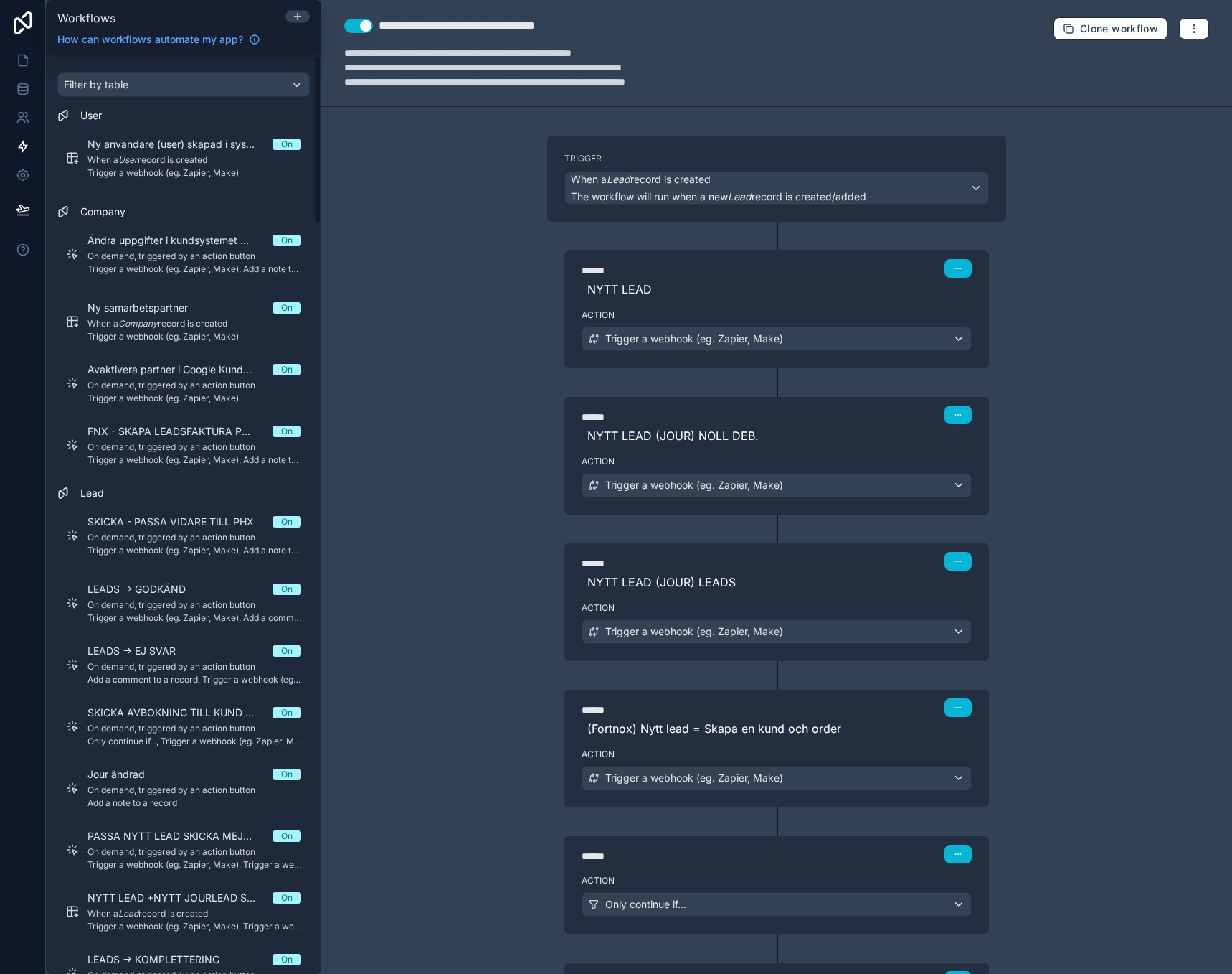
drag, startPoint x: 514, startPoint y: 304, endPoint x: 552, endPoint y: 348, distance: 58.1
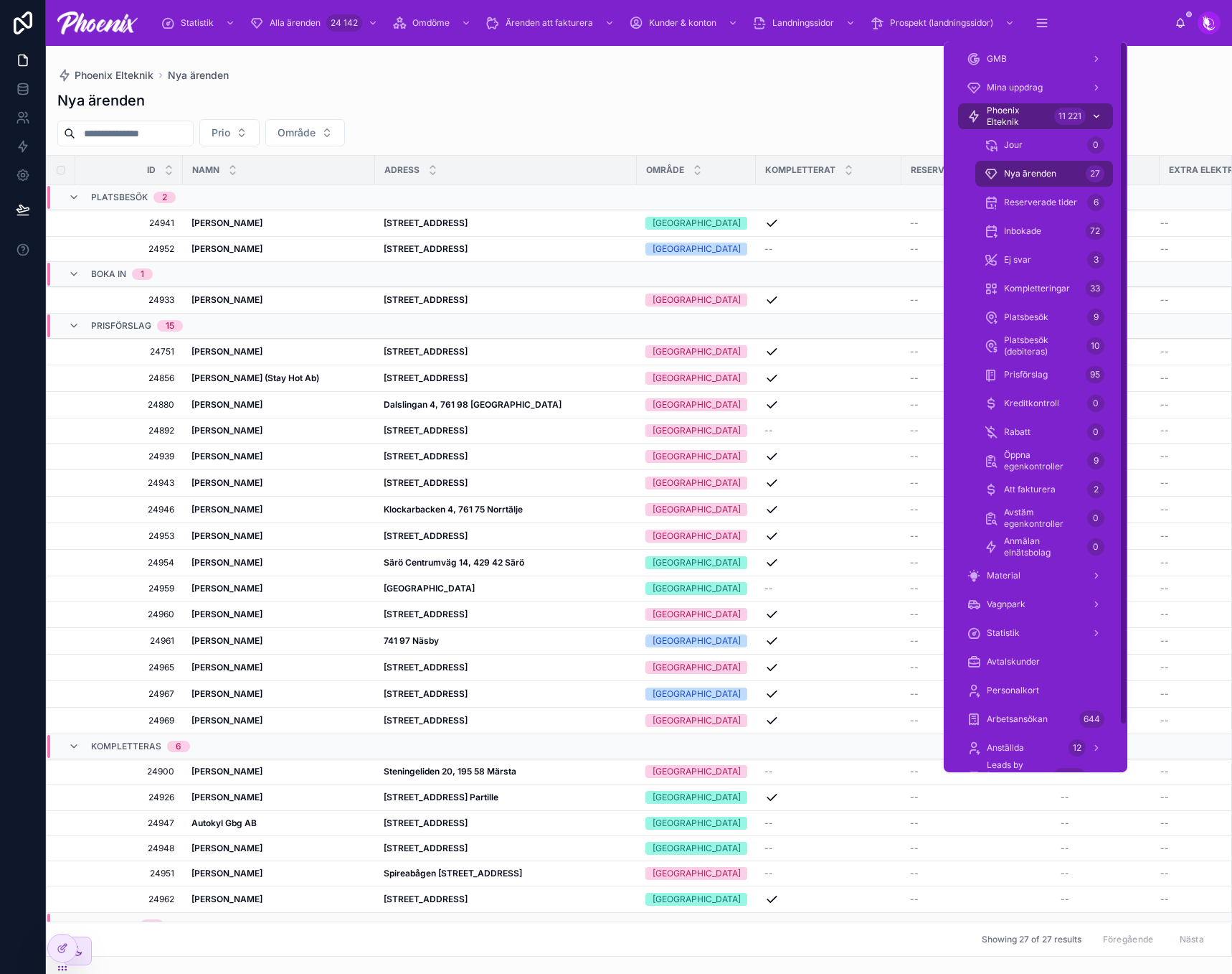
click at [1050, 122] on div "Phoenix Elteknik 11 221" at bounding box center [1035, 116] width 138 height 23
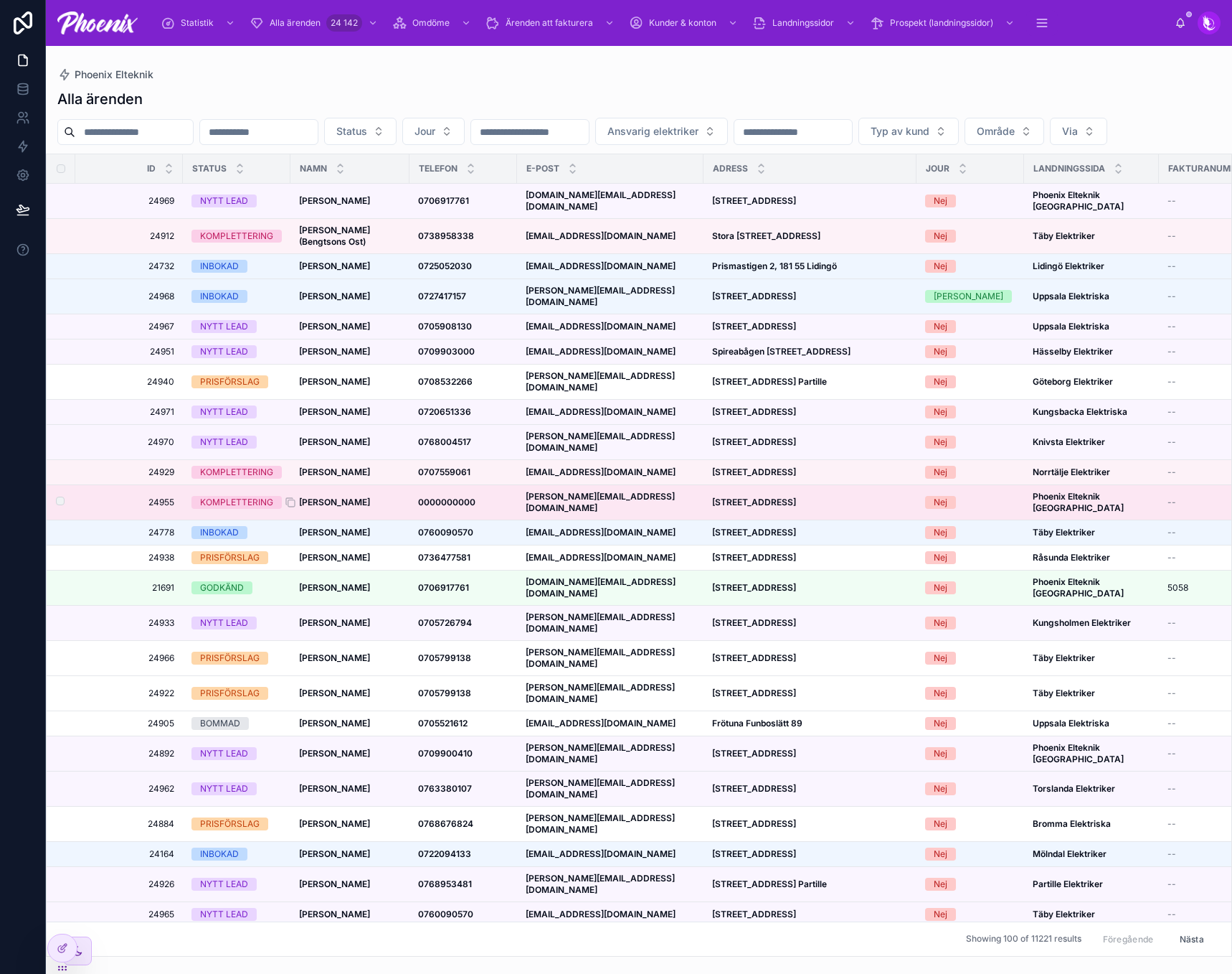
click at [326, 496] on strong "[PERSON_NAME]" at bounding box center [334, 501] width 71 height 10
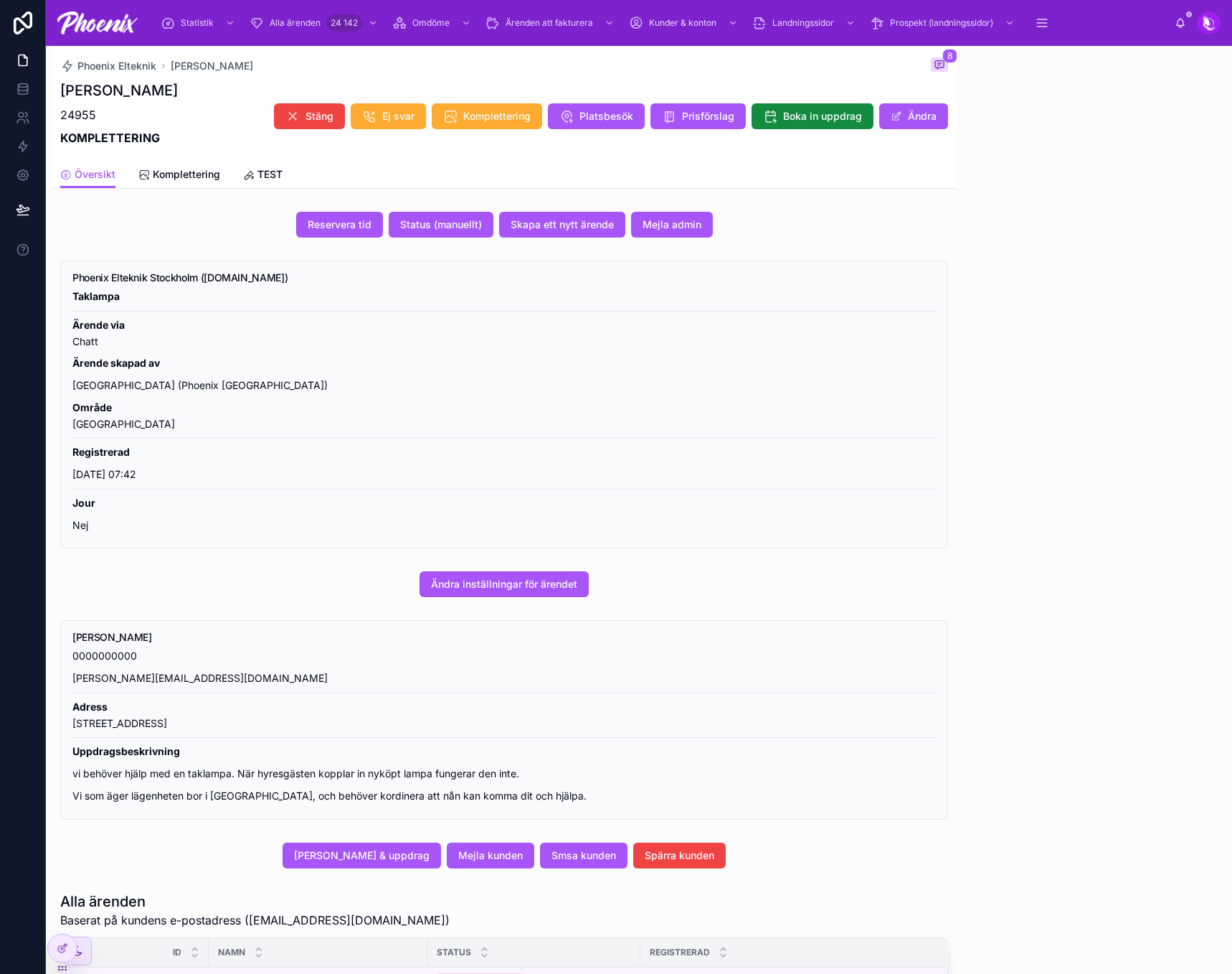
scroll to position [355, 0]
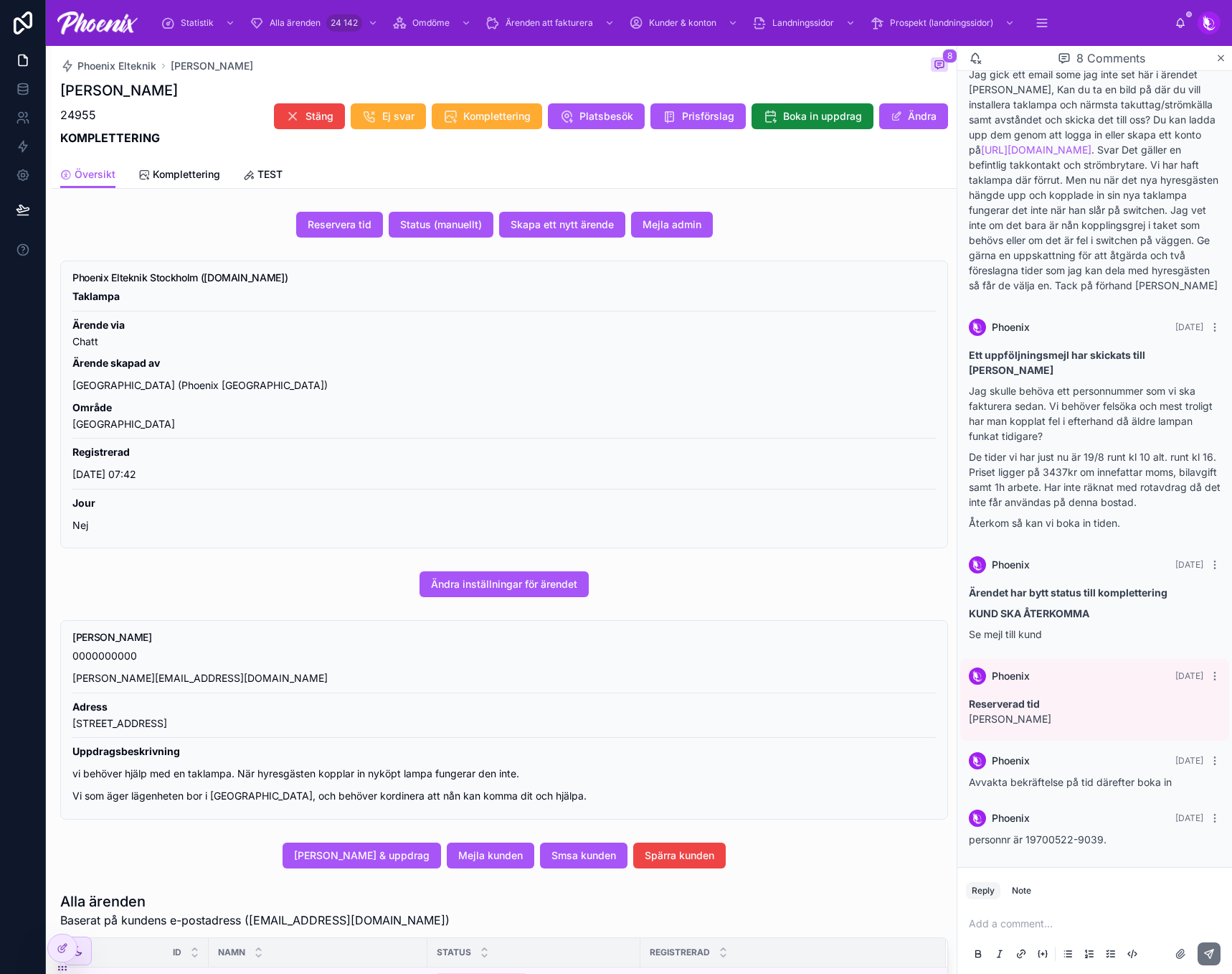
click at [1086, 932] on div "Add a comment..." at bounding box center [1095, 937] width 258 height 60
click at [1091, 924] on p at bounding box center [1098, 924] width 258 height 14
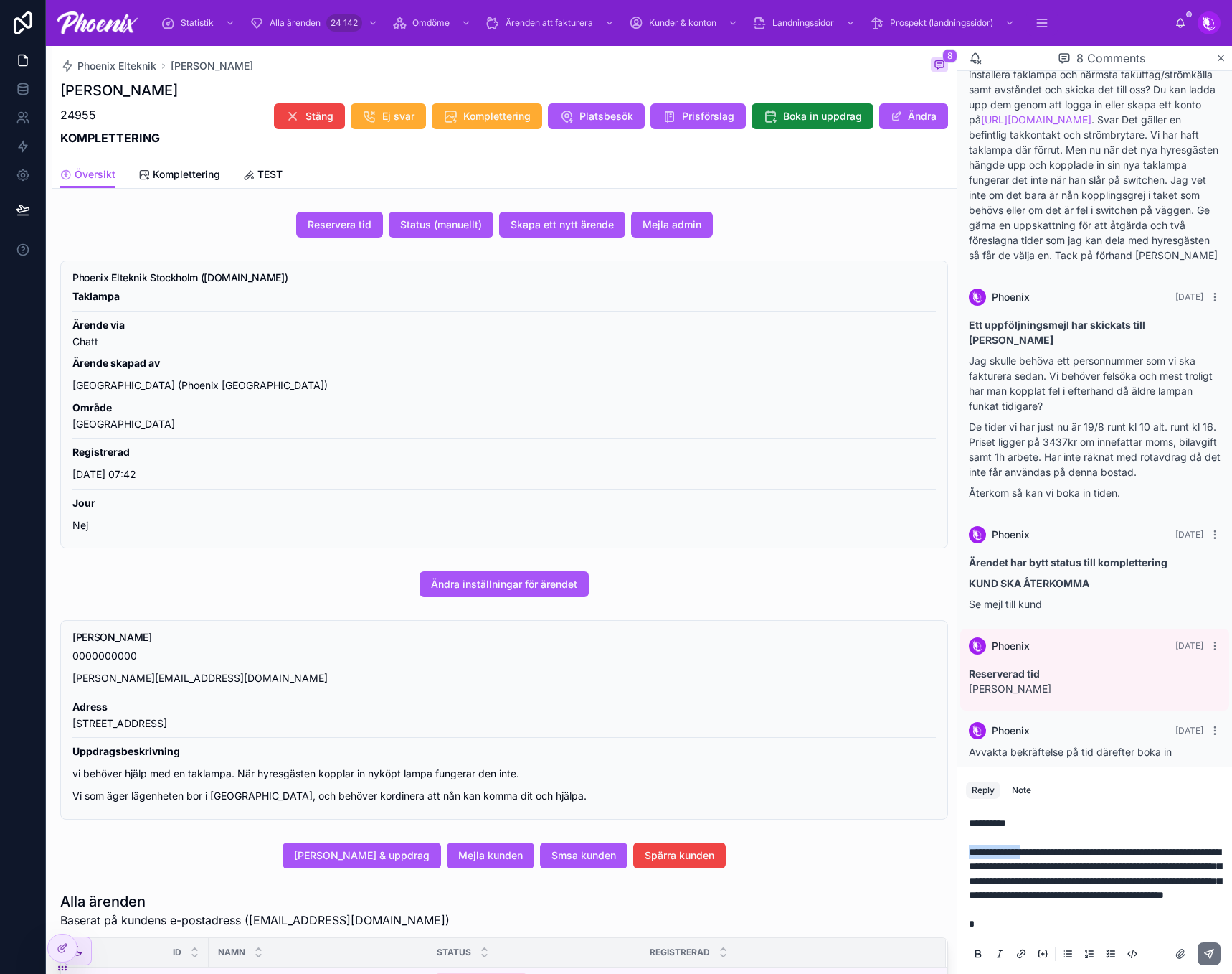
drag, startPoint x: 1033, startPoint y: 824, endPoint x: 968, endPoint y: 818, distance: 65.3
click at [968, 818] on div "**********" at bounding box center [1095, 888] width 258 height 161
click at [1212, 949] on icon at bounding box center [1209, 953] width 11 height 11
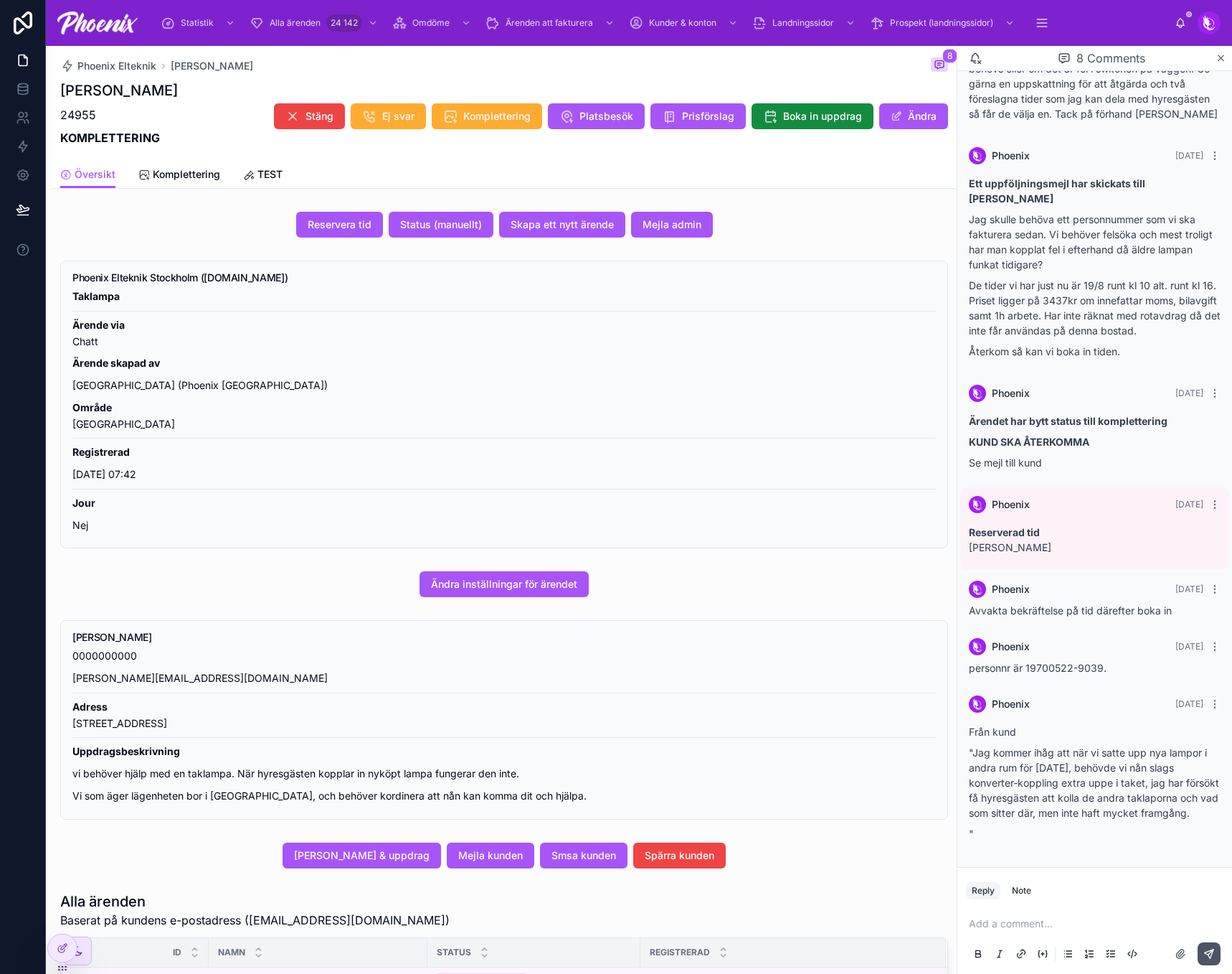
scroll to position [541, 0]
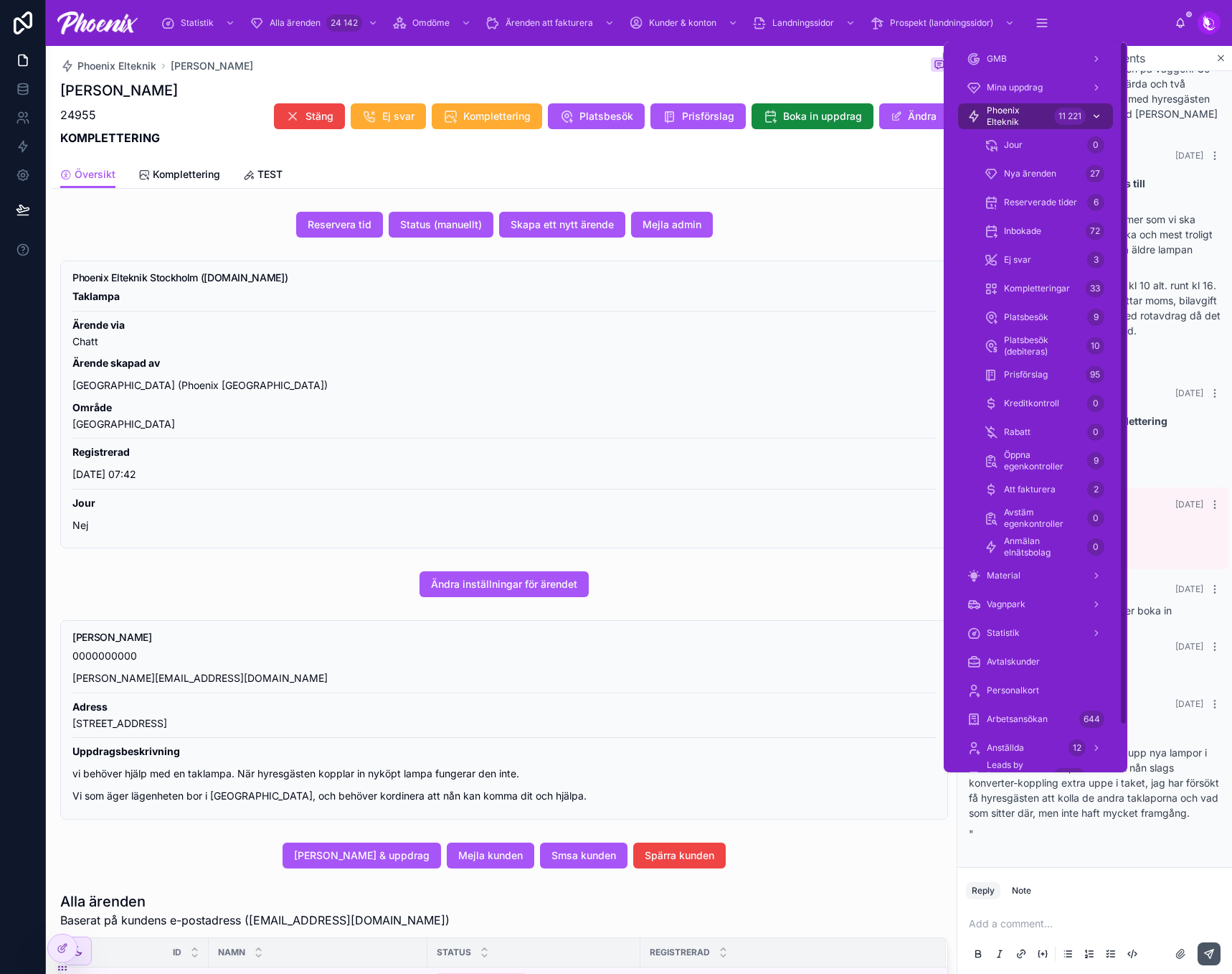
click at [1051, 109] on div "Phoenix Elteknik 11 221" at bounding box center [1035, 116] width 138 height 23
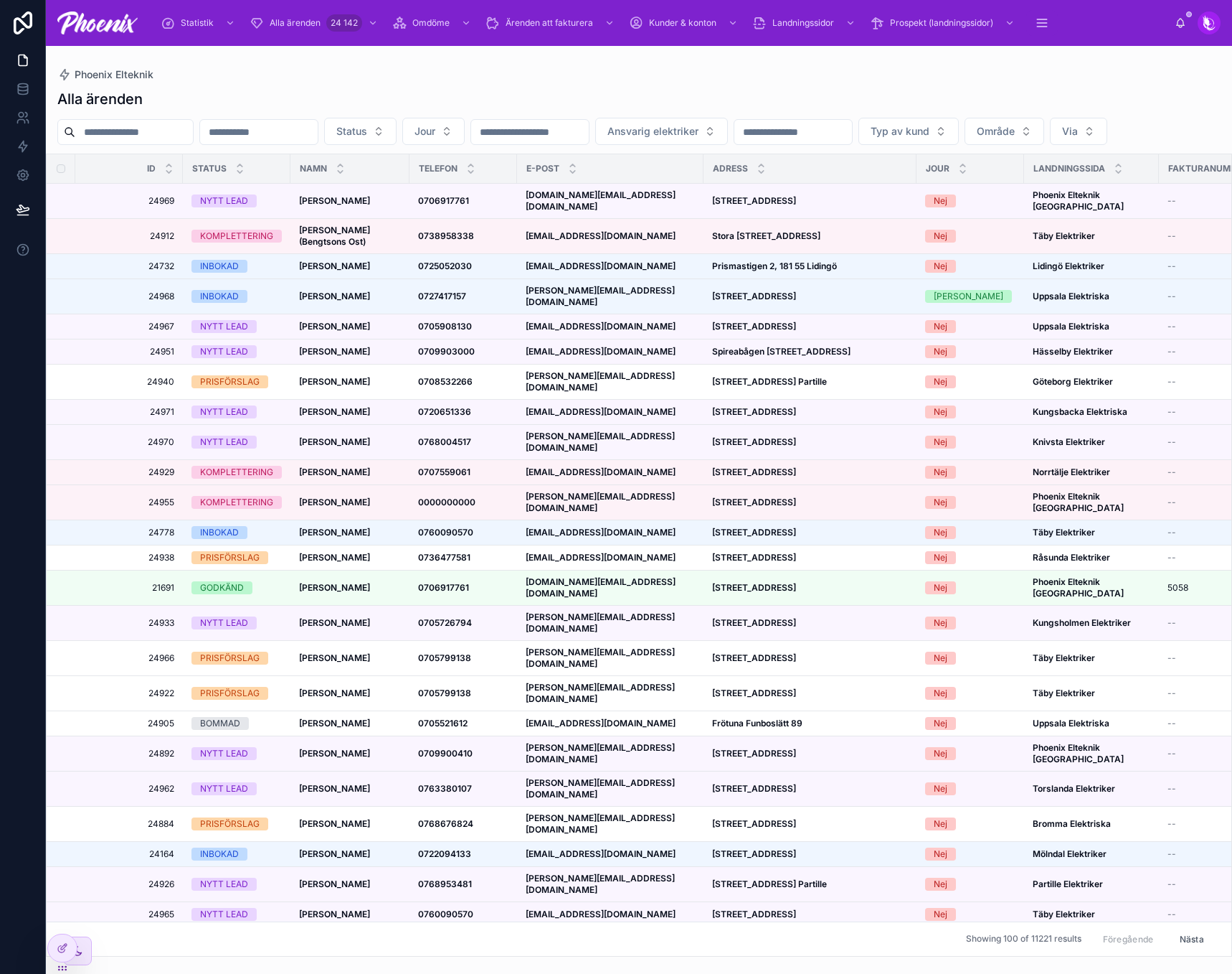
click at [193, 127] on input "text" at bounding box center [134, 131] width 118 height 20
paste input "*****"
type input "*****"
click at [357, 100] on div "Alla ärenden" at bounding box center [639, 98] width 1163 height 20
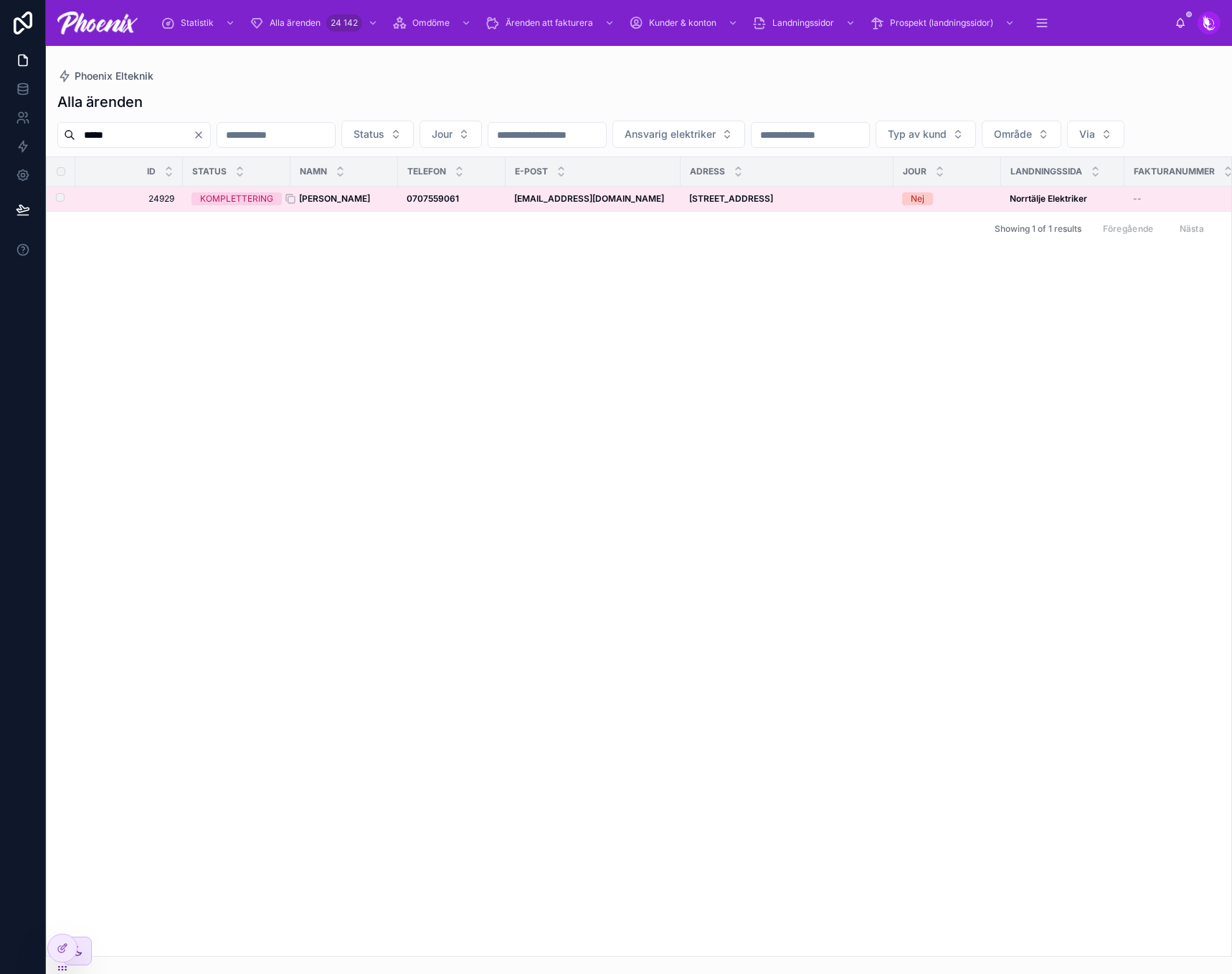
click at [347, 204] on strong "[PERSON_NAME]" at bounding box center [334, 198] width 71 height 10
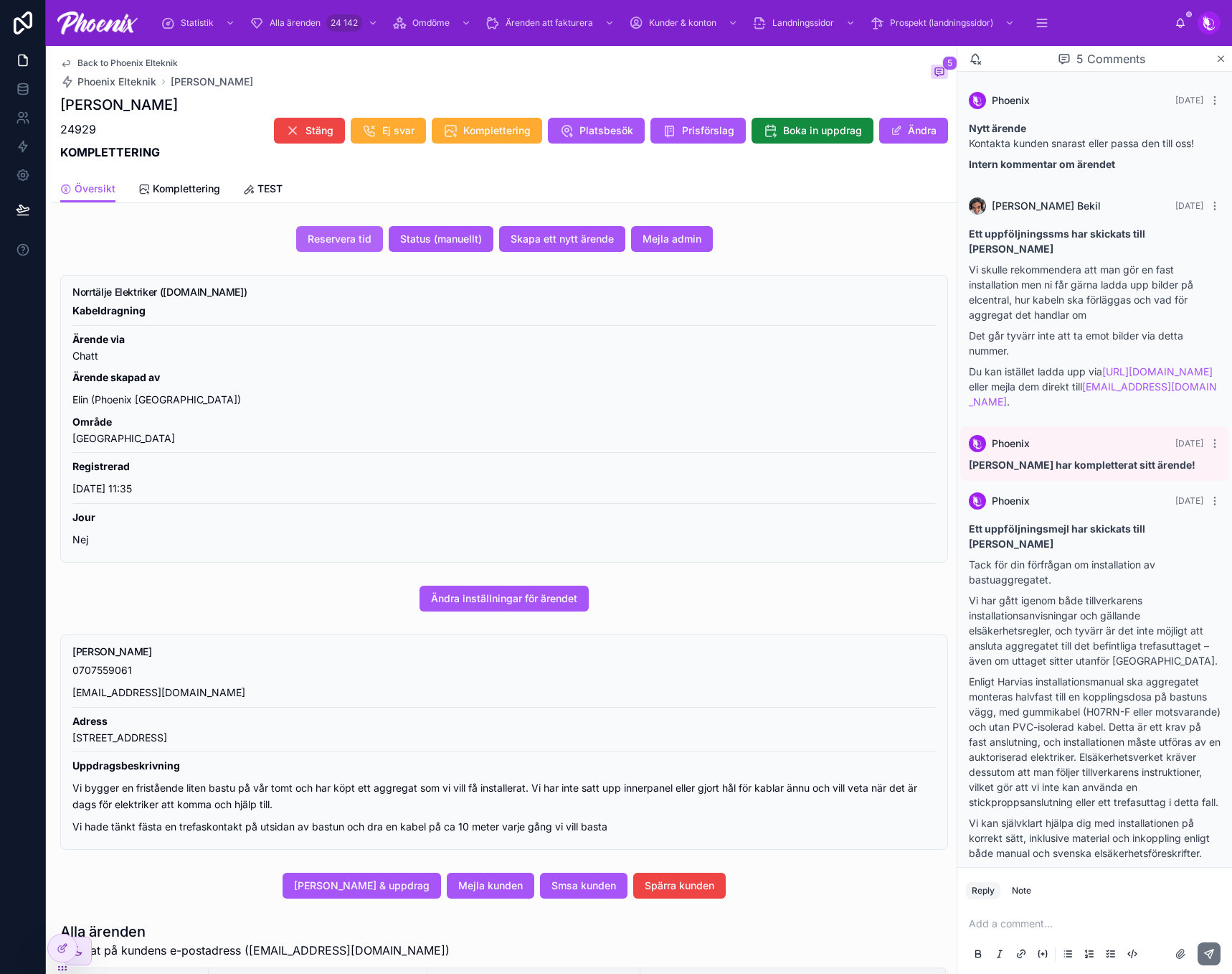
scroll to position [265, 0]
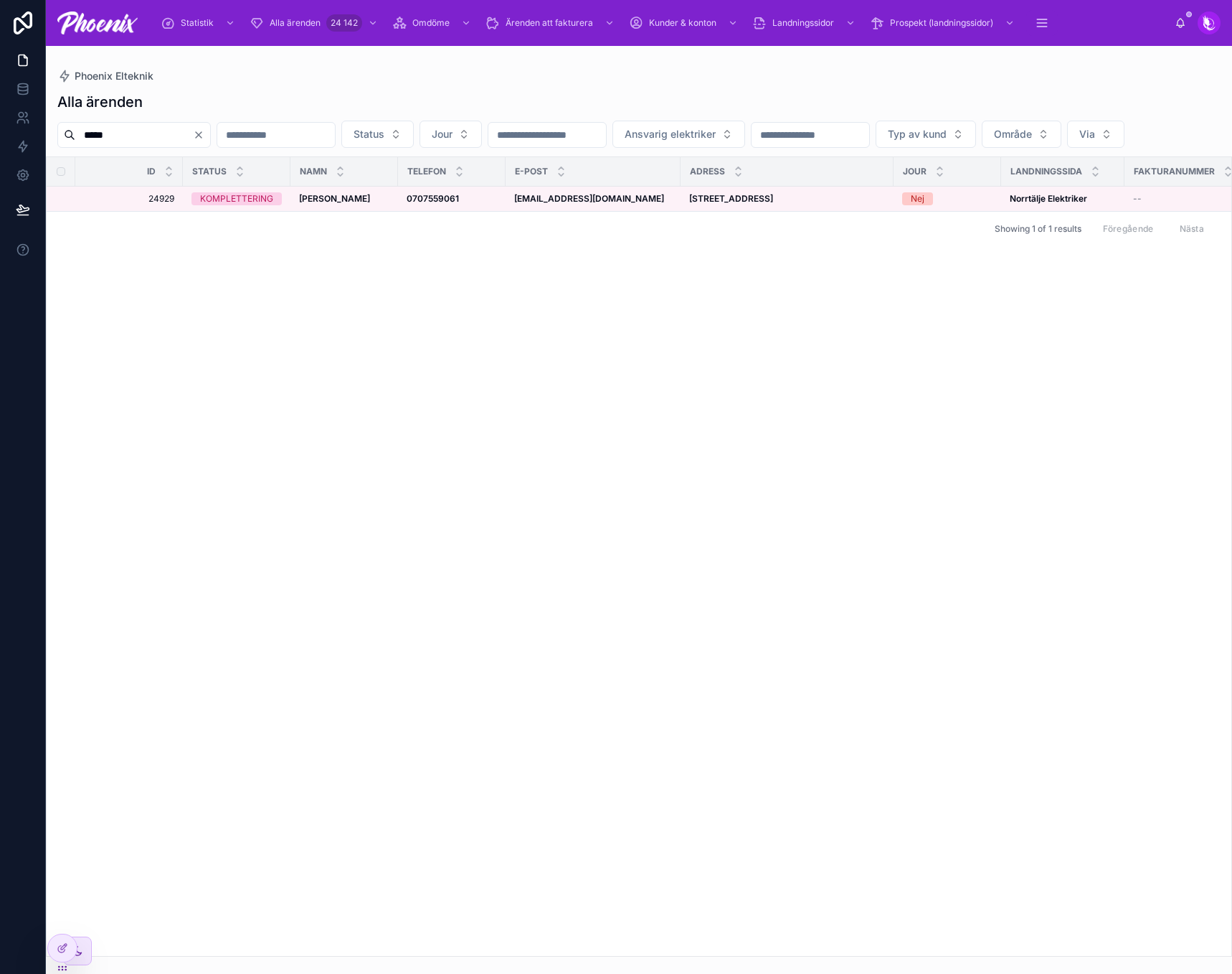
click at [114, 131] on input "*****" at bounding box center [134, 134] width 118 height 20
paste input "text"
type input "*****"
click at [248, 205] on div "EJ SVAR" at bounding box center [236, 198] width 90 height 13
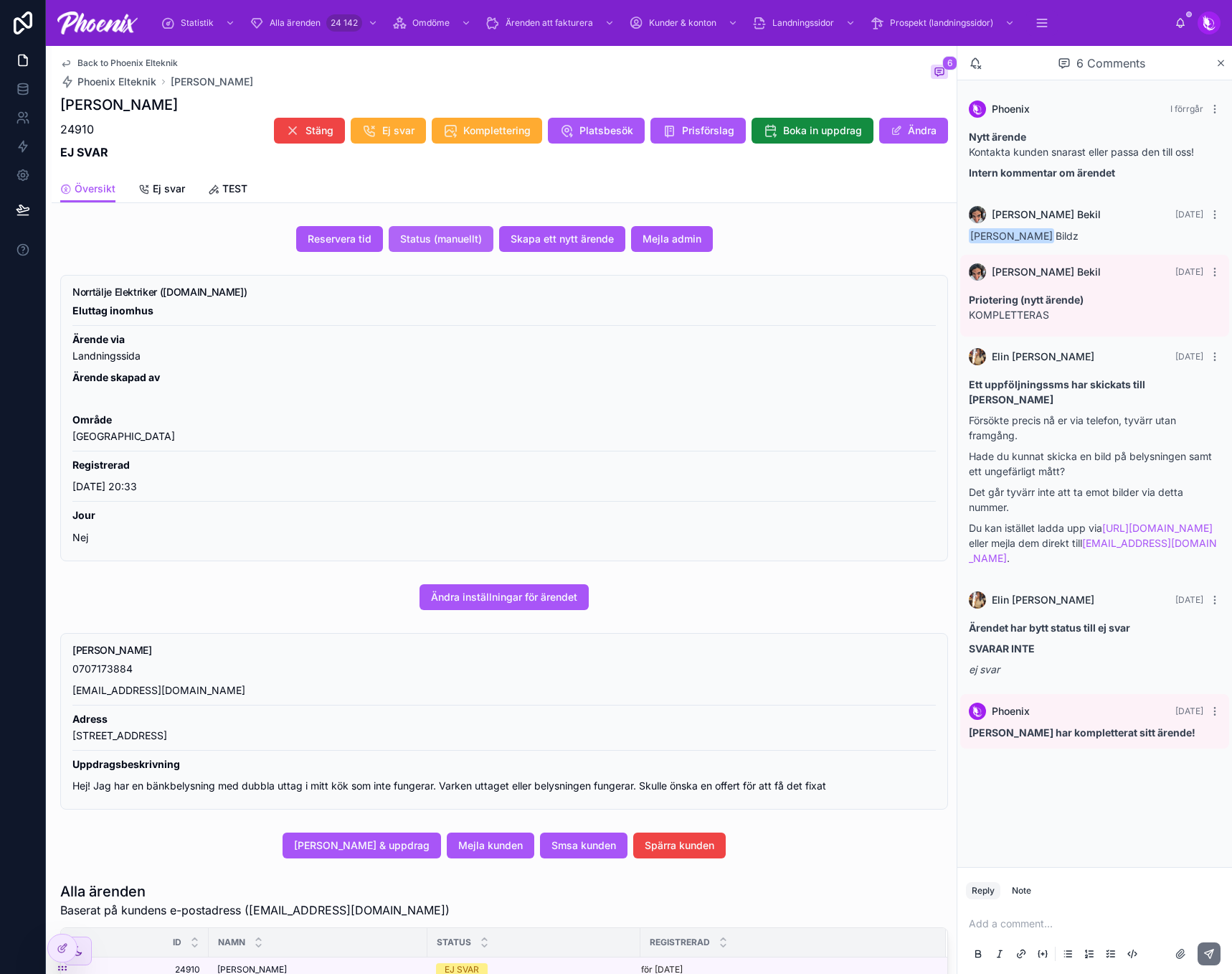
click at [419, 238] on span "Status (manuellt)" at bounding box center [441, 239] width 82 height 14
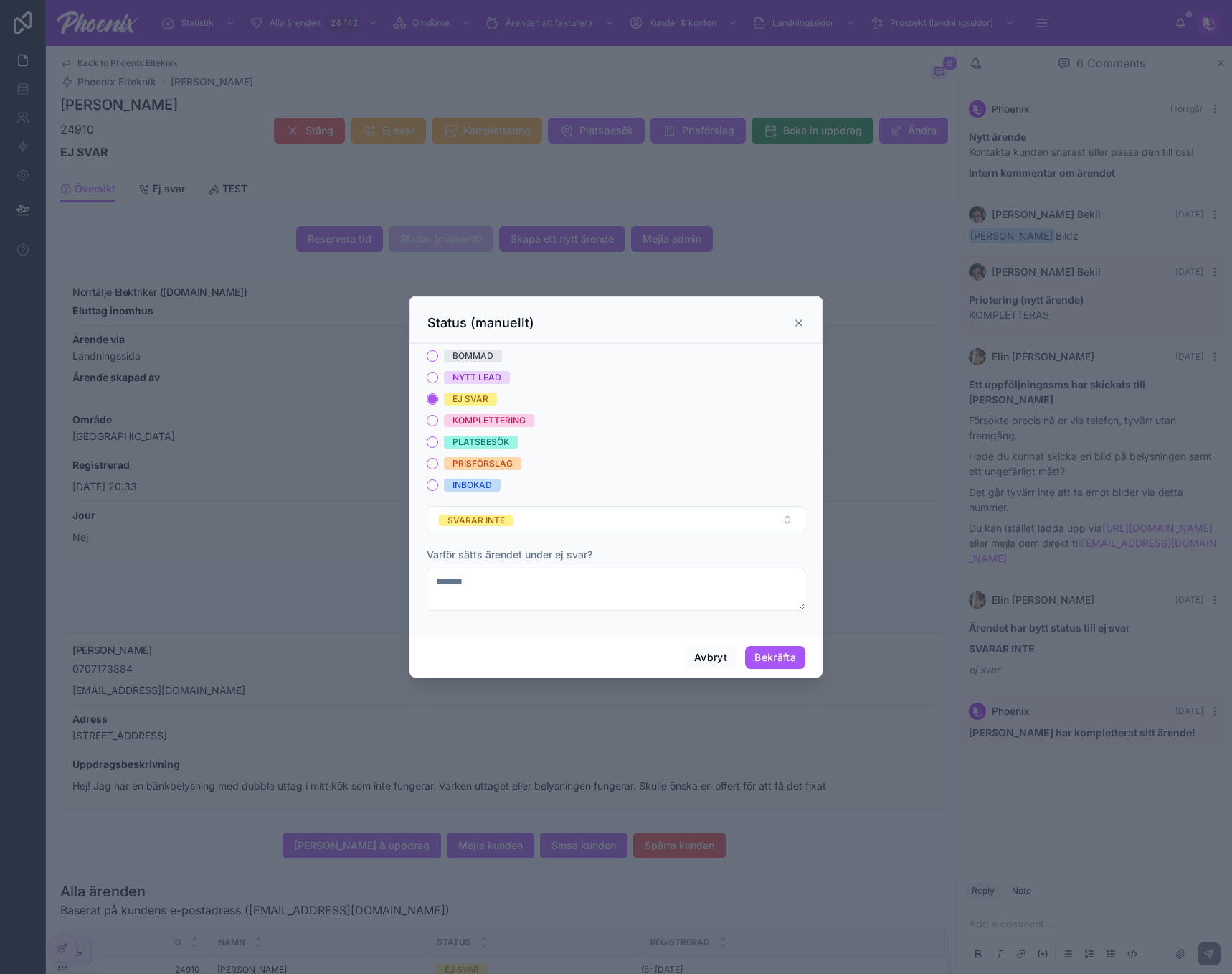
drag, startPoint x: 480, startPoint y: 370, endPoint x: 498, endPoint y: 382, distance: 21.6
click at [480, 371] on div "BOMMAD NYTT LEAD EJ SVAR KOMPLETTERING PLATSBESÖK PRISFÖRSLAG INBOKAD" at bounding box center [615, 421] width 378 height 142
click at [499, 378] on div "NYTT LEAD" at bounding box center [477, 377] width 49 height 13
click at [438, 378] on button "NYTT LEAD" at bounding box center [432, 377] width 11 height 11
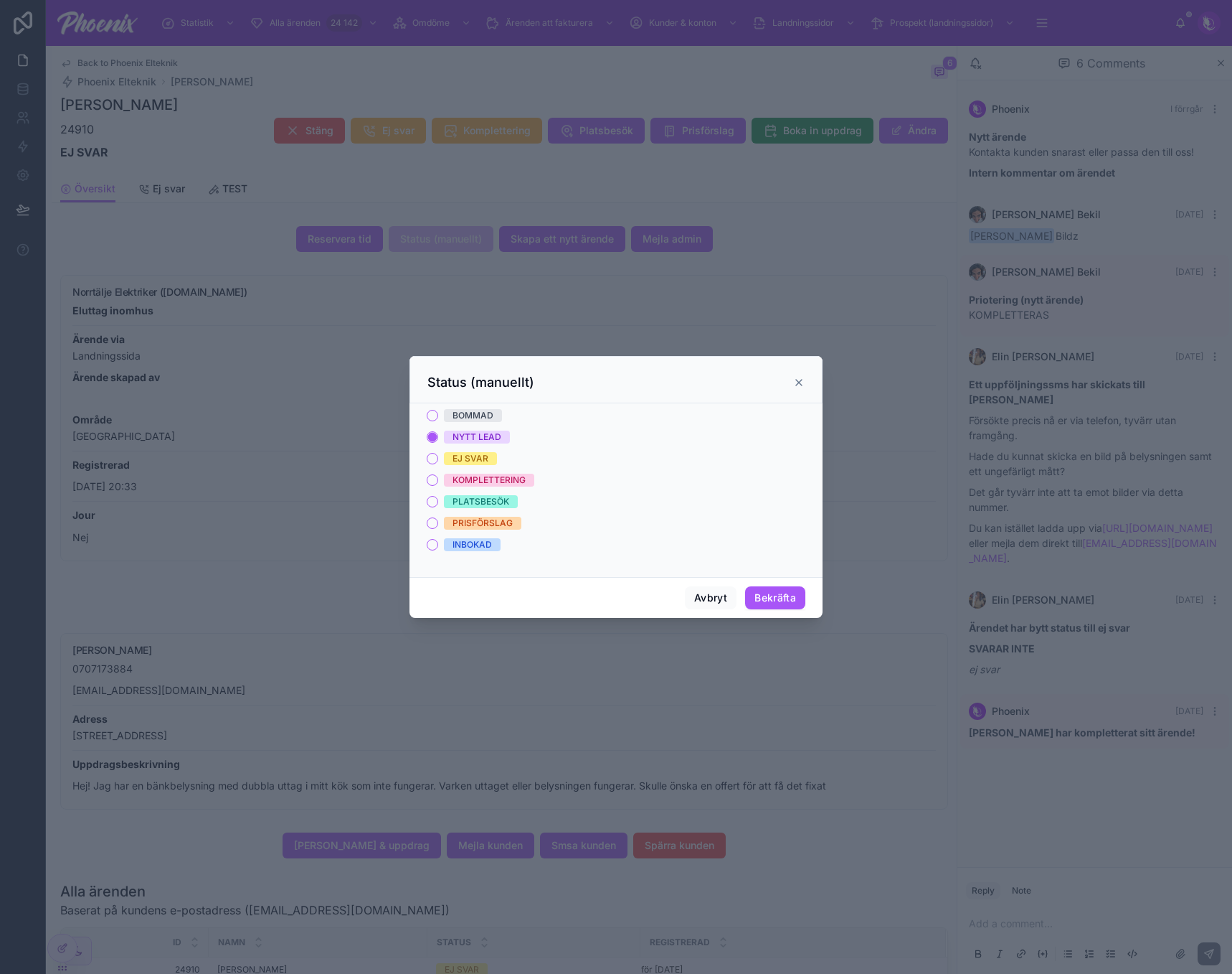
click at [806, 601] on div "Avbryt Bekräfta" at bounding box center [616, 597] width 413 height 41
drag, startPoint x: 782, startPoint y: 592, endPoint x: 791, endPoint y: 505, distance: 87.5
click at [782, 591] on button "Bekräfta" at bounding box center [774, 597] width 60 height 23
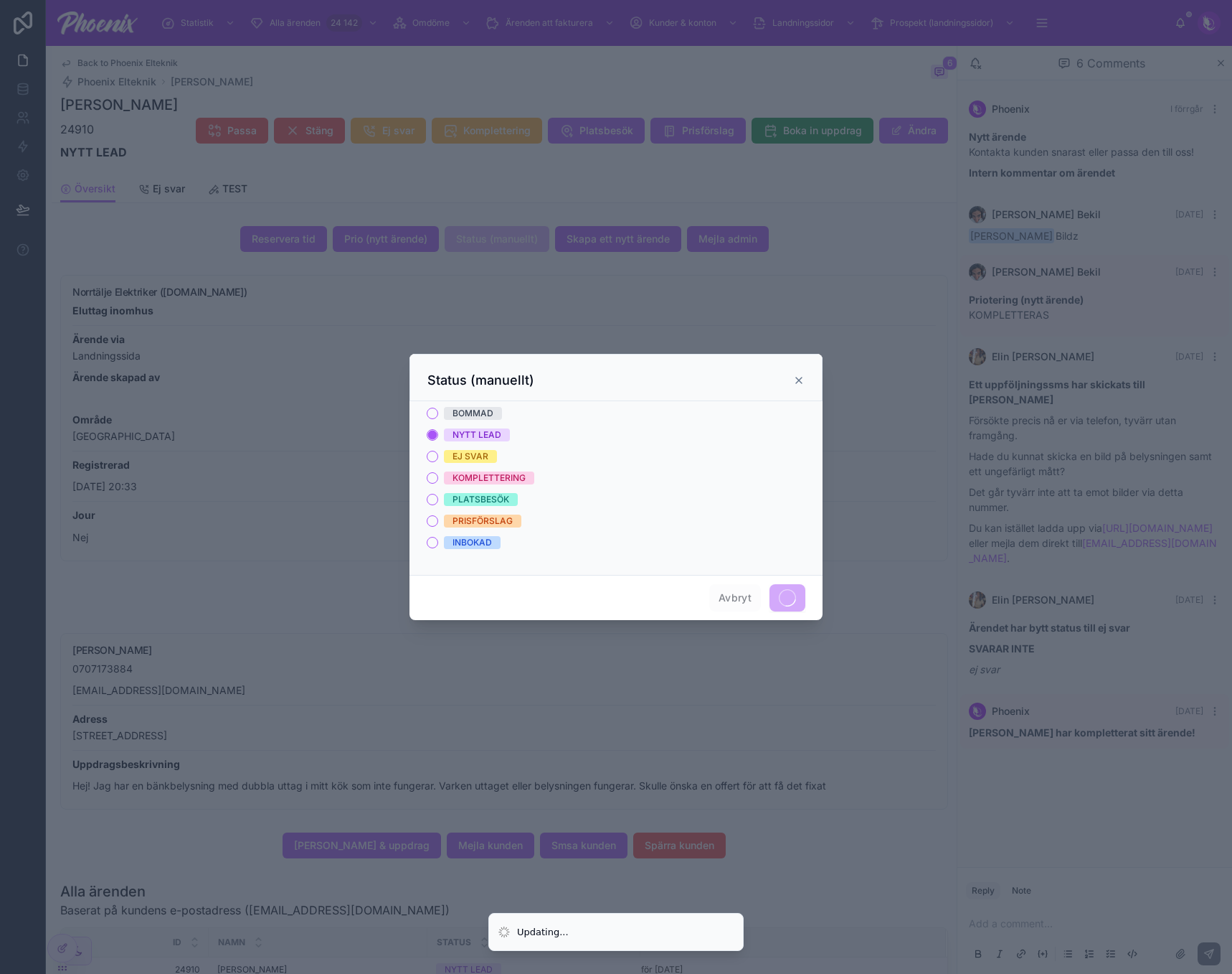
click at [798, 374] on div "Status (manuellt)" at bounding box center [616, 380] width 378 height 18
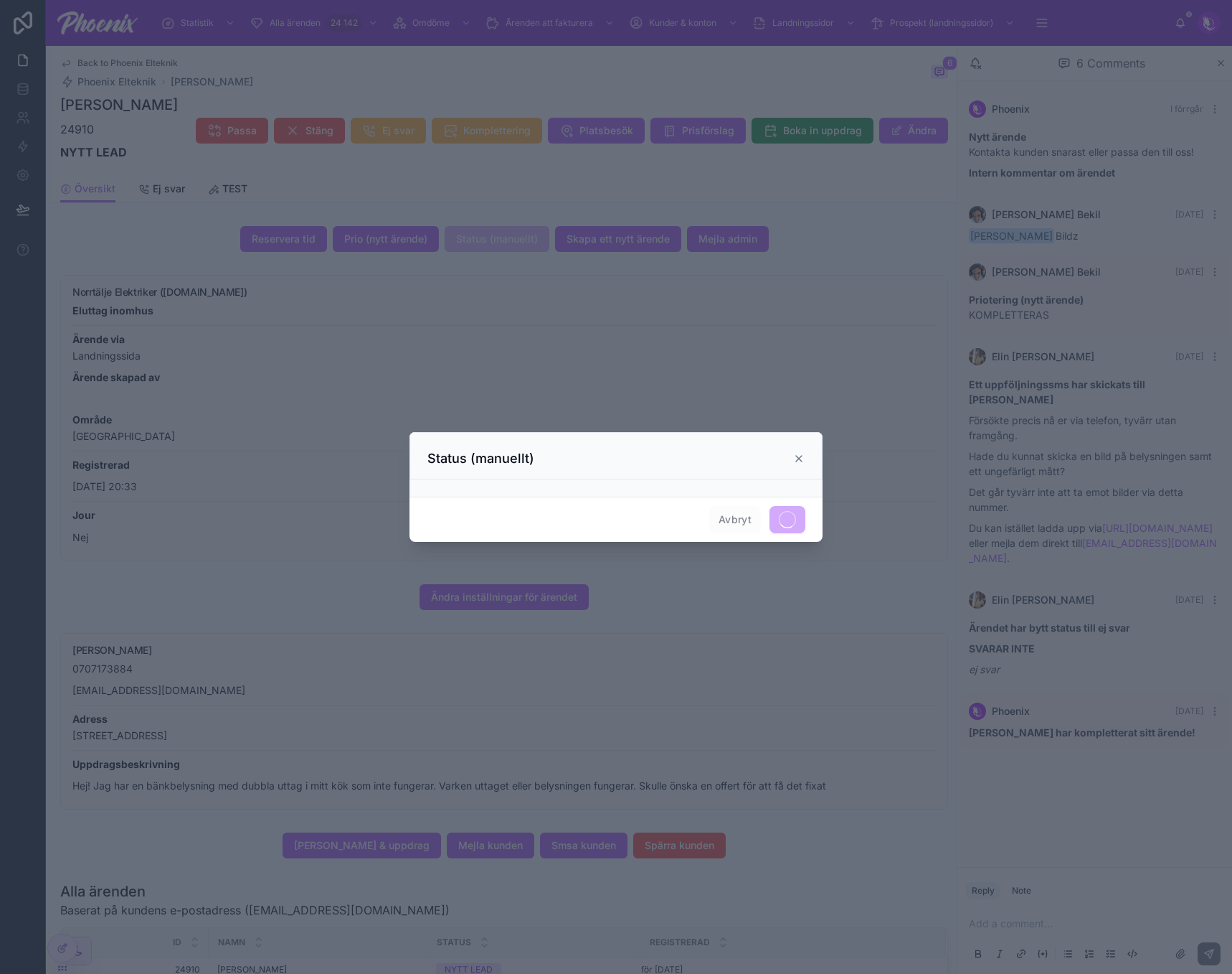
click at [794, 455] on div "Status (manuellt) Avbryt" at bounding box center [616, 487] width 413 height 110
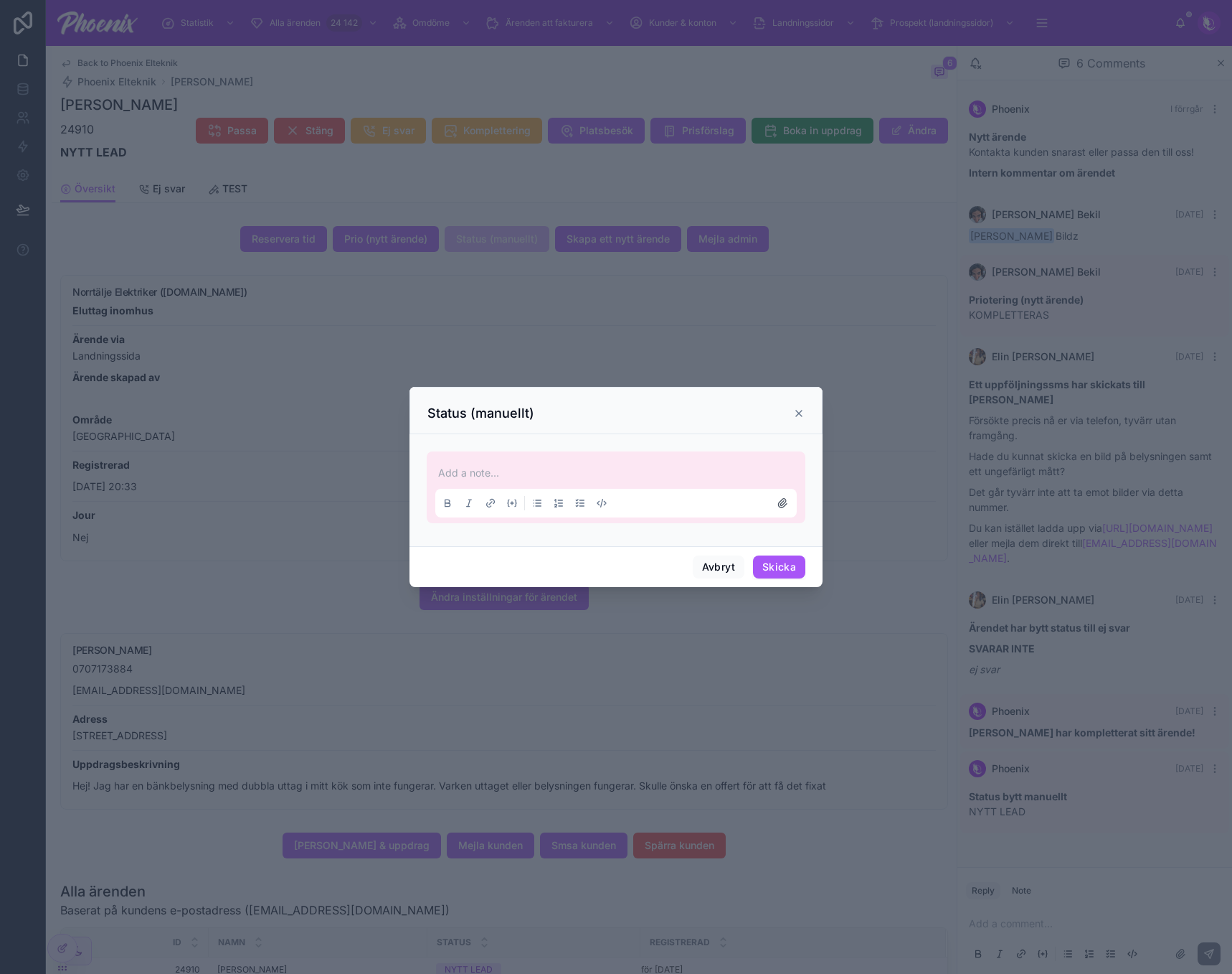
drag, startPoint x: 802, startPoint y: 410, endPoint x: 794, endPoint y: 409, distance: 8.1
click at [802, 410] on icon at bounding box center [799, 413] width 11 height 11
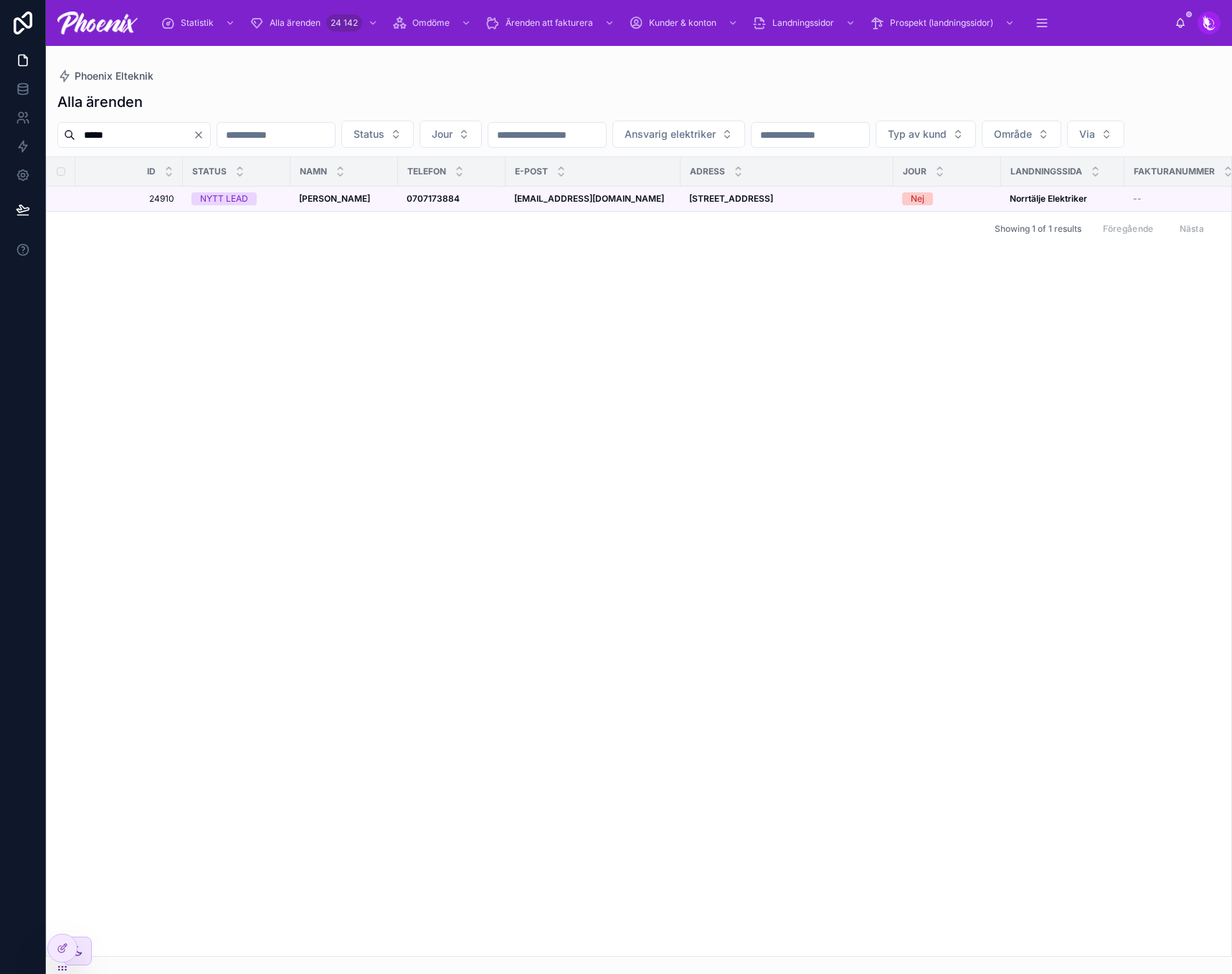
click at [126, 132] on input "*****" at bounding box center [134, 134] width 118 height 20
paste input "text"
click at [284, 98] on div "Alla ärenden" at bounding box center [639, 102] width 1163 height 20
click at [136, 138] on input "*****" at bounding box center [134, 134] width 118 height 20
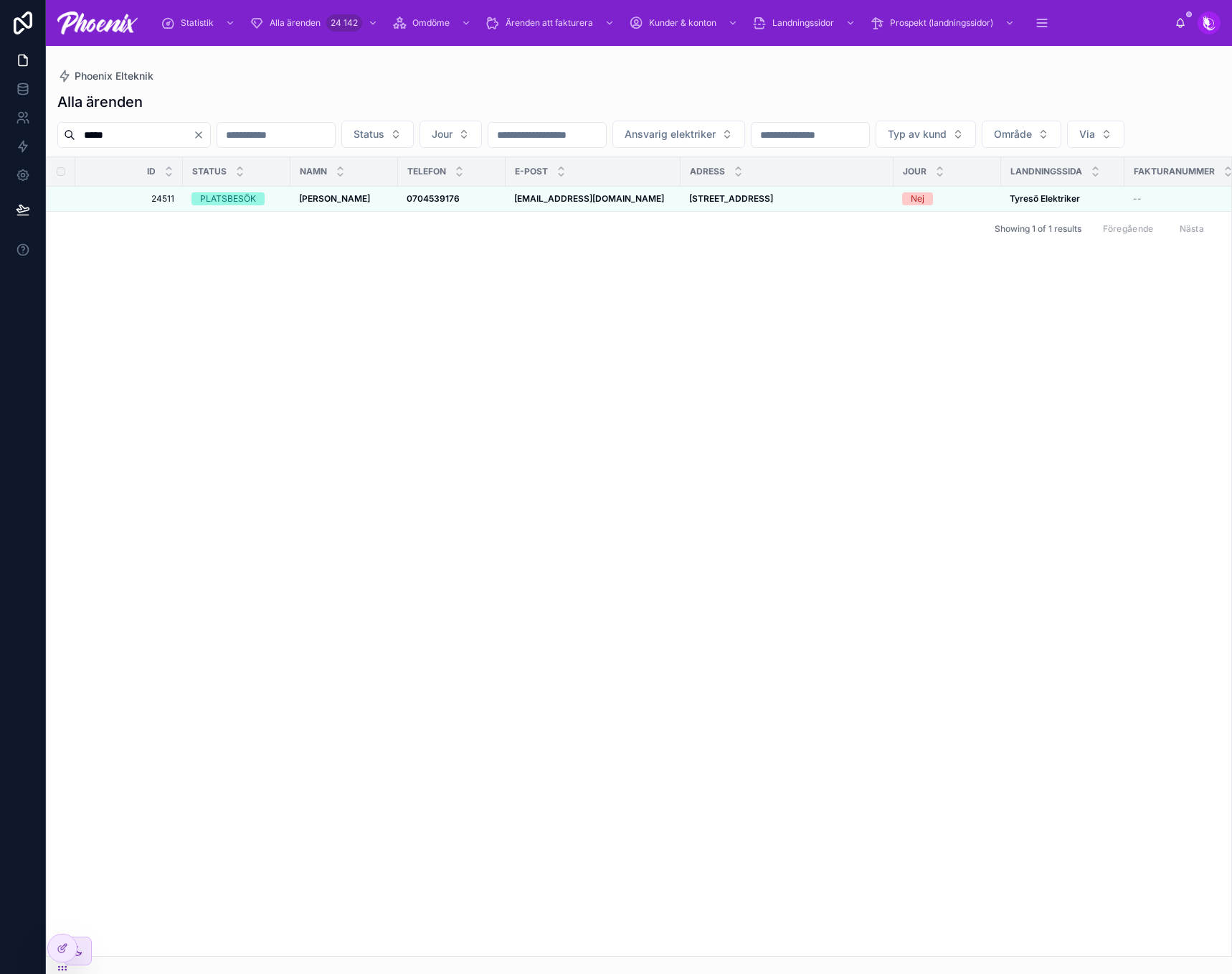
click at [136, 138] on input "*****" at bounding box center [134, 134] width 118 height 20
paste input "text"
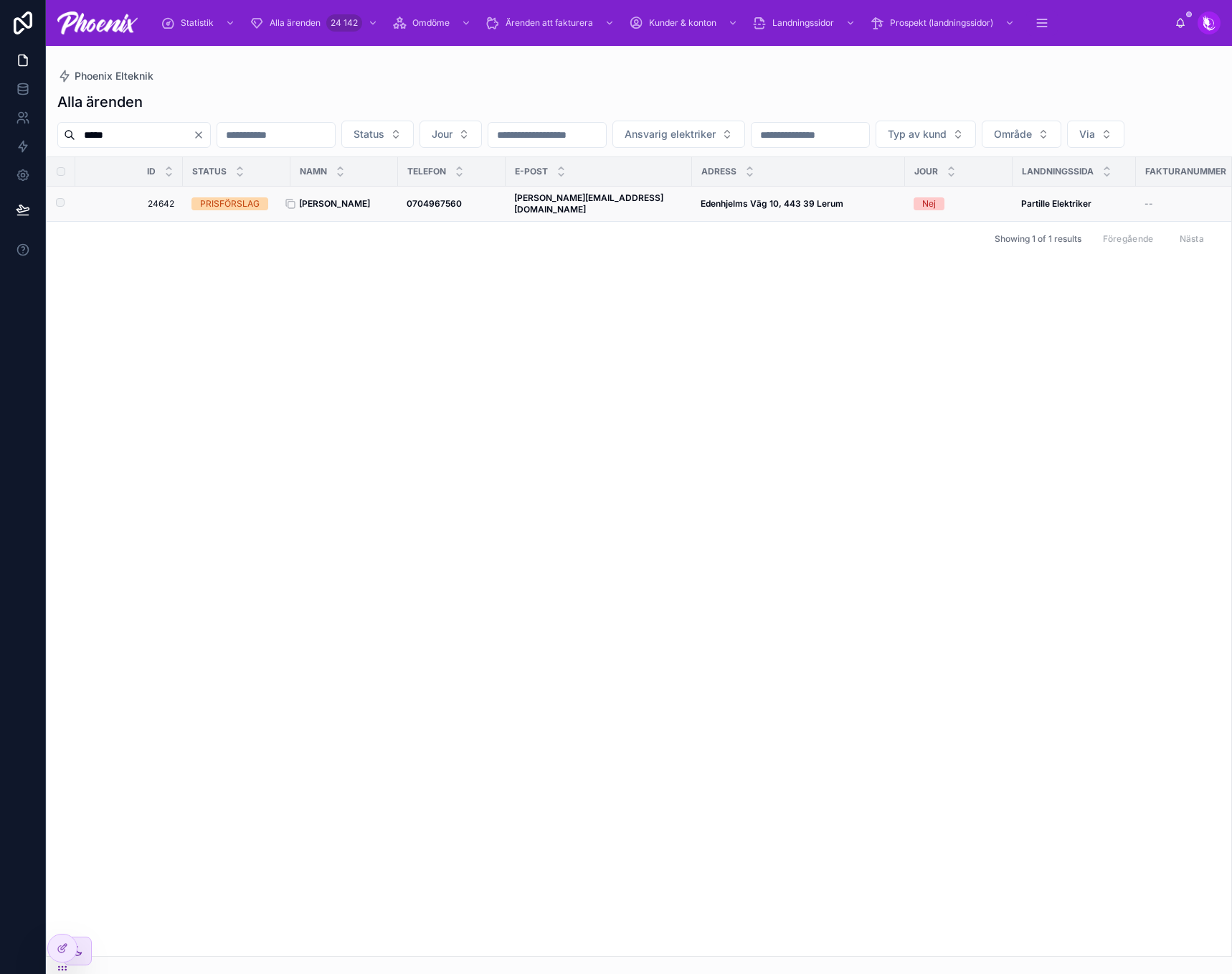
type input "*****"
click at [334, 209] on strong "[PERSON_NAME]" at bounding box center [334, 202] width 71 height 10
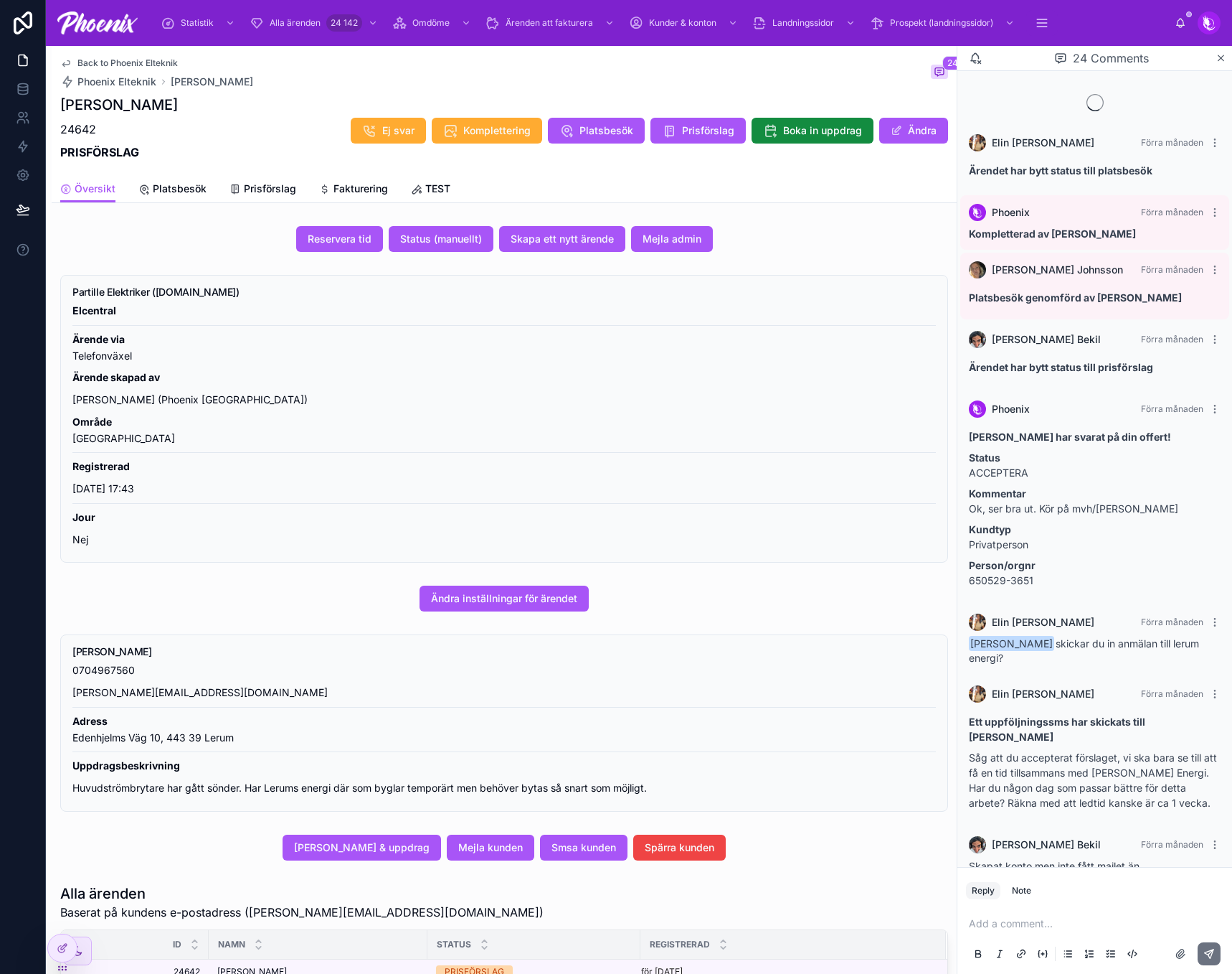
scroll to position [1338, 0]
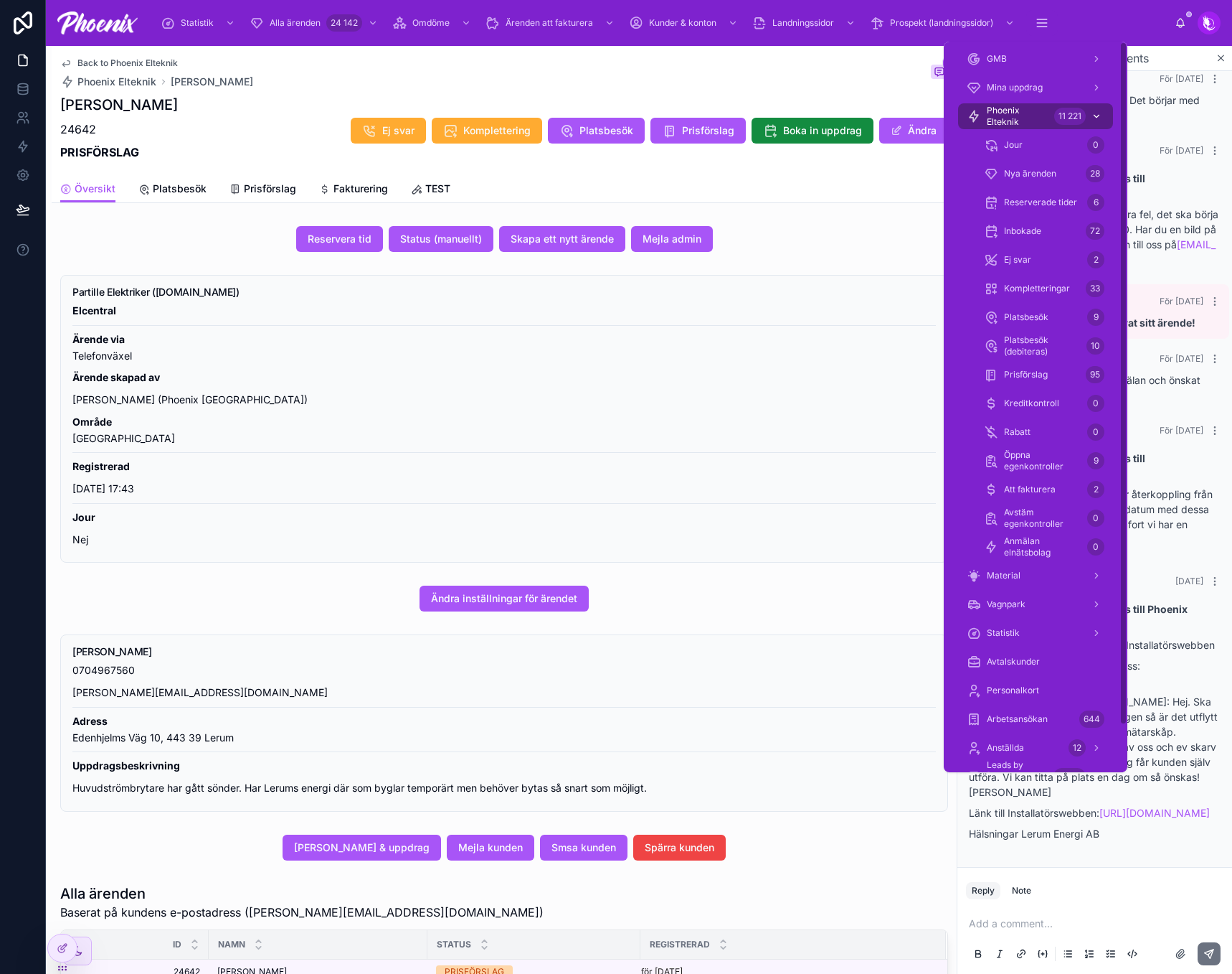
click at [1056, 115] on div "11 221" at bounding box center [1070, 116] width 31 height 18
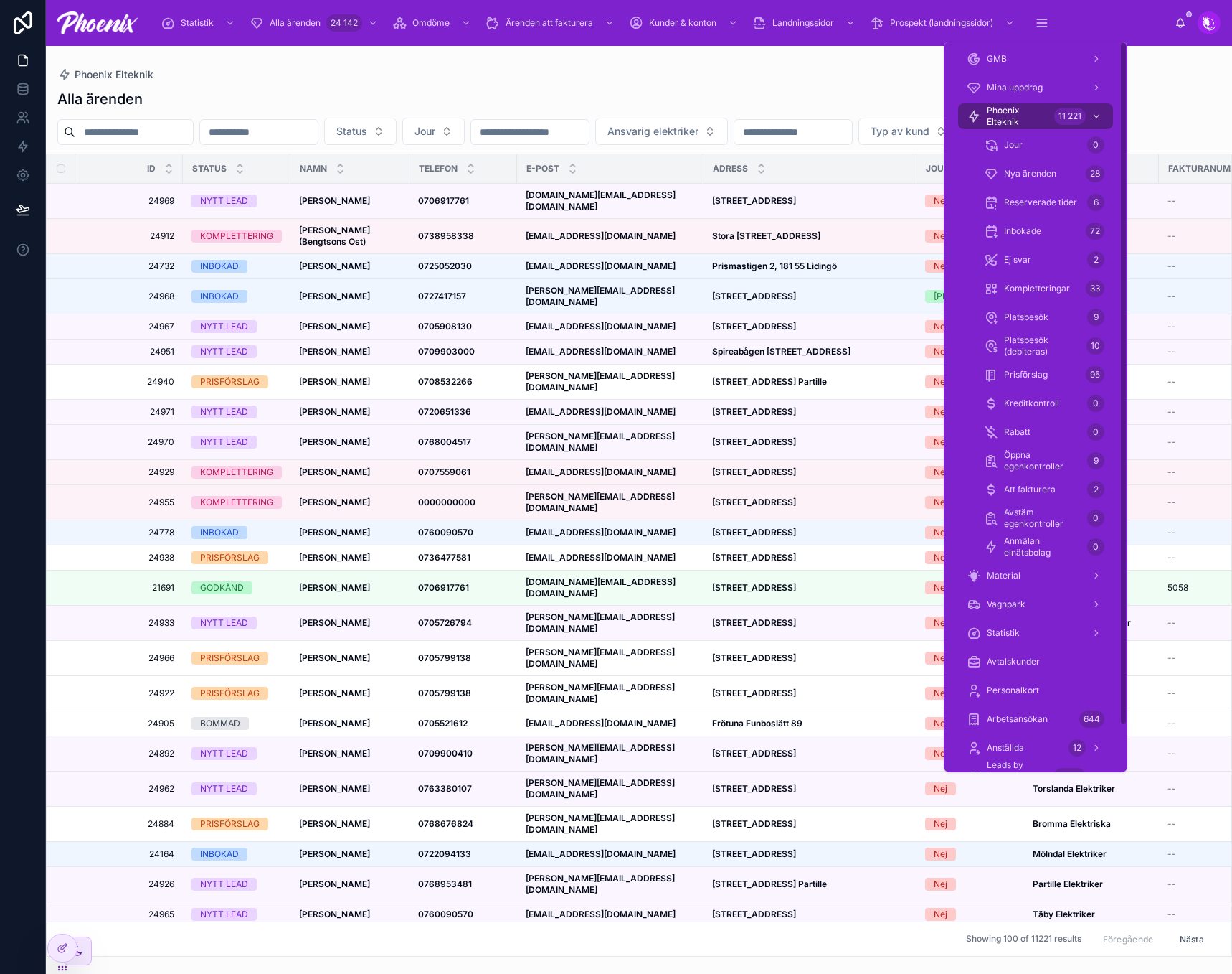
click at [193, 134] on input "text" at bounding box center [134, 131] width 118 height 20
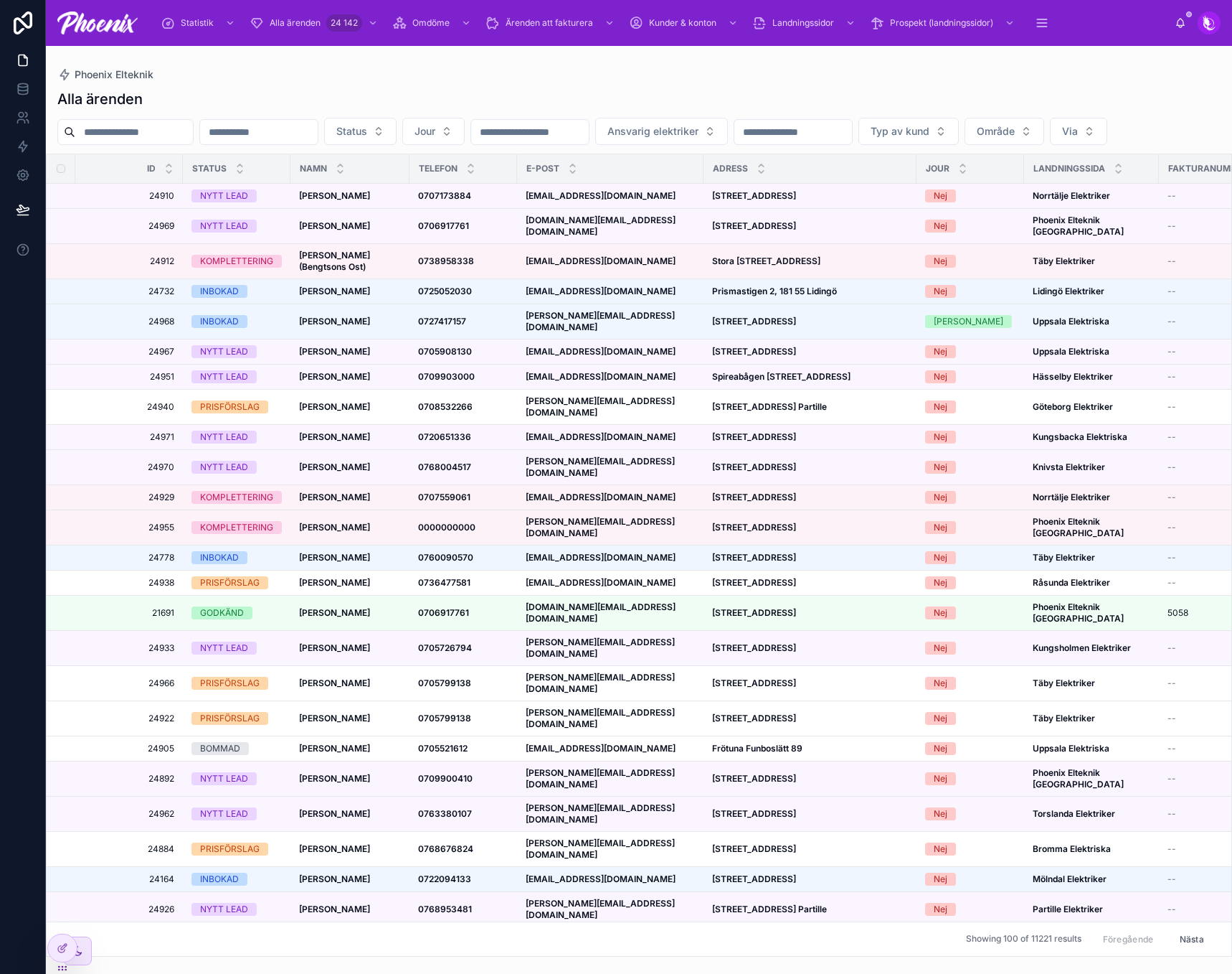
paste input "*****"
type input "*****"
click at [275, 78] on div "Phoenix Elteknik" at bounding box center [639, 74] width 1163 height 11
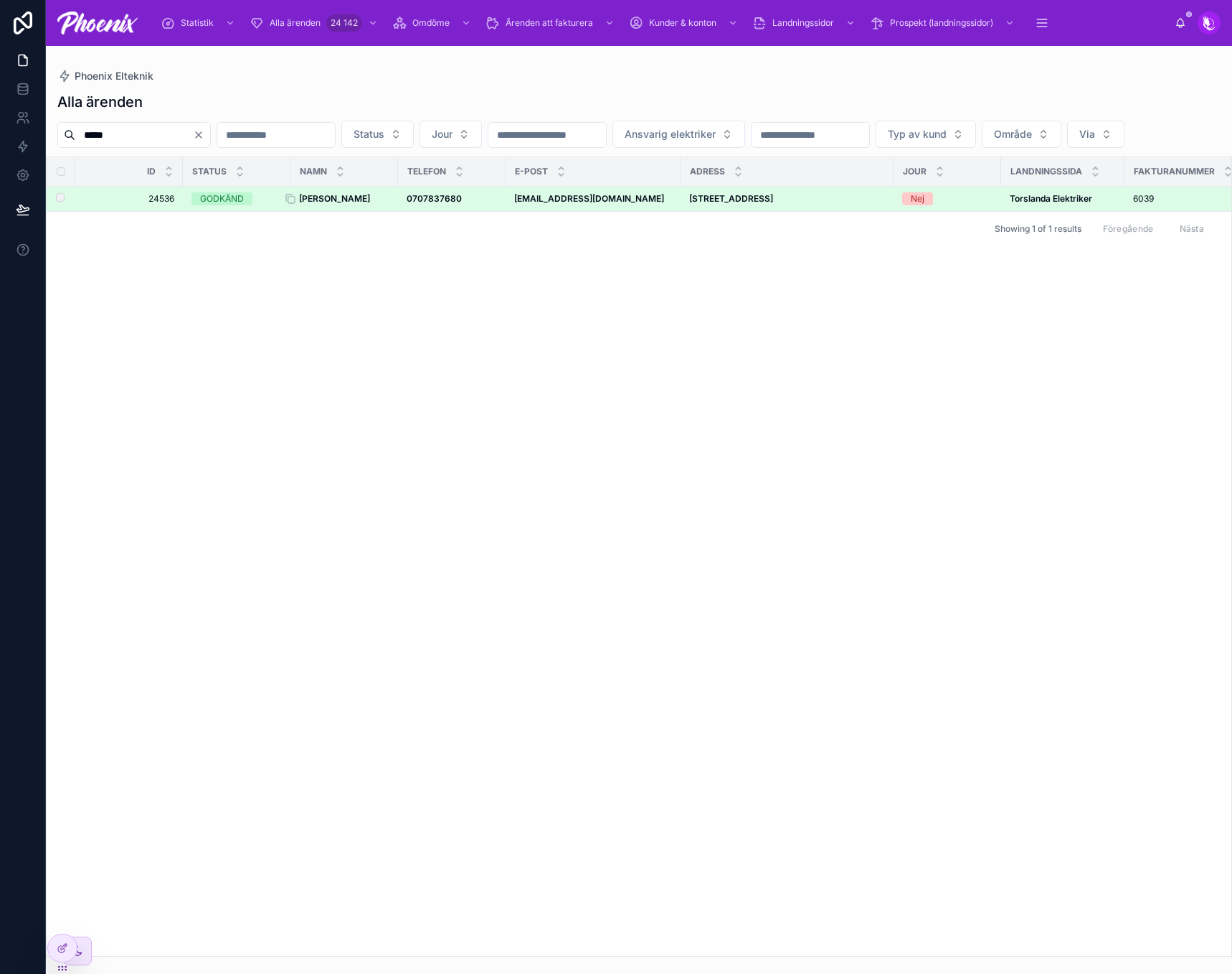
click at [343, 204] on strong "[PERSON_NAME]" at bounding box center [334, 198] width 71 height 10
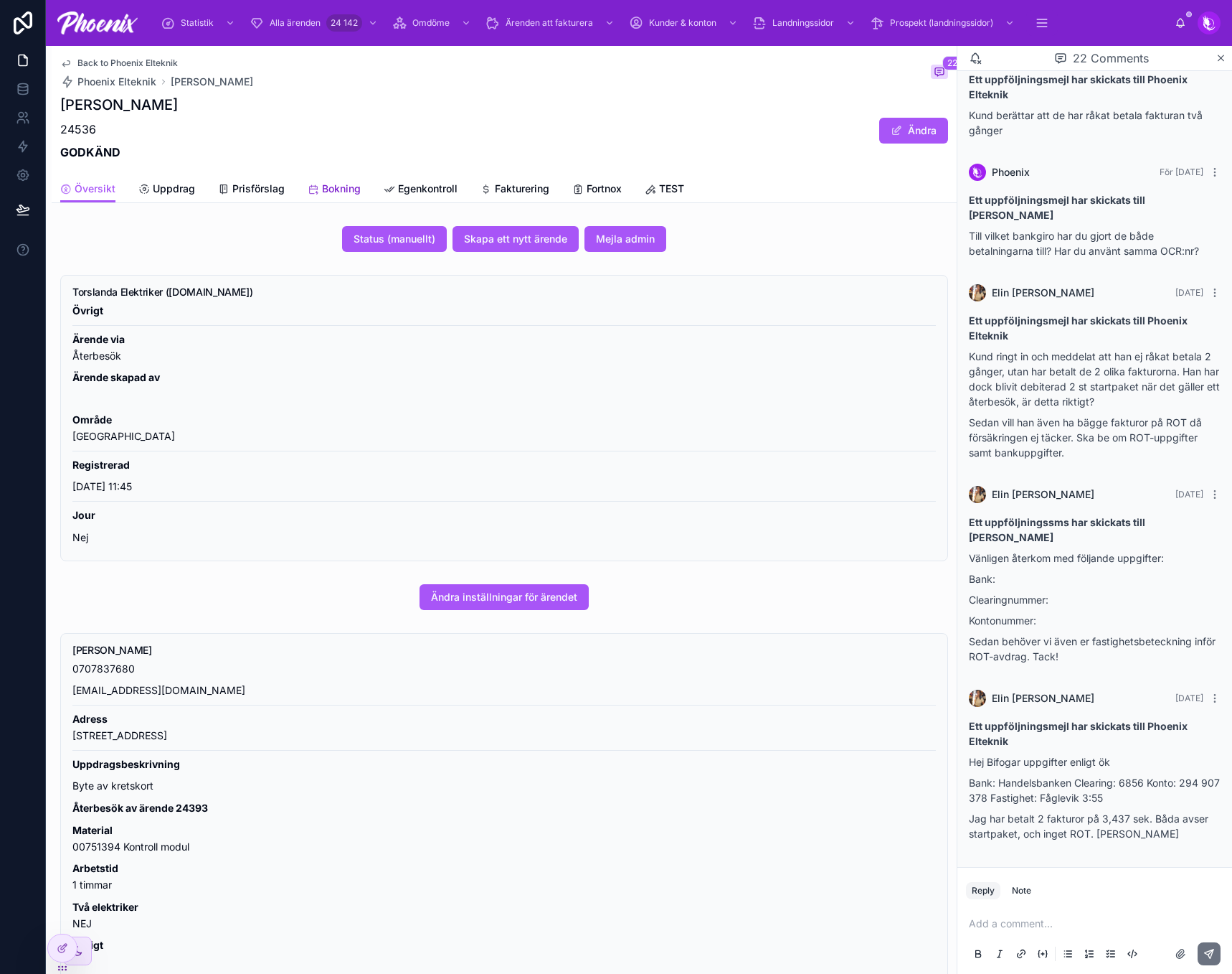
click at [349, 190] on span "Bokning" at bounding box center [342, 189] width 38 height 14
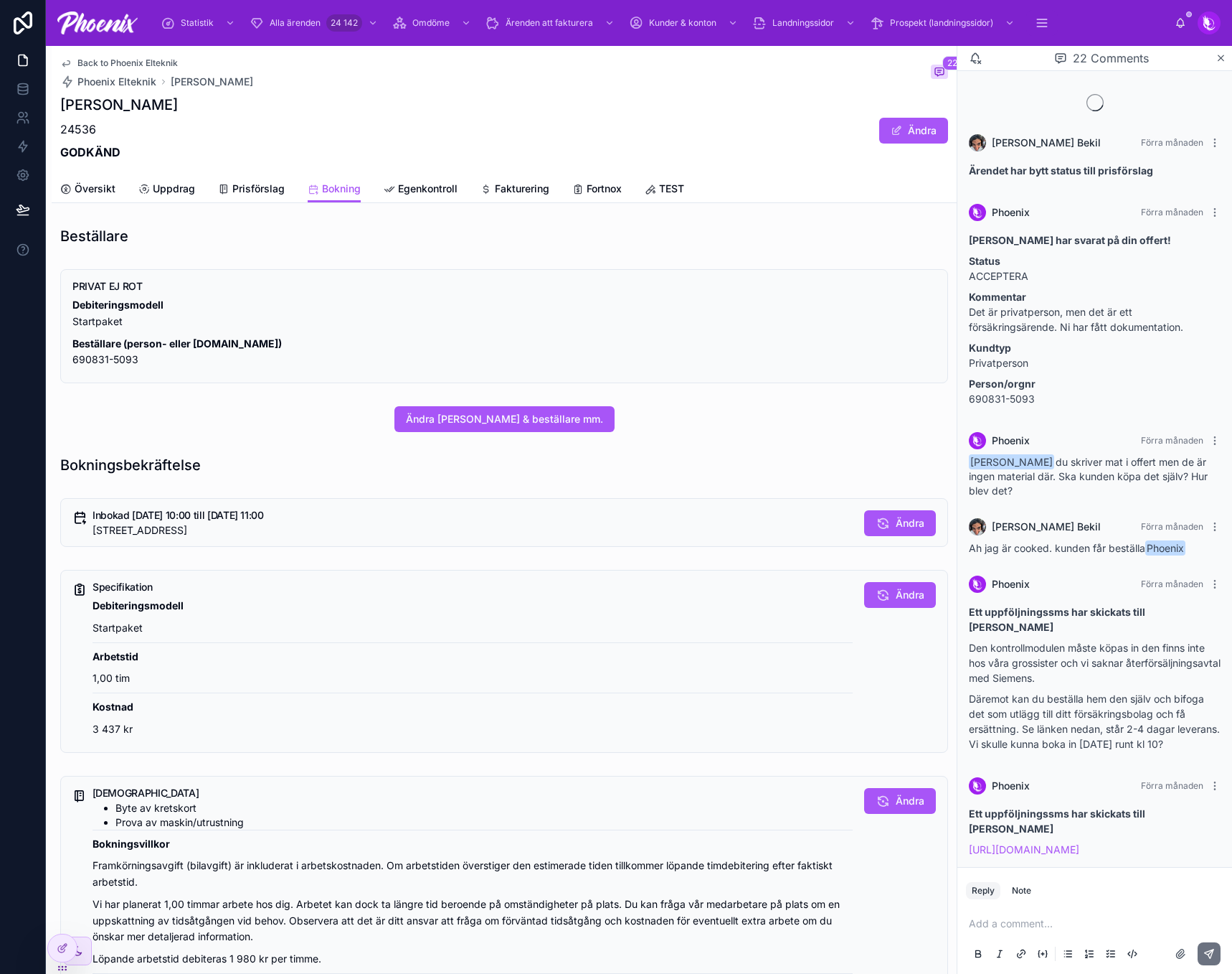
scroll to position [1616, 0]
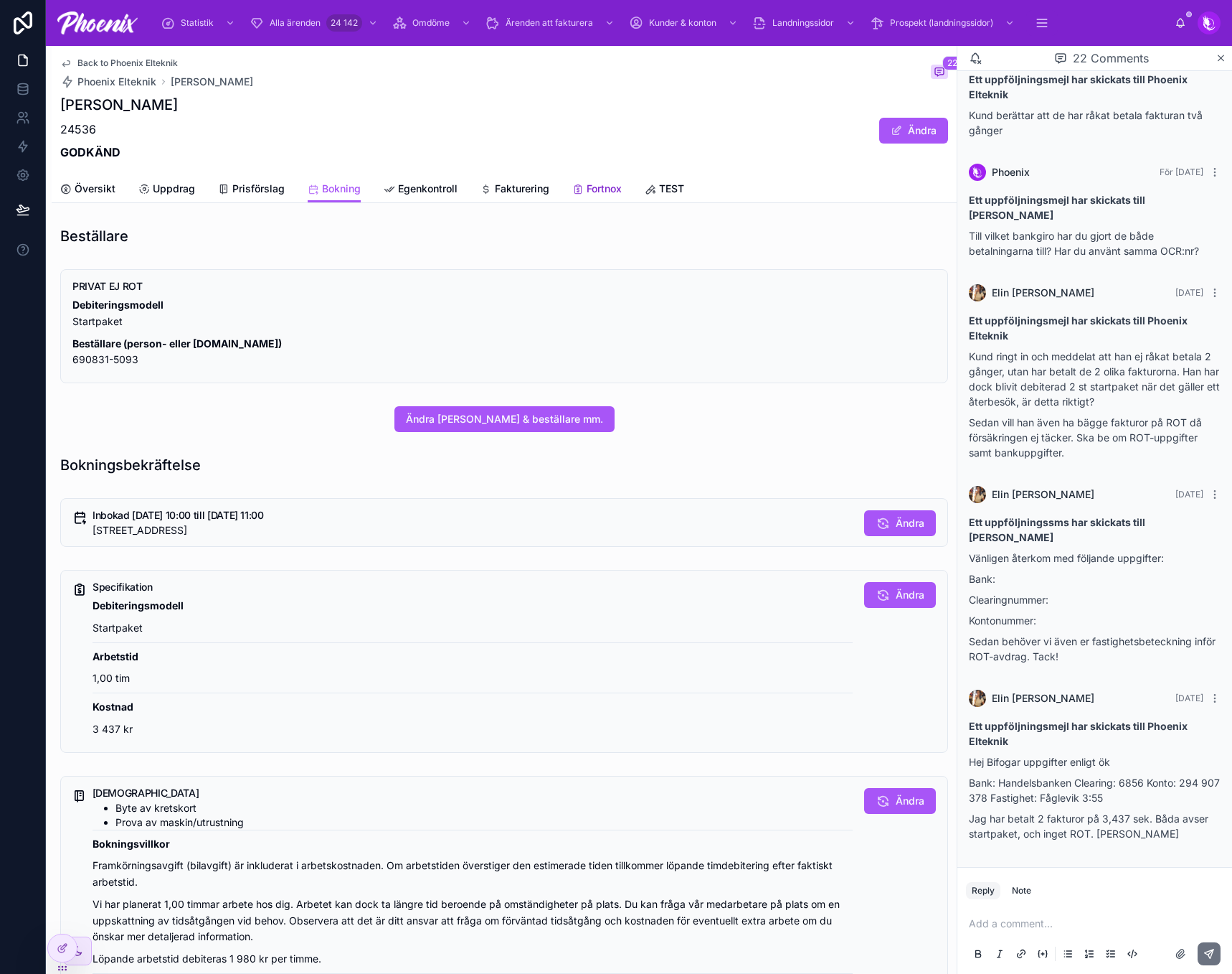
click at [590, 178] on link "Fortnox" at bounding box center [597, 190] width 50 height 29
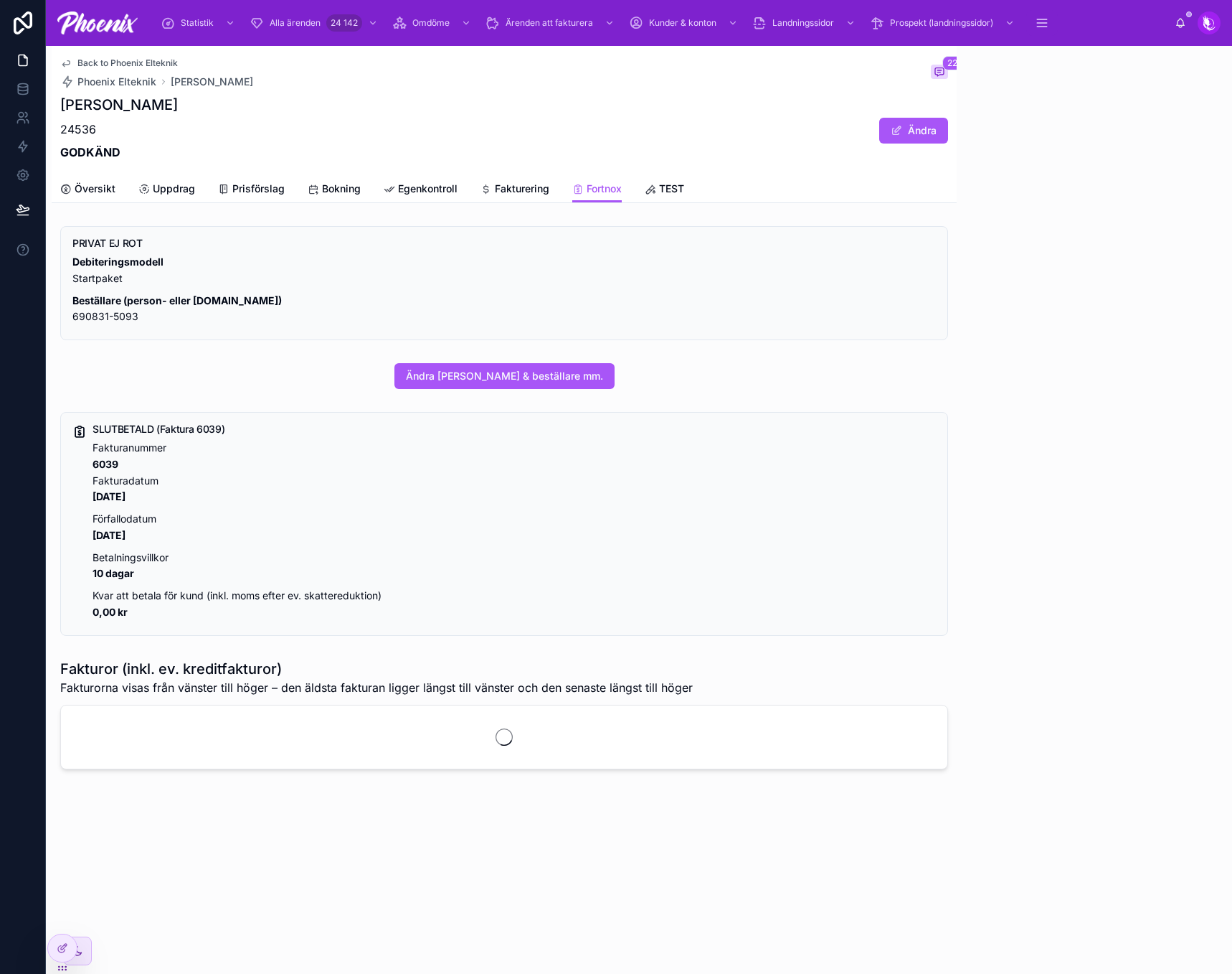
scroll to position [1616, 0]
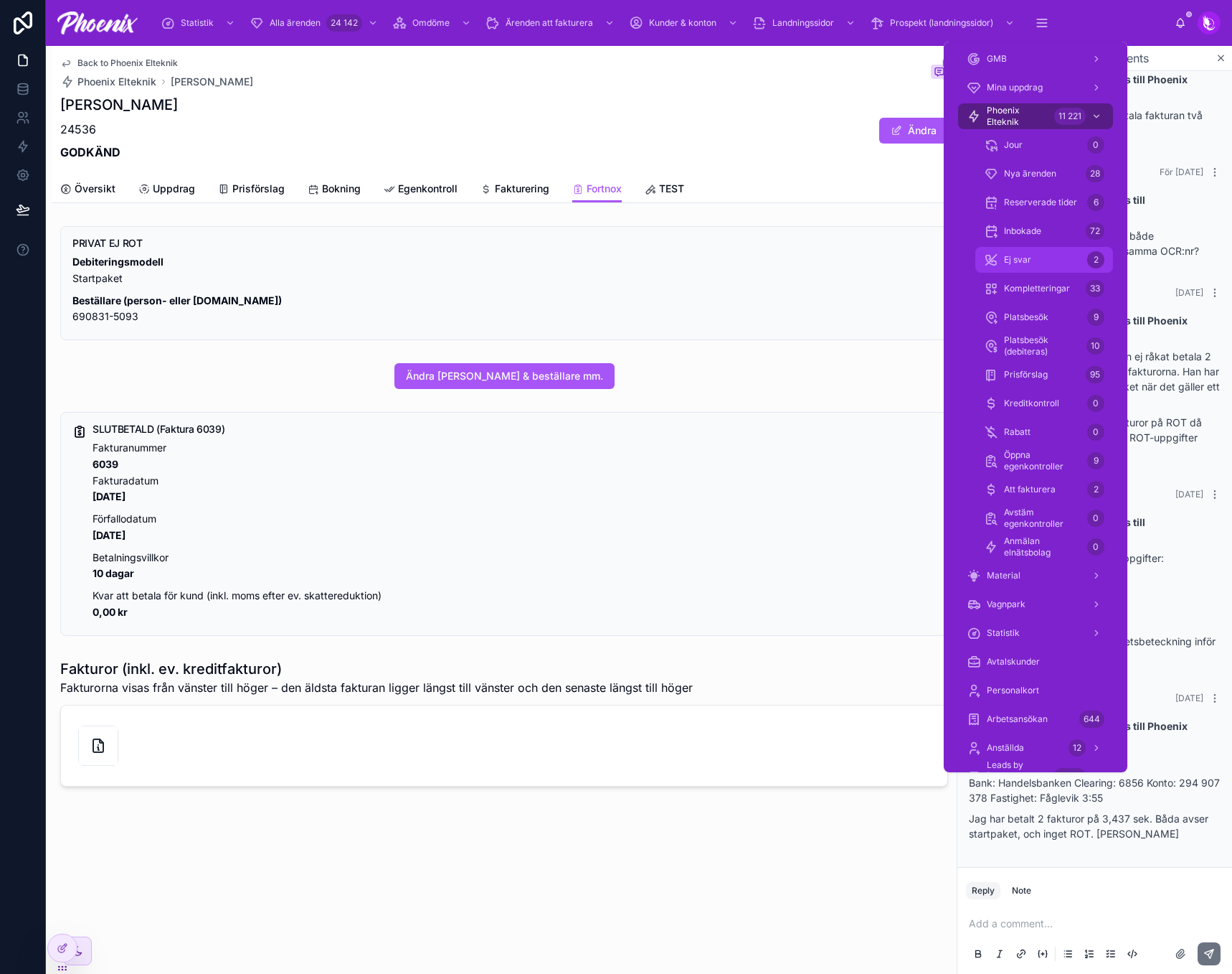
click at [1049, 263] on div "Ej svar 2" at bounding box center [1044, 259] width 121 height 23
